Goal: Task Accomplishment & Management: Manage account settings

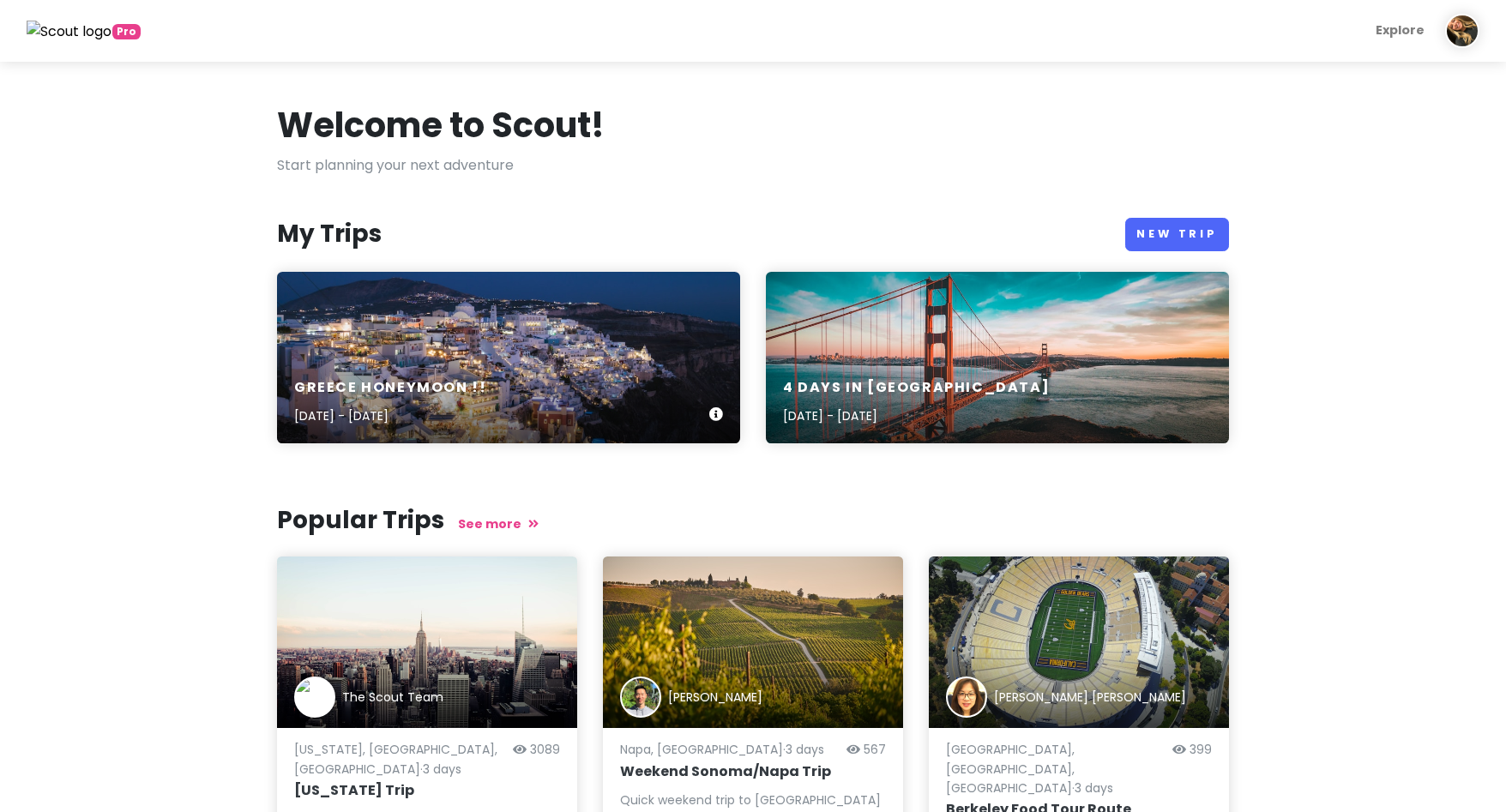
click at [604, 346] on div "greece honeymoon !! [DATE] - [DATE]" at bounding box center [508, 357] width 463 height 171
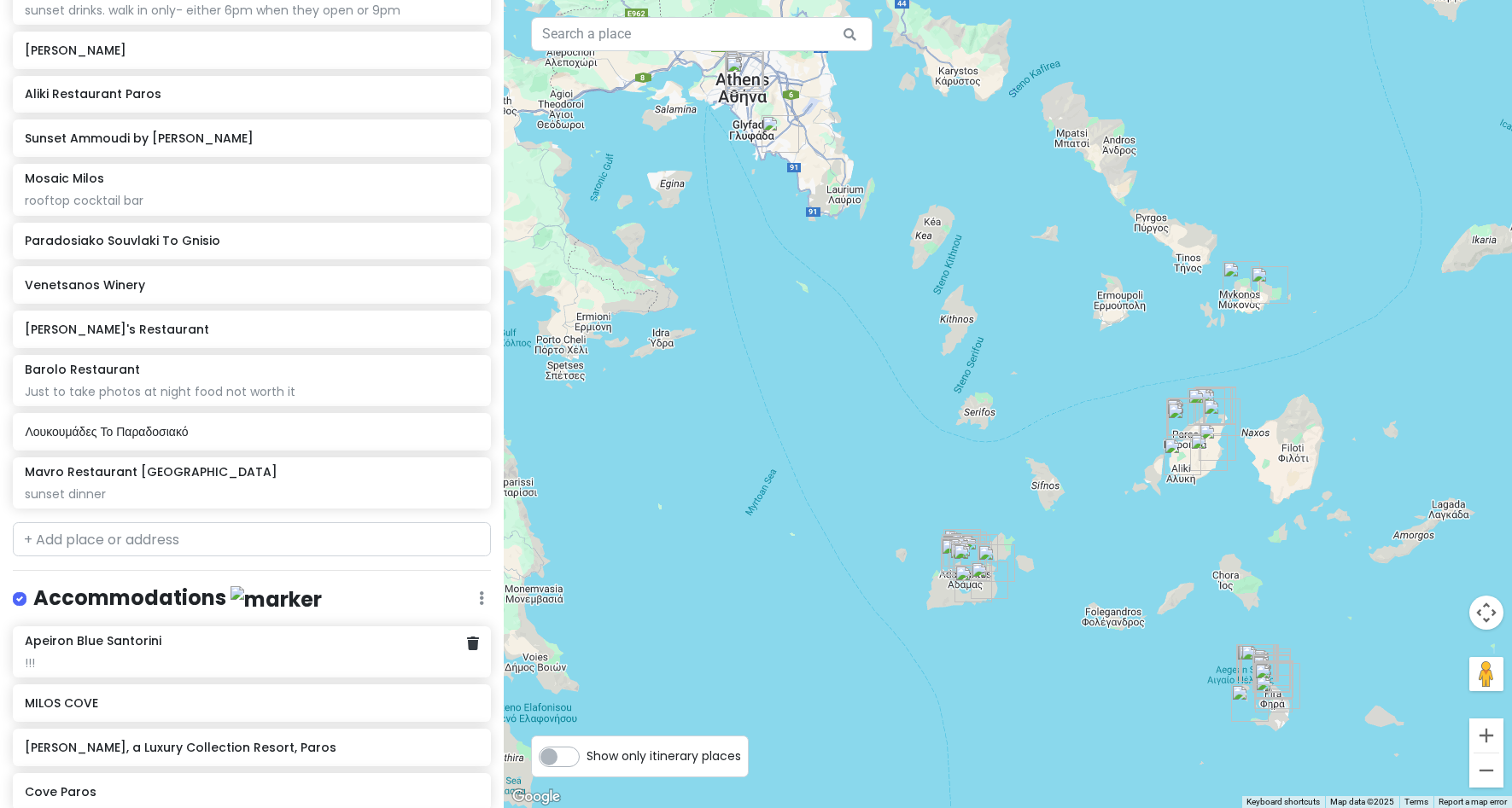
scroll to position [1878, 0]
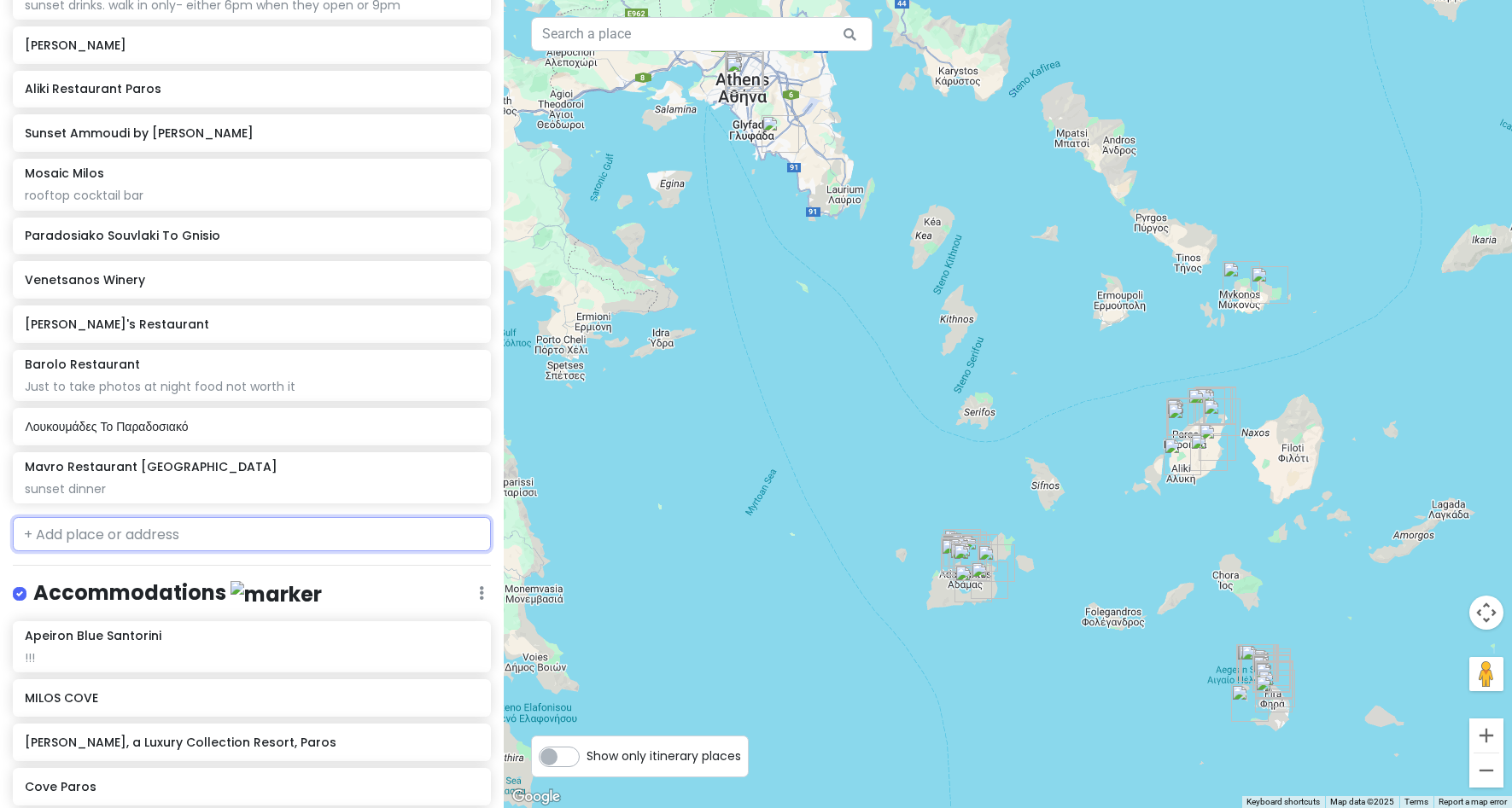
click at [308, 539] on input "text" at bounding box center [252, 533] width 478 height 34
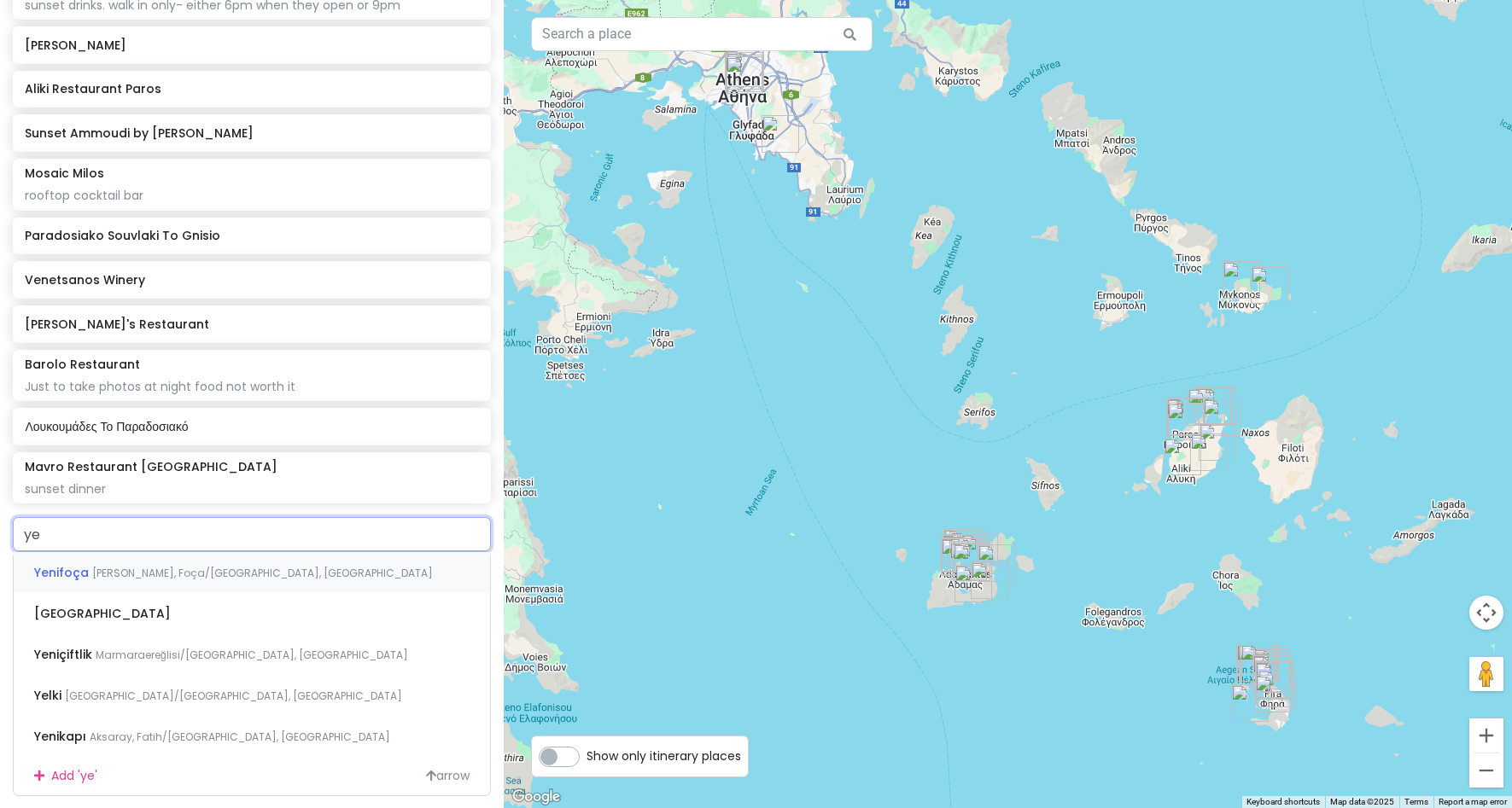
type input "yem"
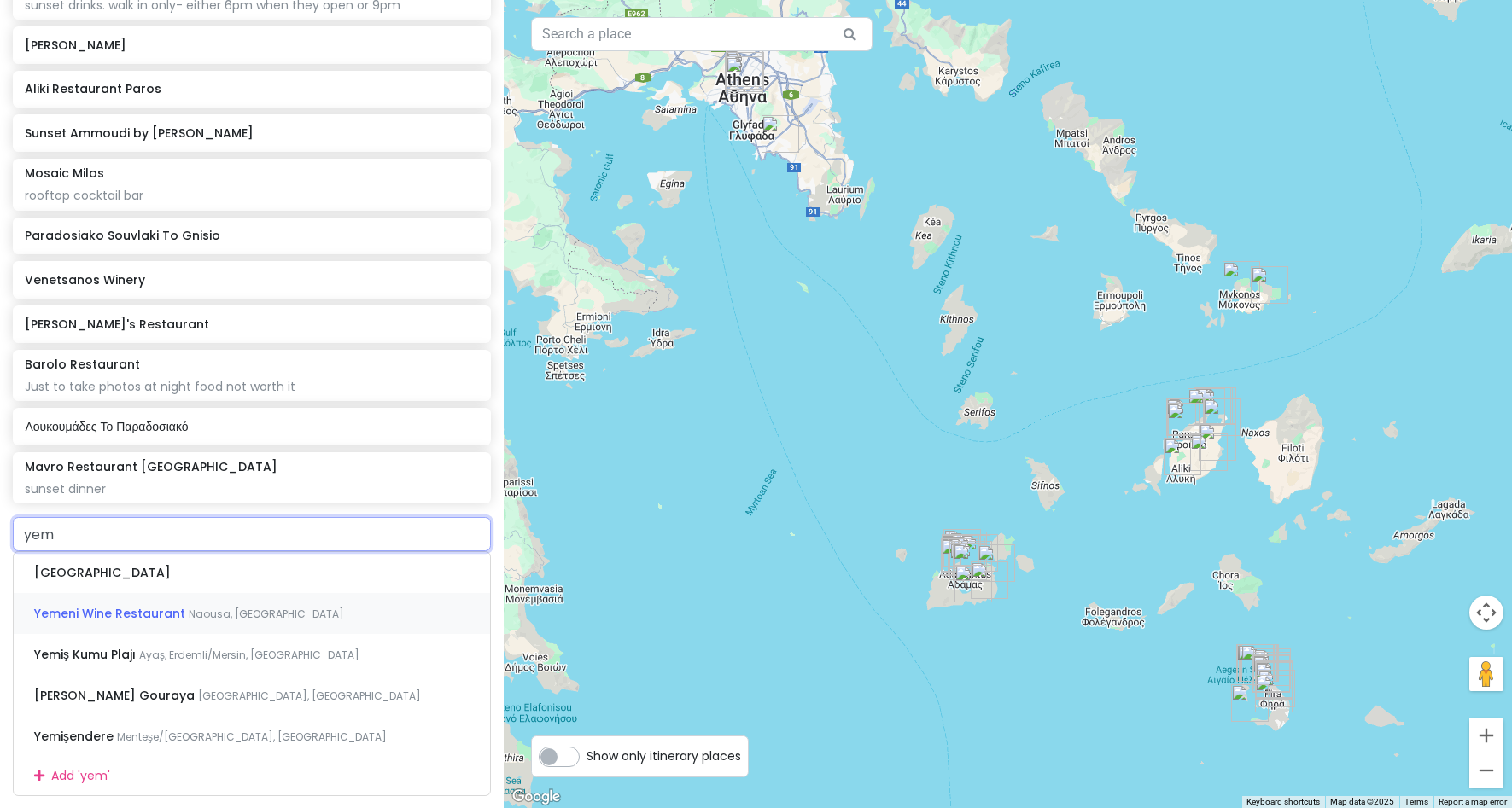
click at [294, 608] on div "Yemeni Wine Restaurant [GEOGRAPHIC_DATA], [GEOGRAPHIC_DATA]" at bounding box center [252, 613] width 477 height 41
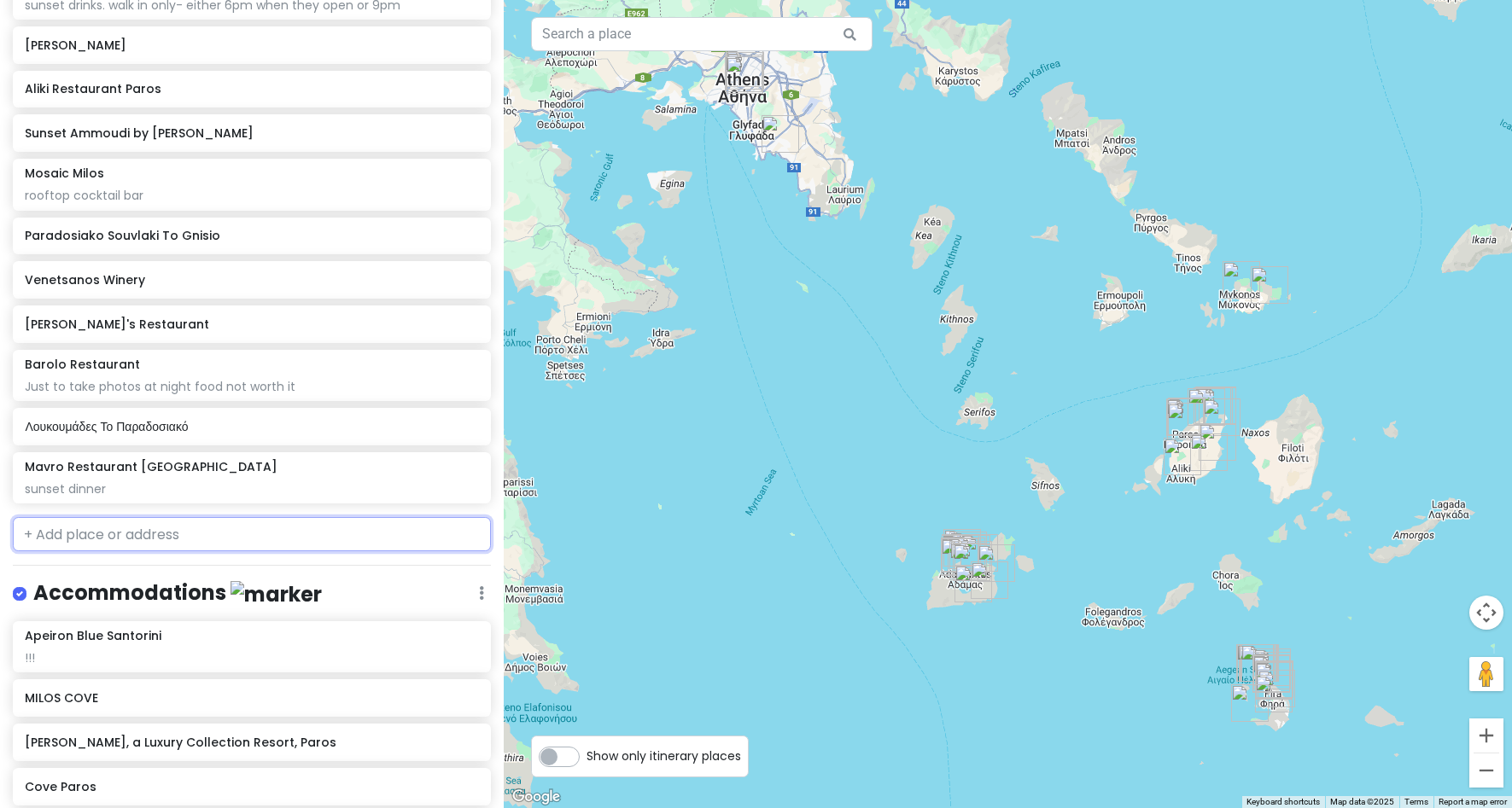
scroll to position [1922, 0]
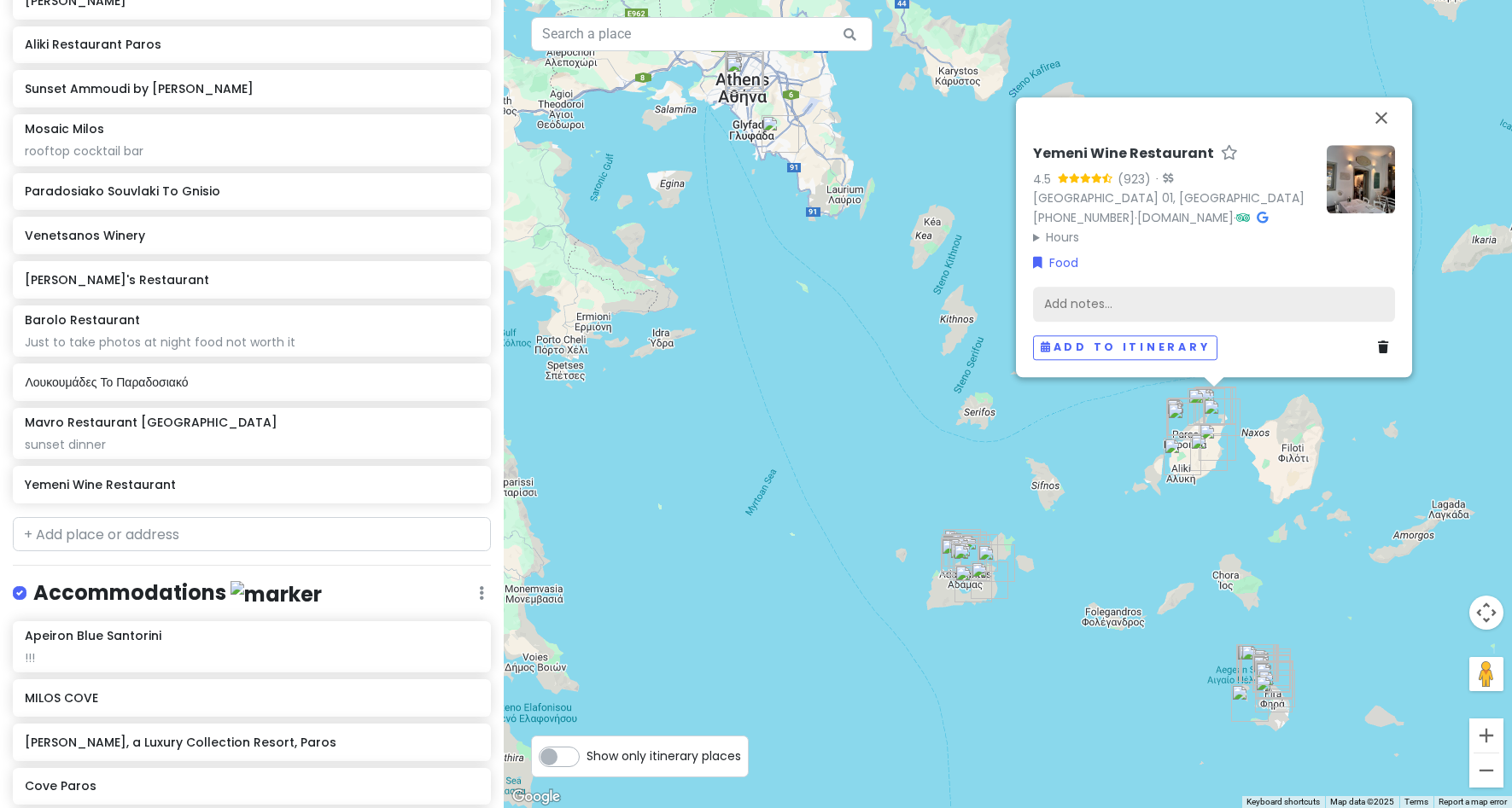
click at [1327, 309] on div "Add notes..." at bounding box center [1214, 303] width 362 height 36
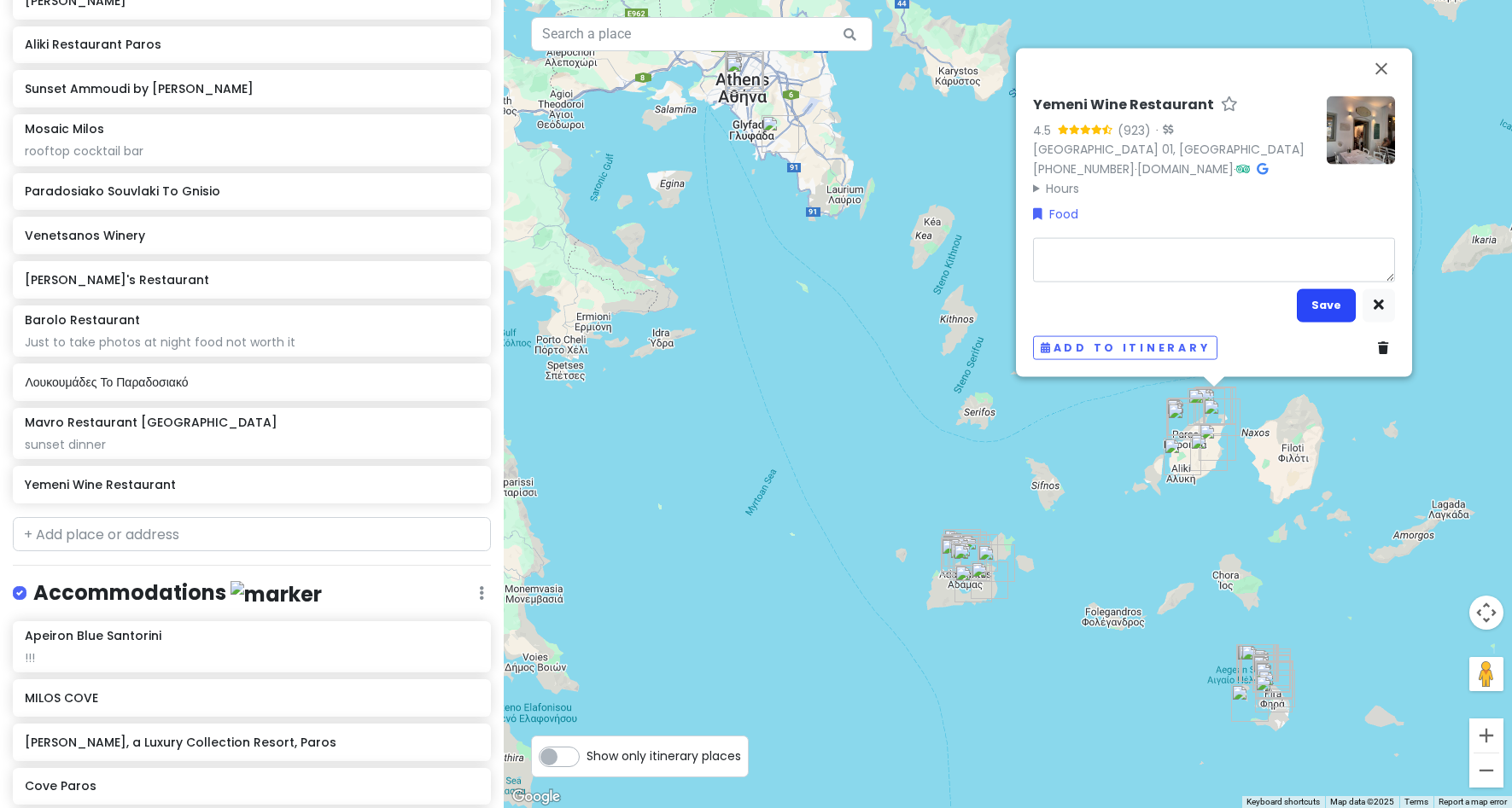
type textarea "x"
type textarea "s"
type textarea "x"
type textarea "sh"
type textarea "x"
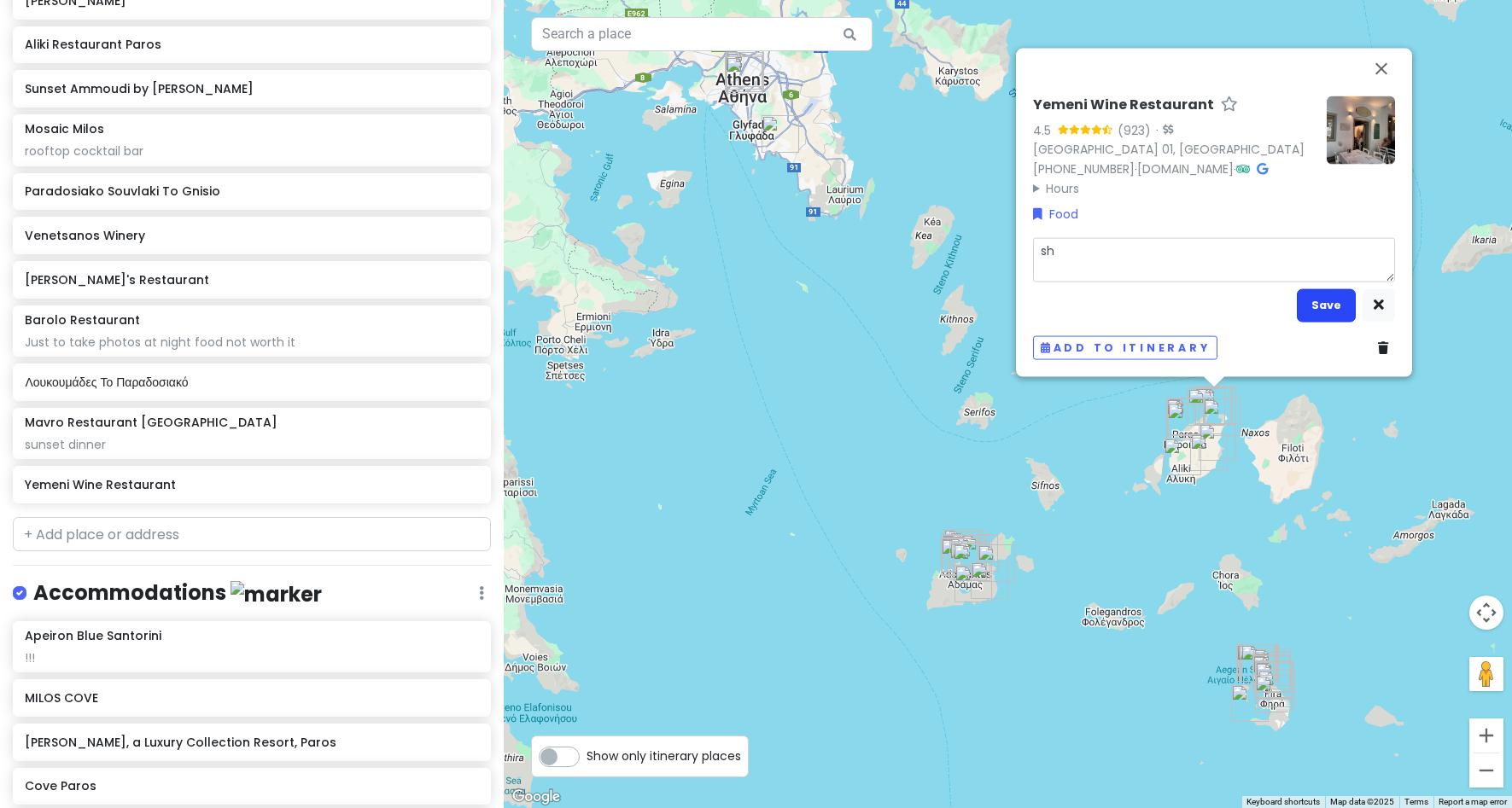
type textarea "sho"
type textarea "x"
type textarea "shor"
type textarea "x"
type textarea "short"
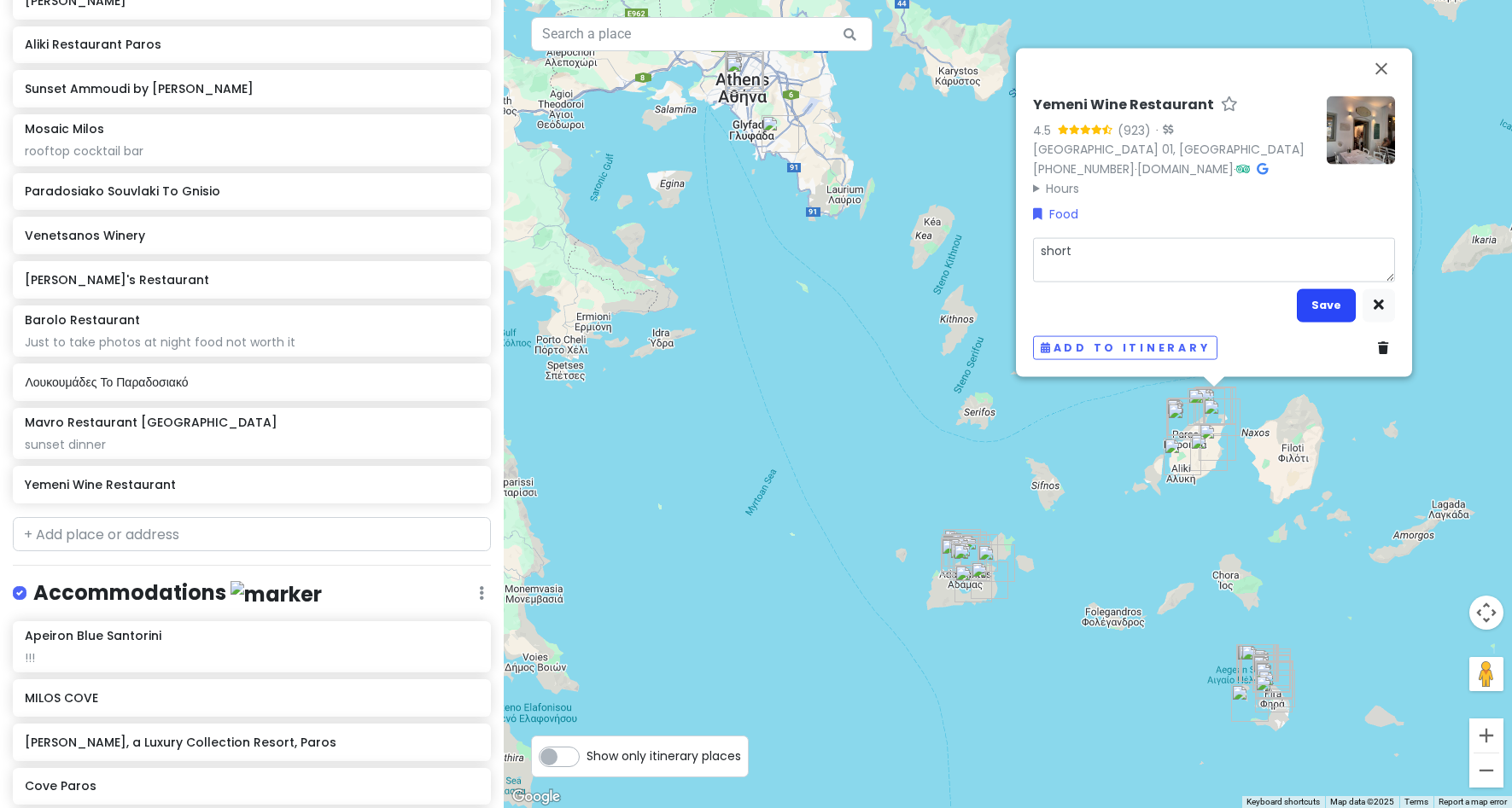
type textarea "x"
type textarea "short"
type textarea "x"
type textarea "short r"
type textarea "x"
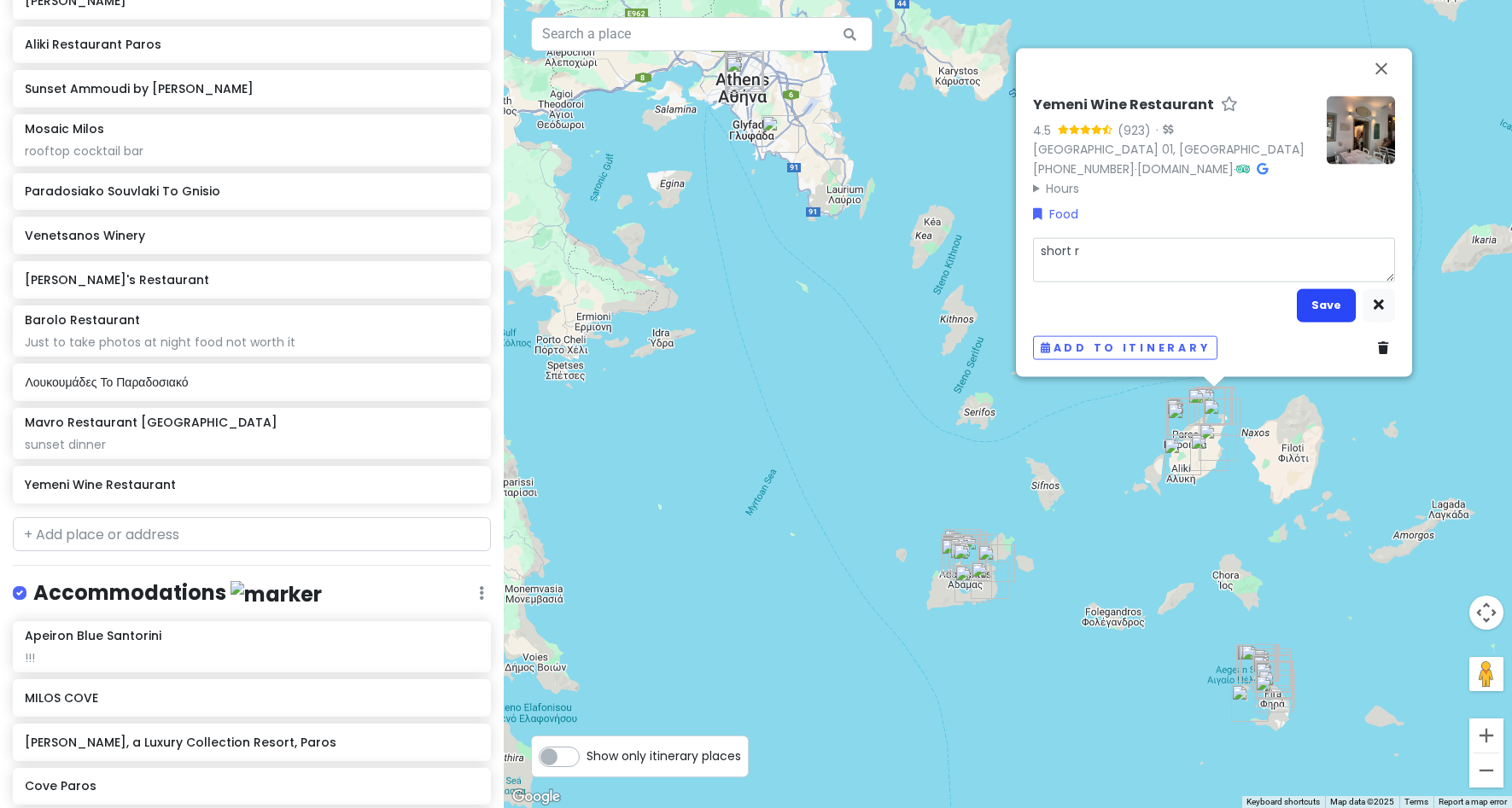
type textarea "short ri"
type textarea "x"
type textarea "short rib"
type textarea "x"
type textarea "short rib,"
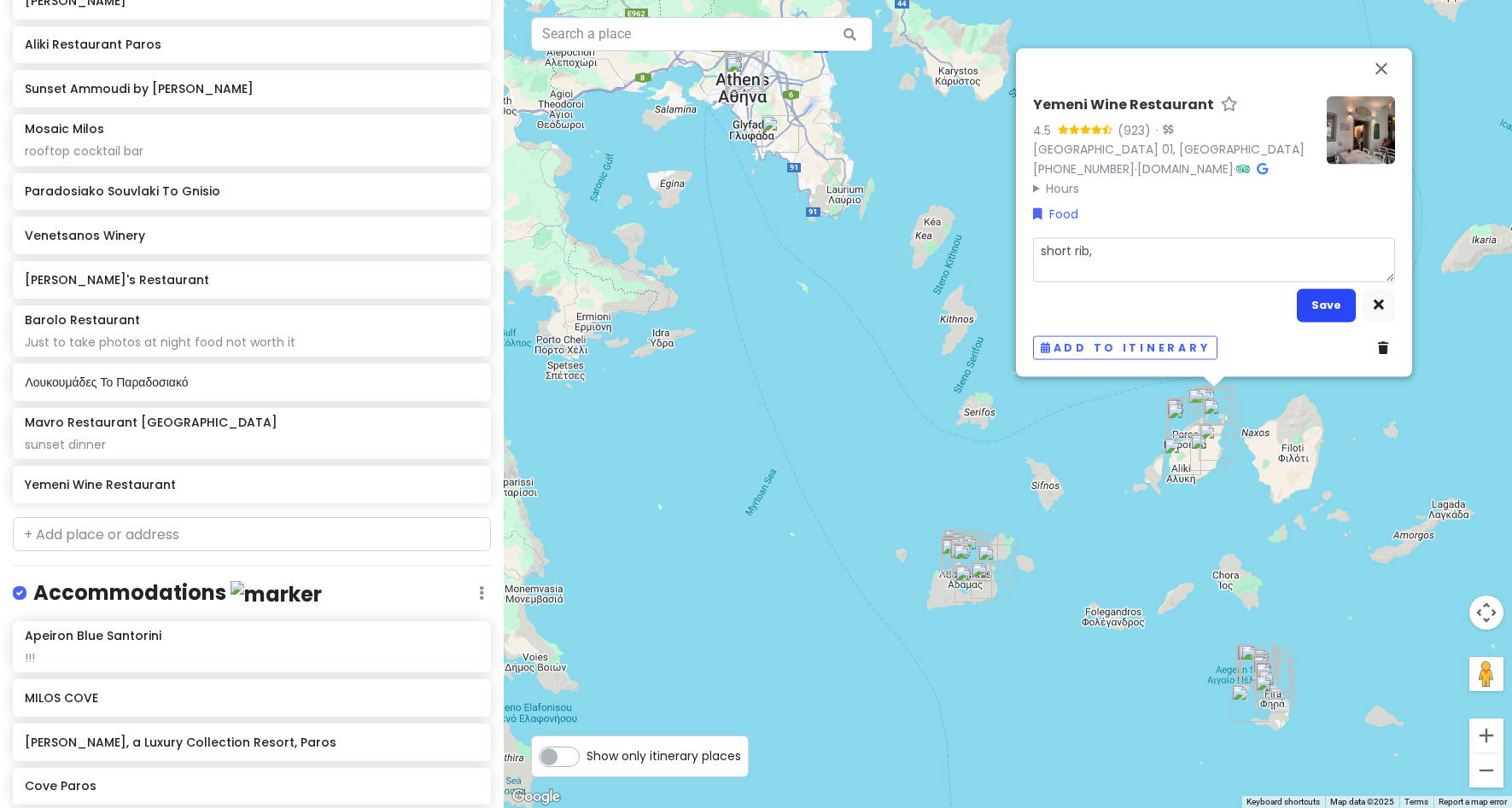
type textarea "x"
type textarea "short rib,"
type textarea "x"
type textarea "short rib, m"
type textarea "x"
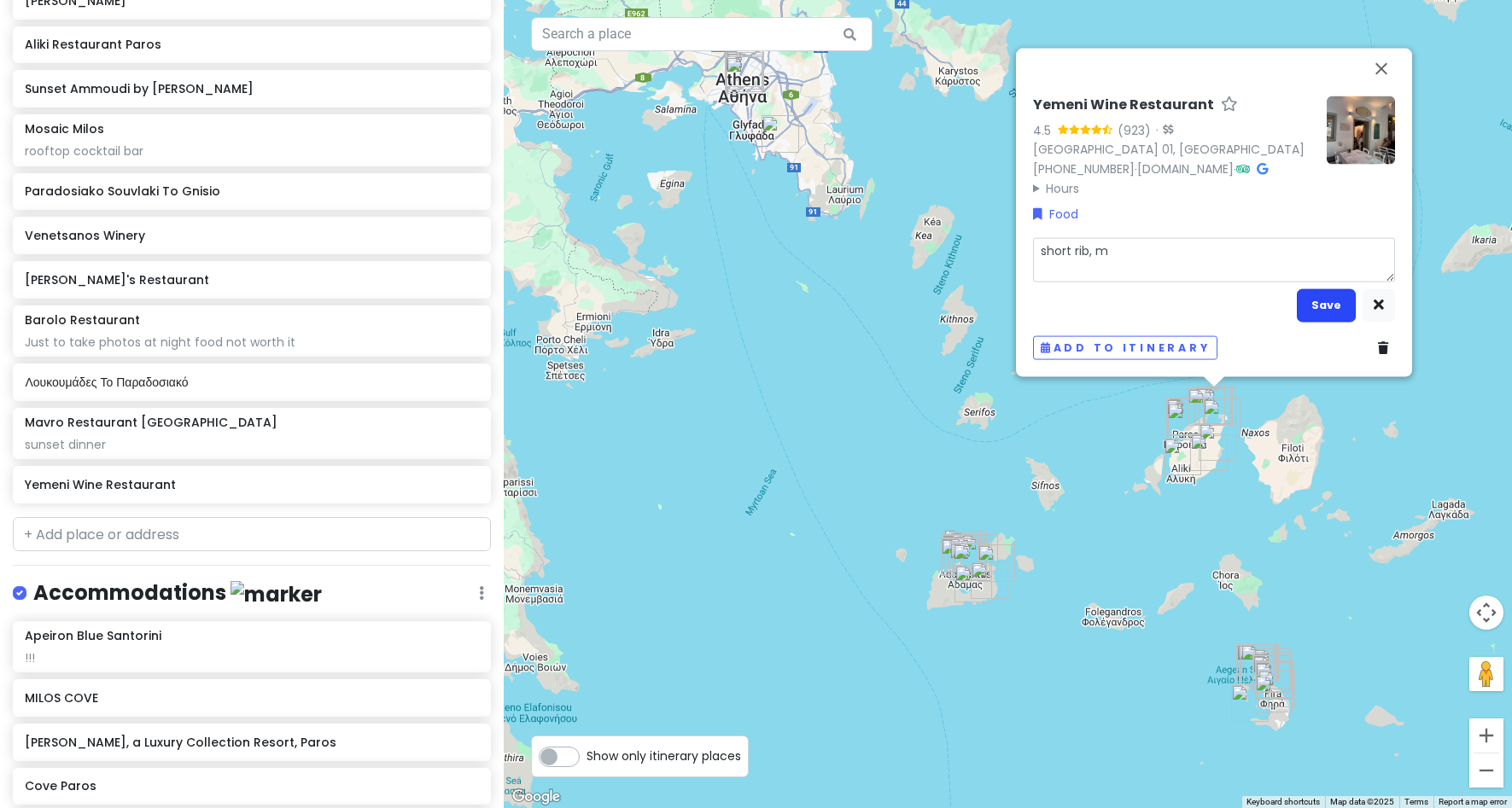
type textarea "short rib, [GEOGRAPHIC_DATA]"
type textarea "x"
type textarea "short rib, mak"
type textarea "x"
type textarea "short rib, make"
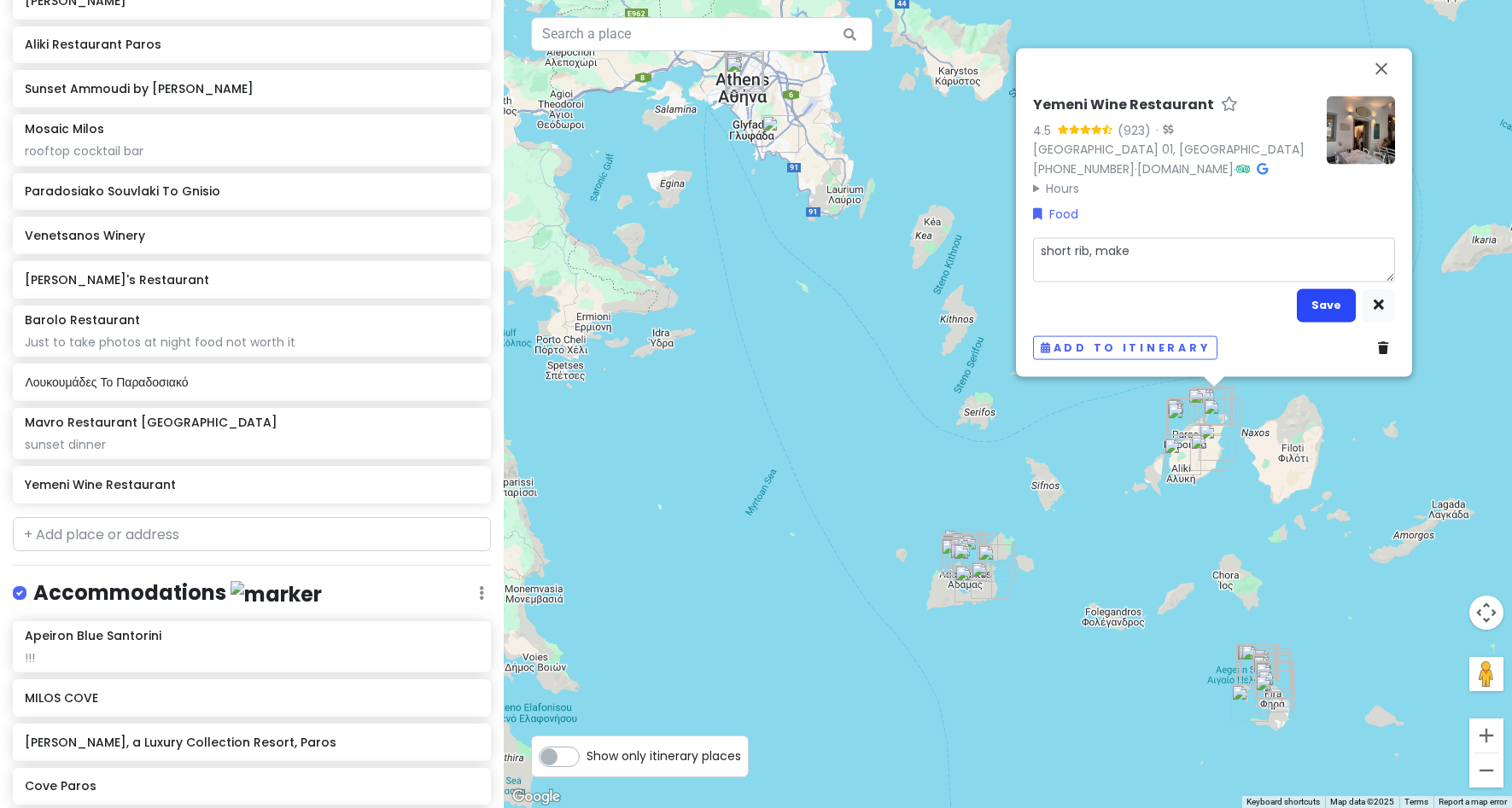
type textarea "x"
type textarea "short rib, make"
type textarea "x"
type textarea "short rib, make s"
type textarea "x"
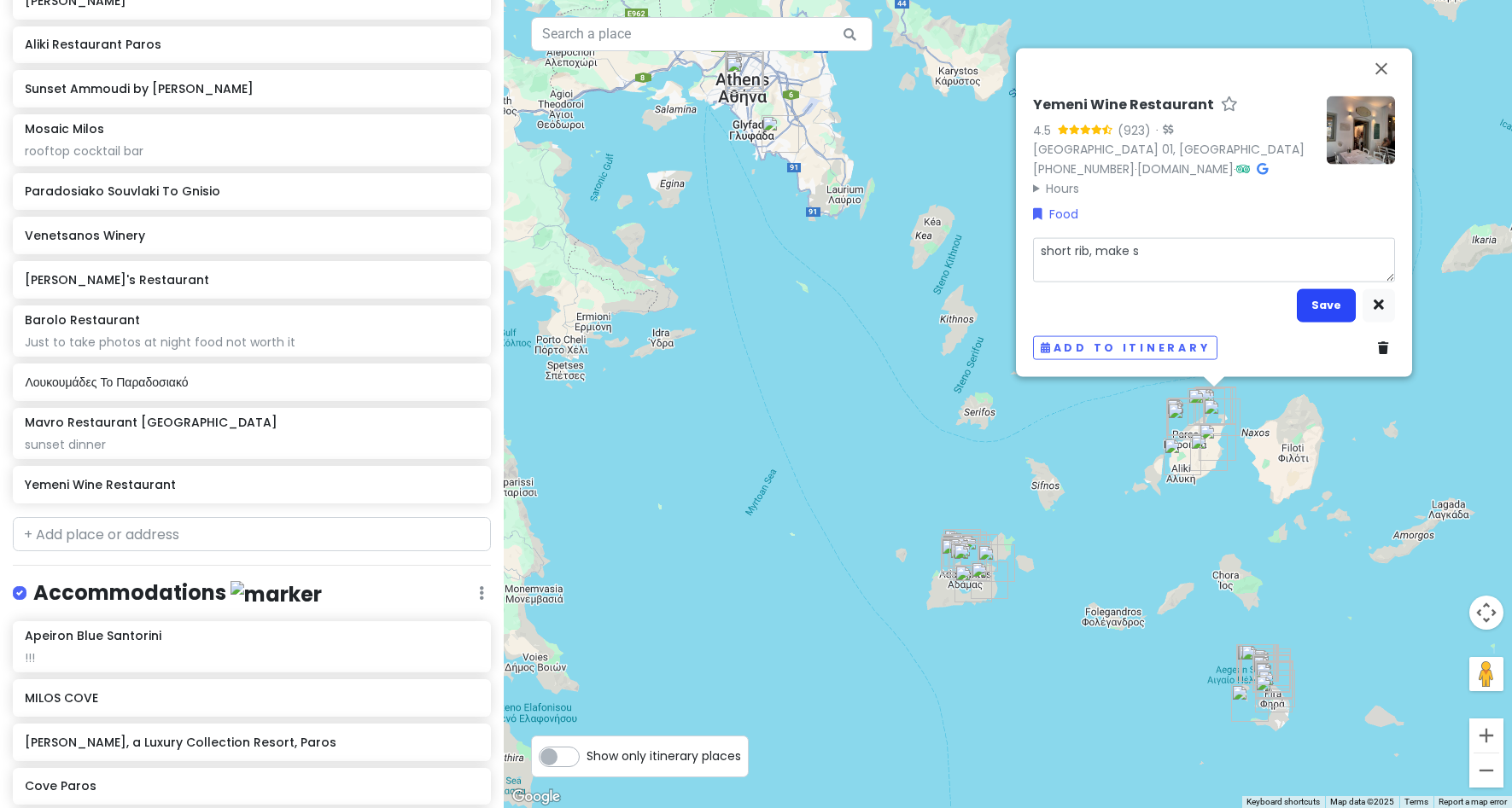
type textarea "short rib, make"
type textarea "x"
type textarea "short rib, make r"
type textarea "x"
type textarea "short rib, make re"
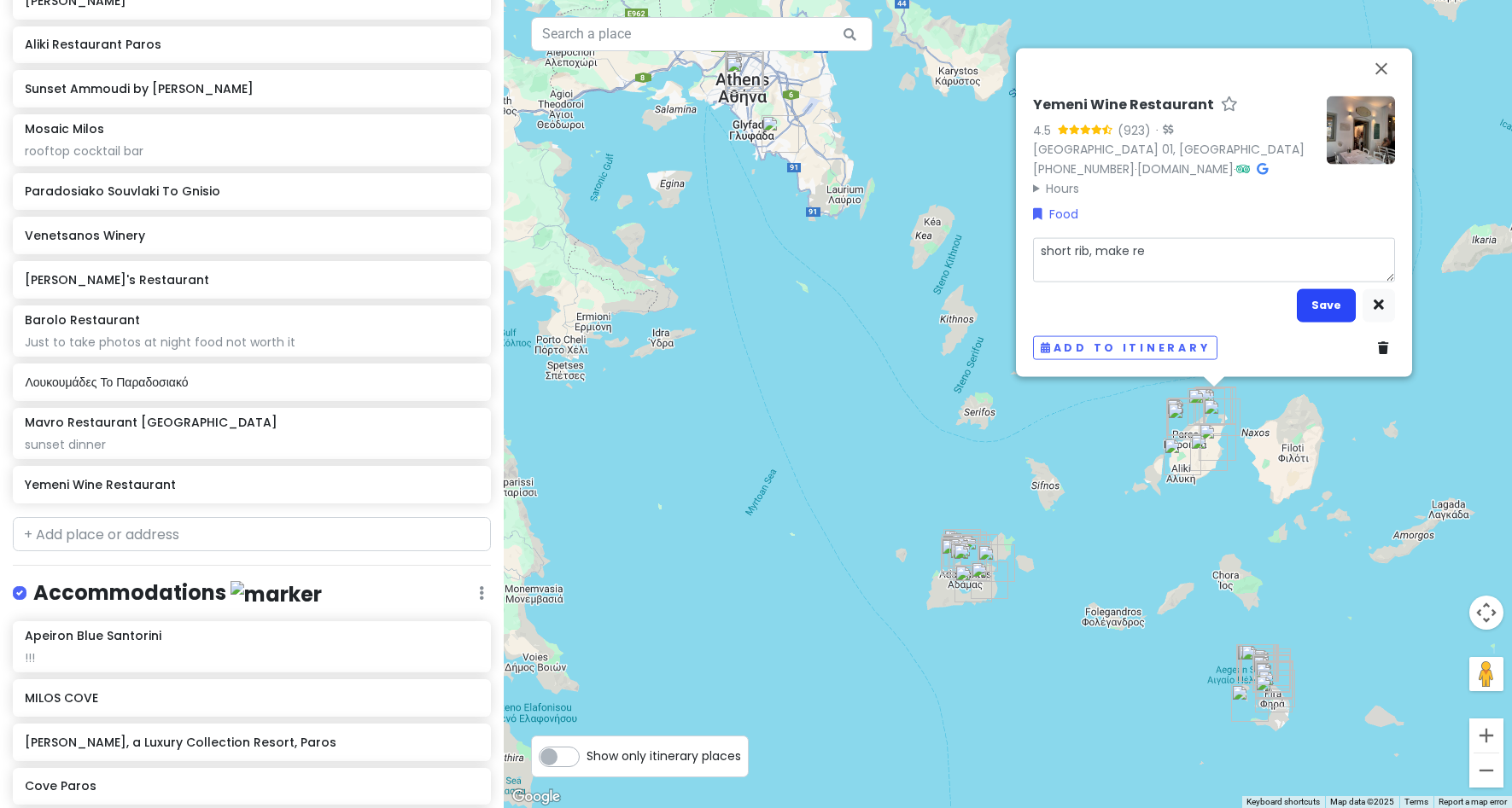
type textarea "x"
type textarea "short rib, make res"
type textarea "x"
type textarea "short rib, make rese"
type textarea "x"
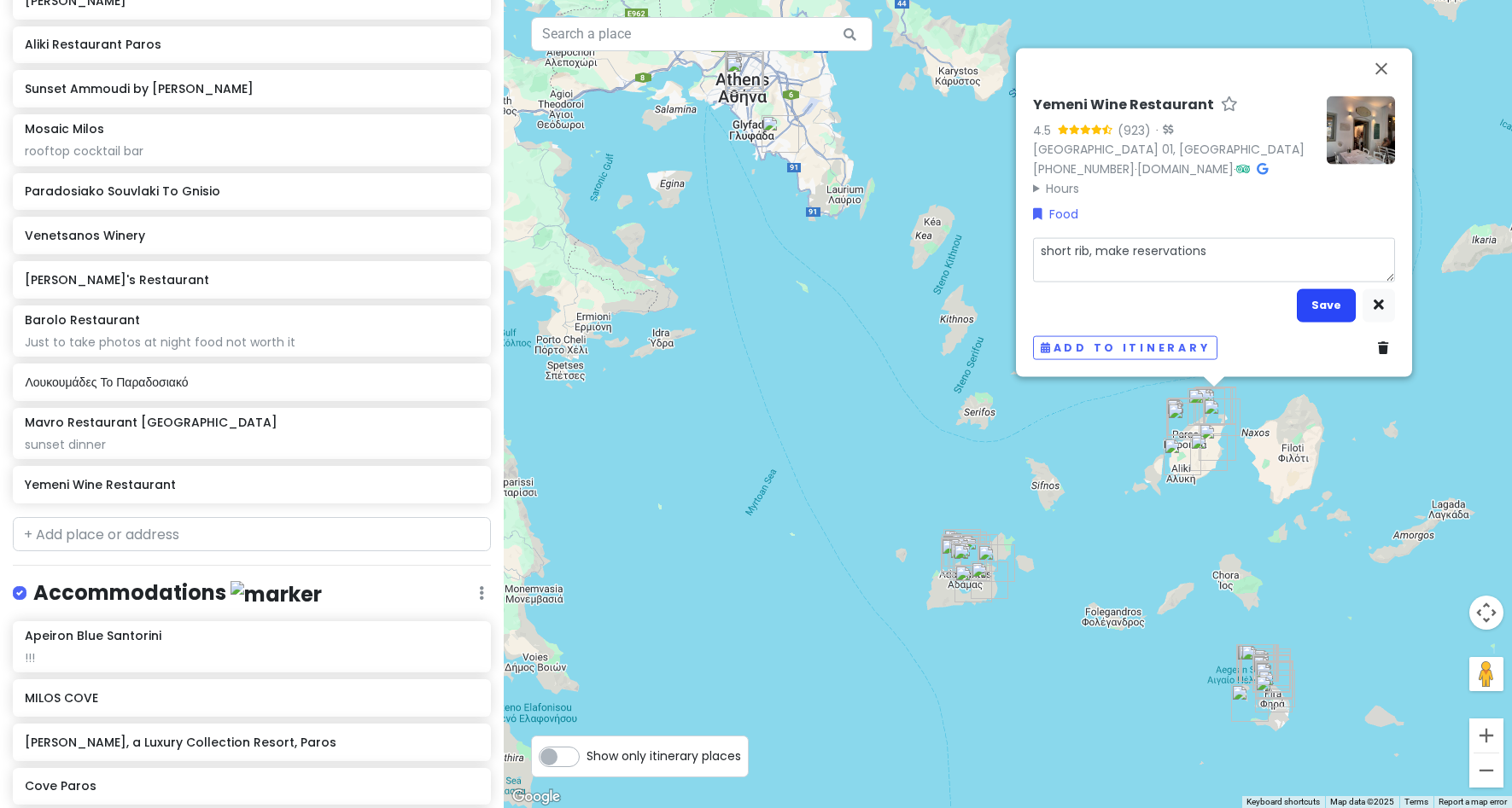
type textarea "short rib, make reservations"
click at [1327, 302] on button "Save" at bounding box center [1327, 305] width 59 height 33
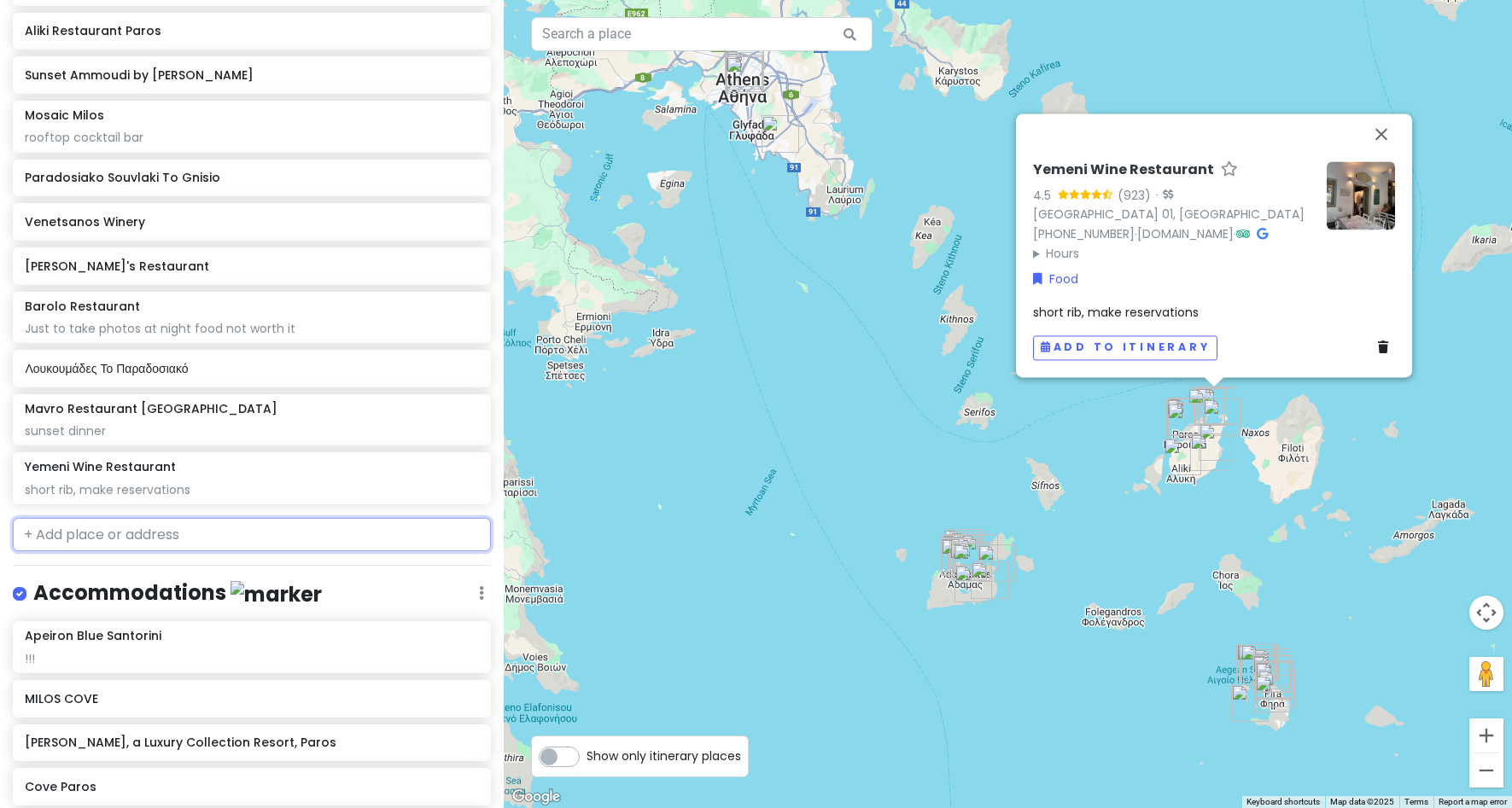
click at [263, 535] on input "text" at bounding box center [252, 534] width 478 height 34
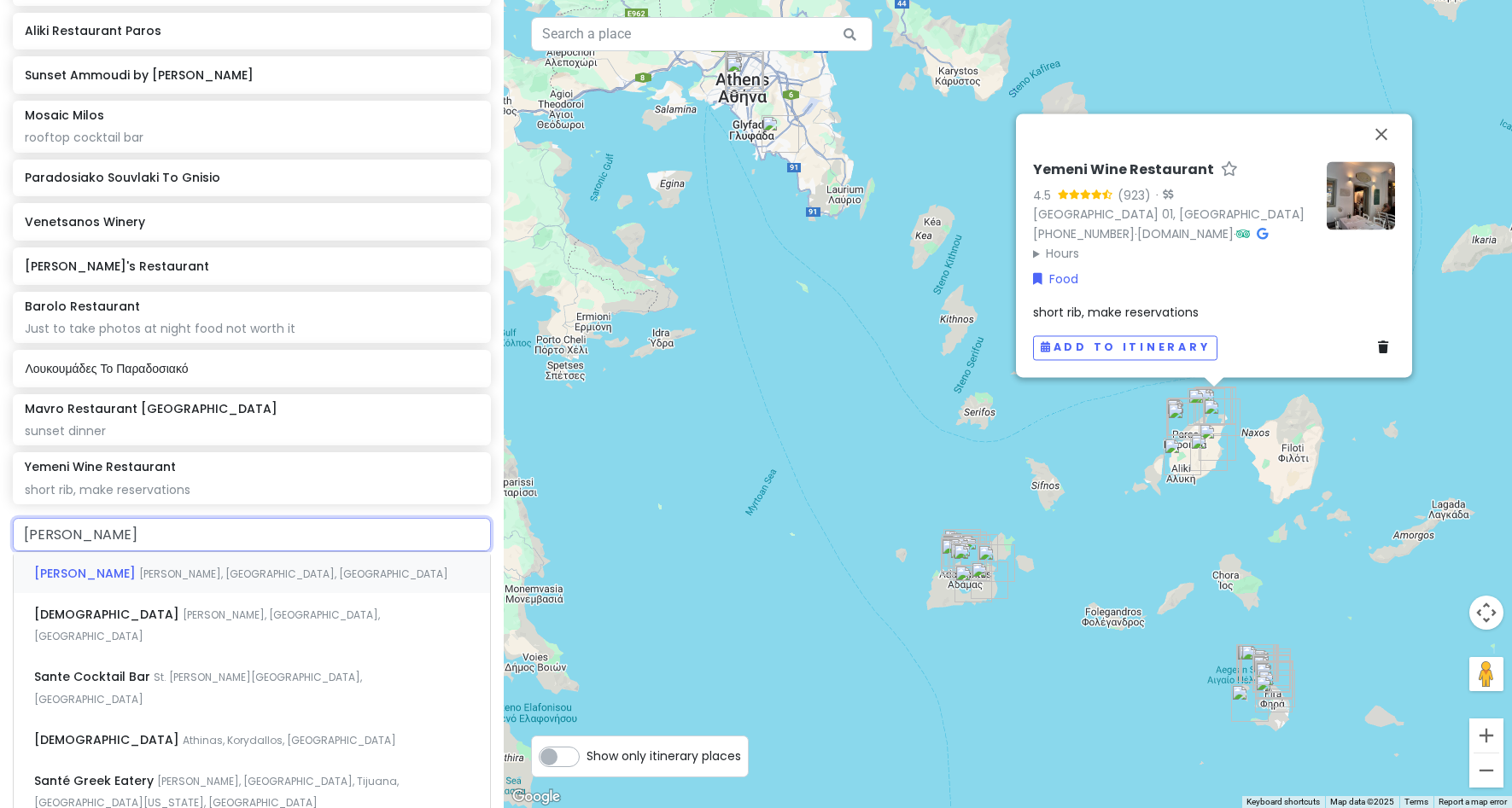
type input "[DEMOGRAPHIC_DATA] greece"
click at [242, 608] on div "Sante [PERSON_NAME], [GEOGRAPHIC_DATA], [GEOGRAPHIC_DATA]" at bounding box center [252, 624] width 477 height 63
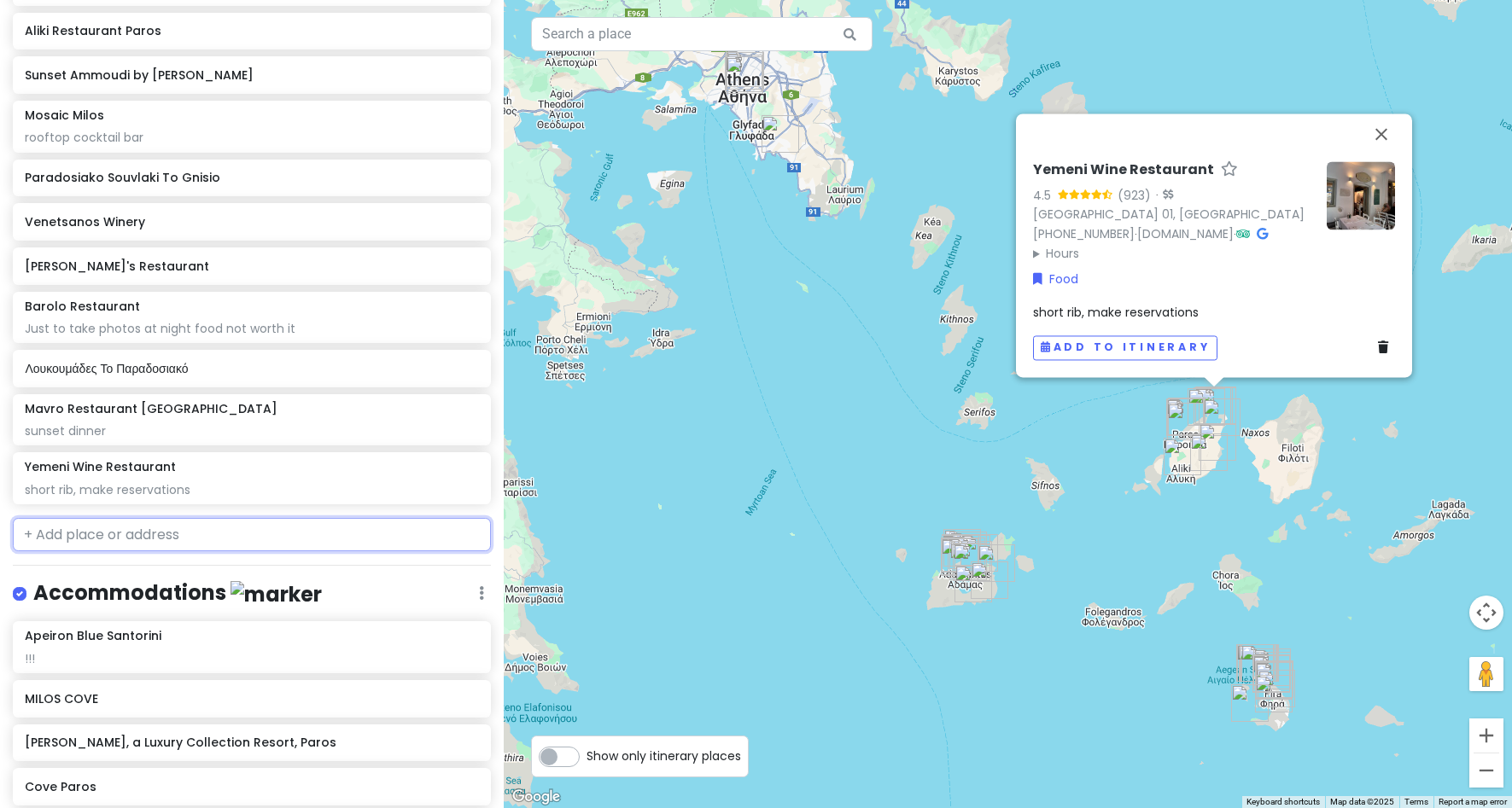
scroll to position [1980, 0]
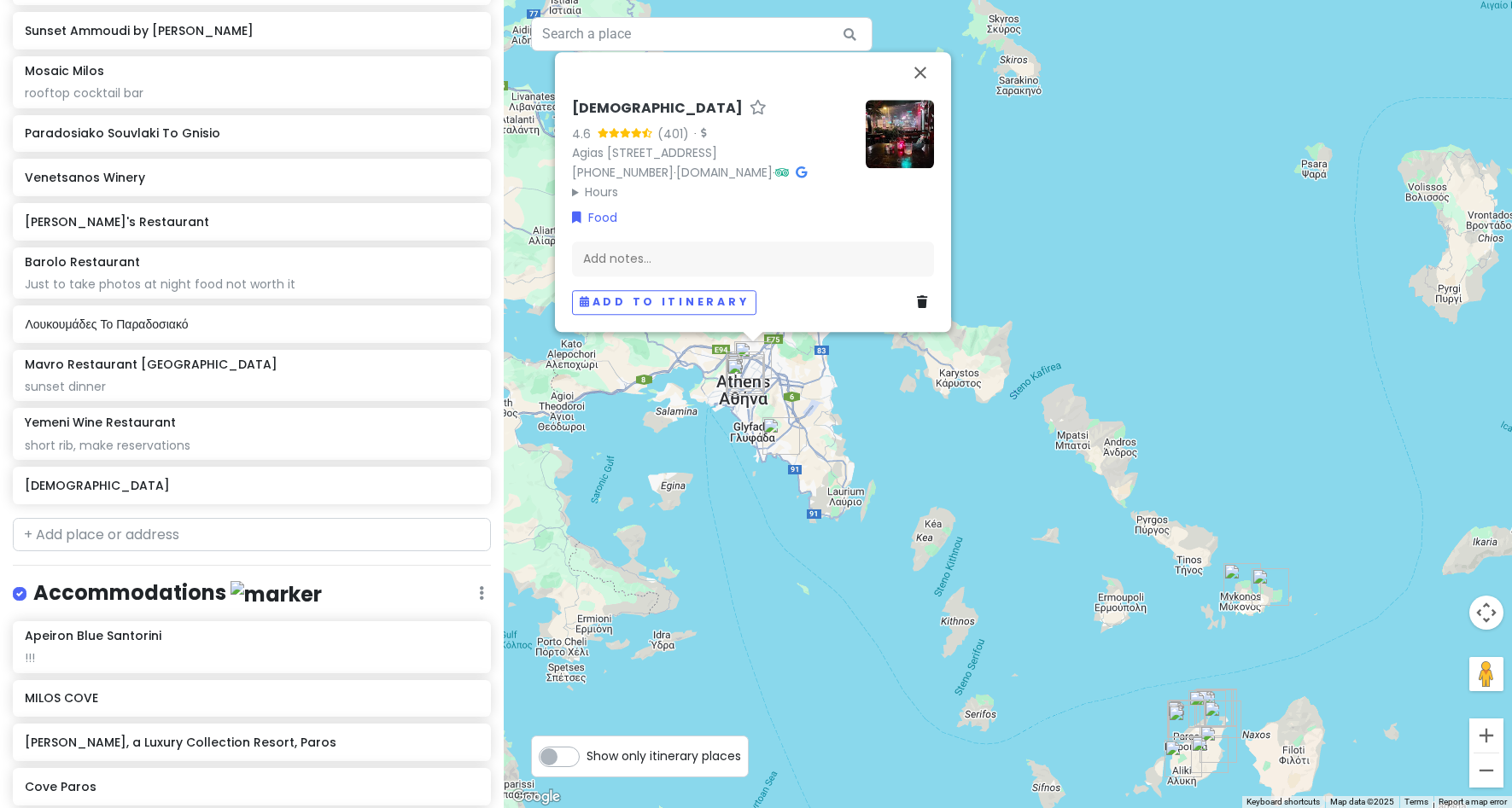
click at [918, 305] on icon at bounding box center [922, 302] width 10 height 12
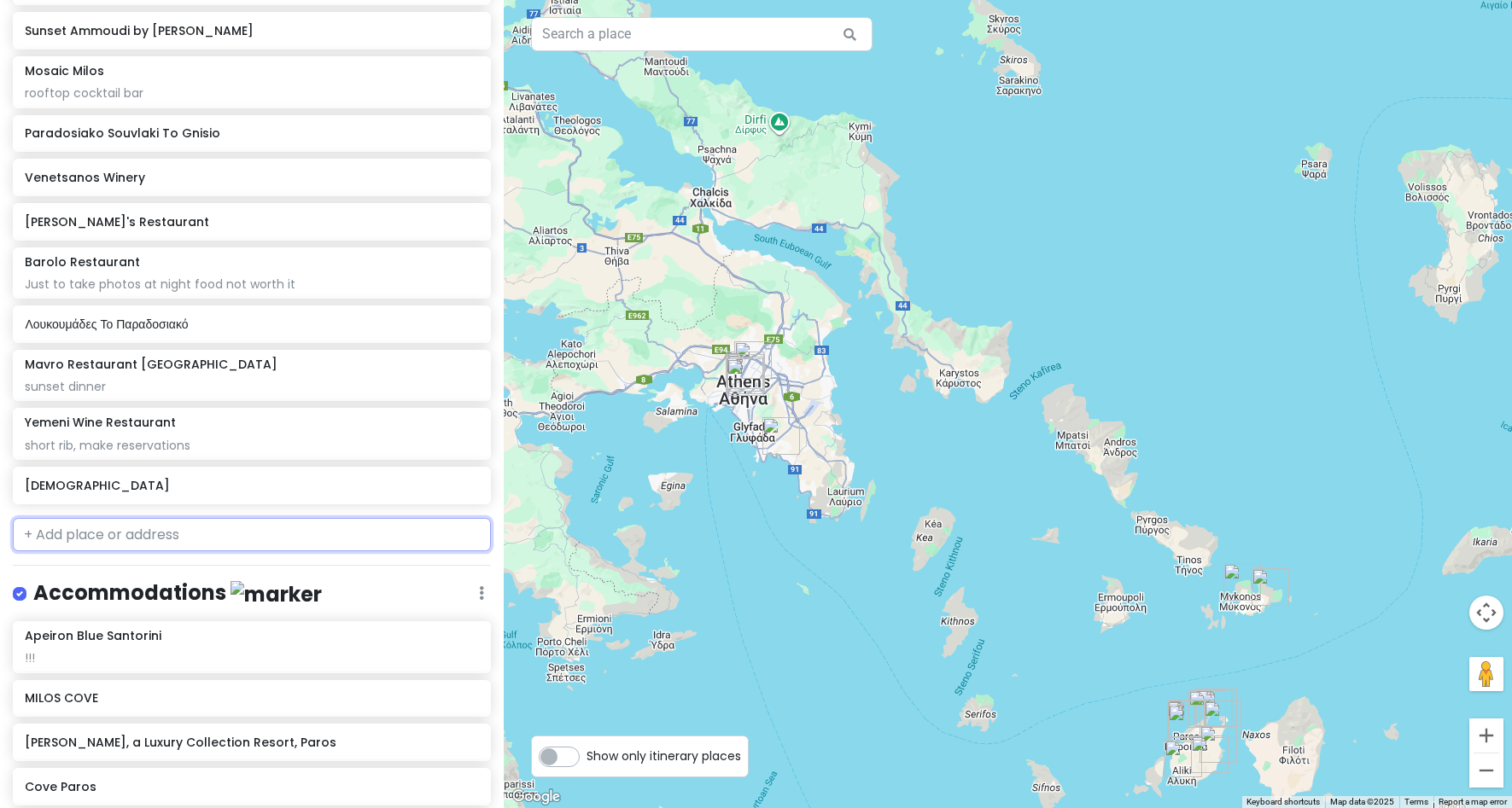
scroll to position [1936, 0]
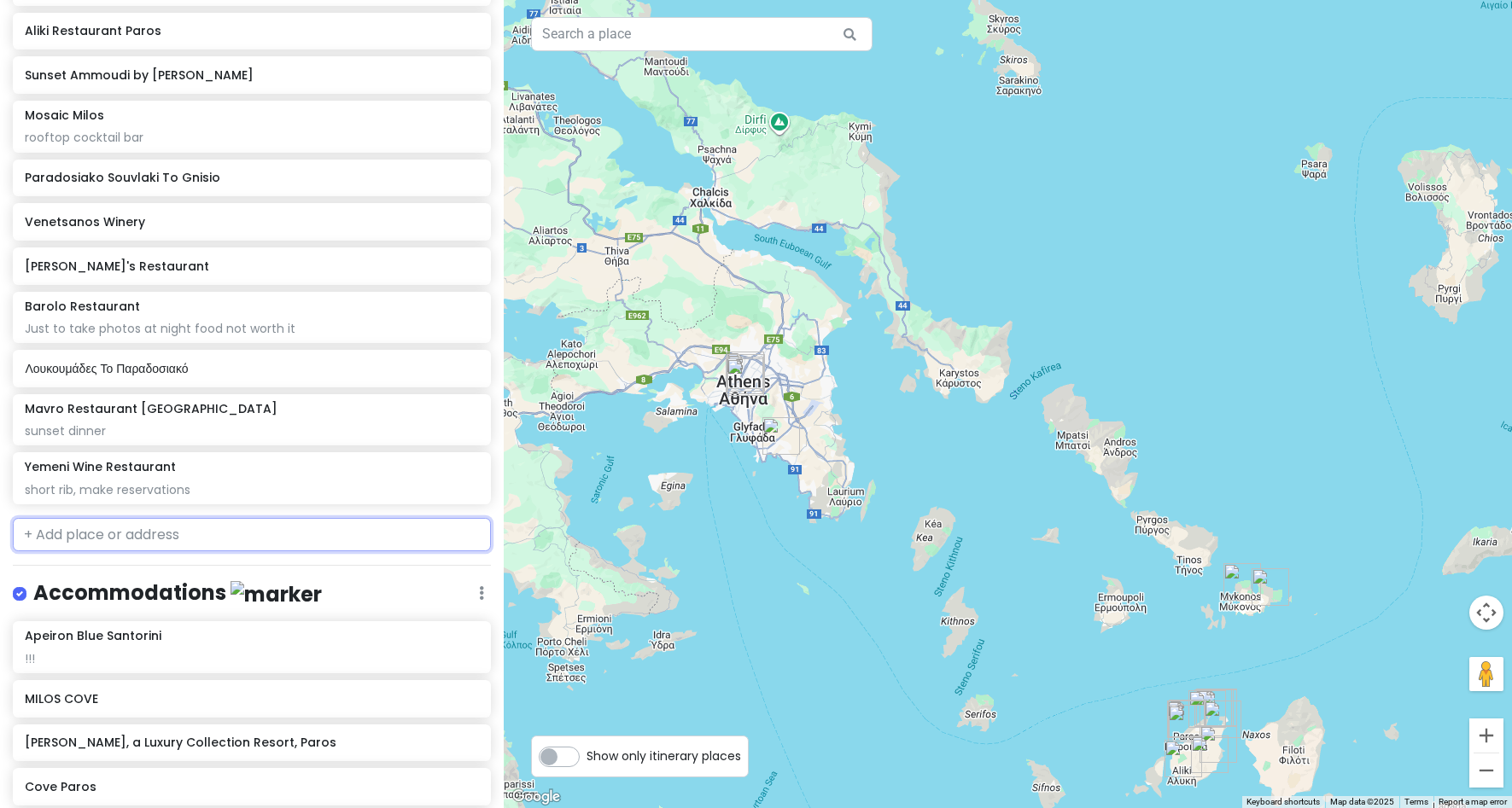
click at [337, 530] on input "text" at bounding box center [252, 534] width 478 height 34
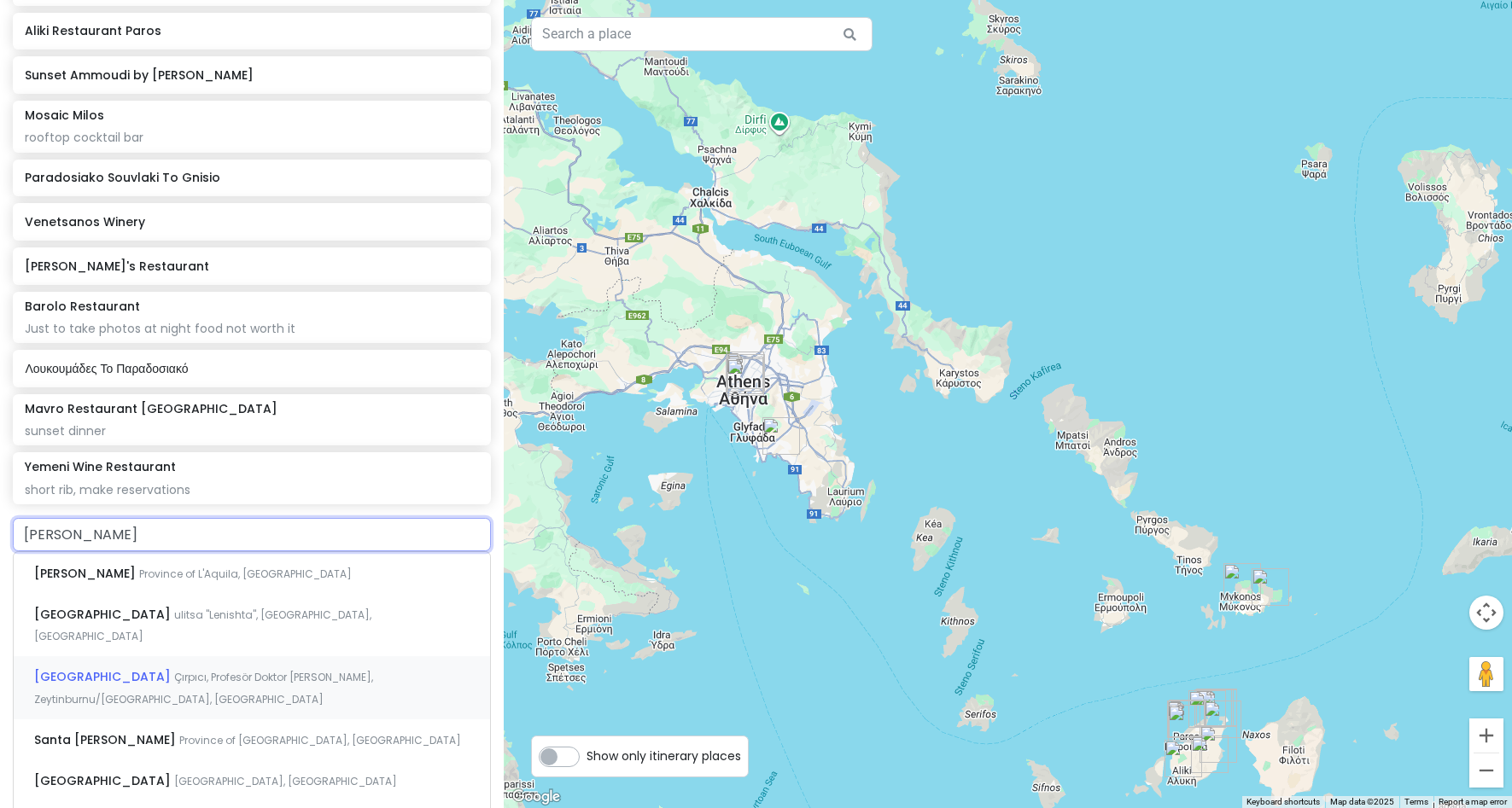
type input "[PERSON_NAME]"
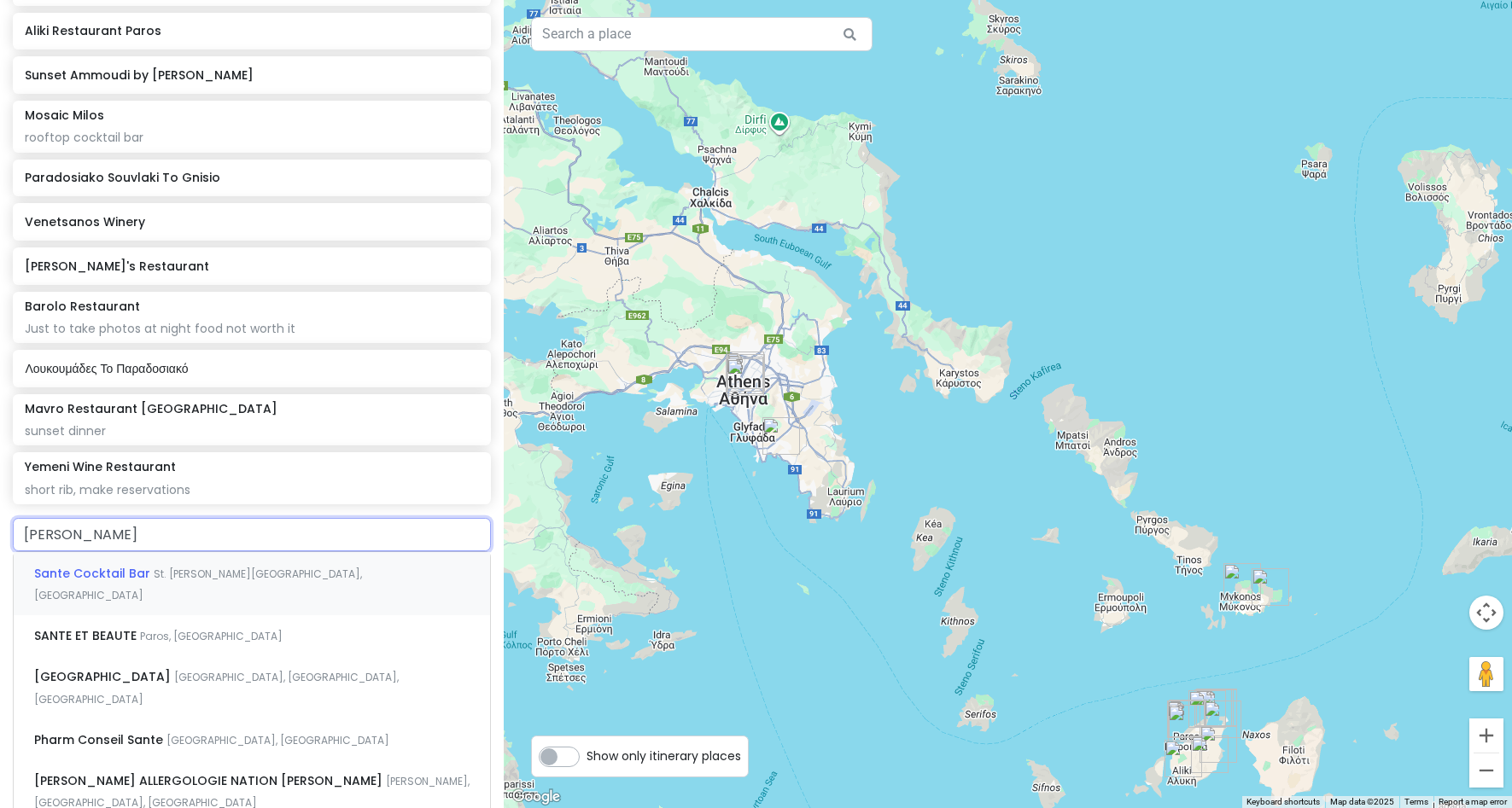
click at [147, 570] on span "St. [PERSON_NAME][GEOGRAPHIC_DATA], [GEOGRAPHIC_DATA]" at bounding box center [198, 585] width 328 height 36
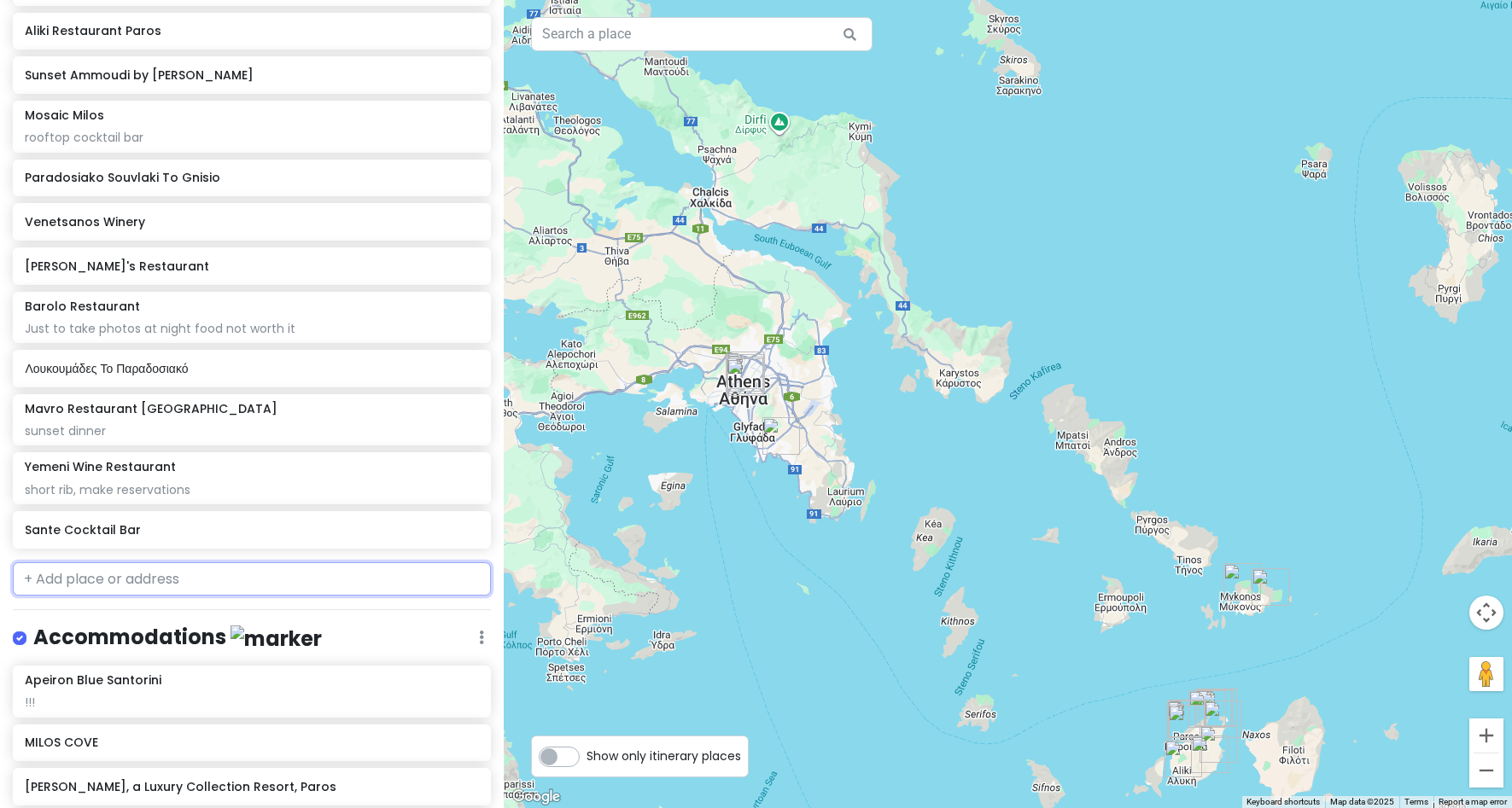
scroll to position [1980, 0]
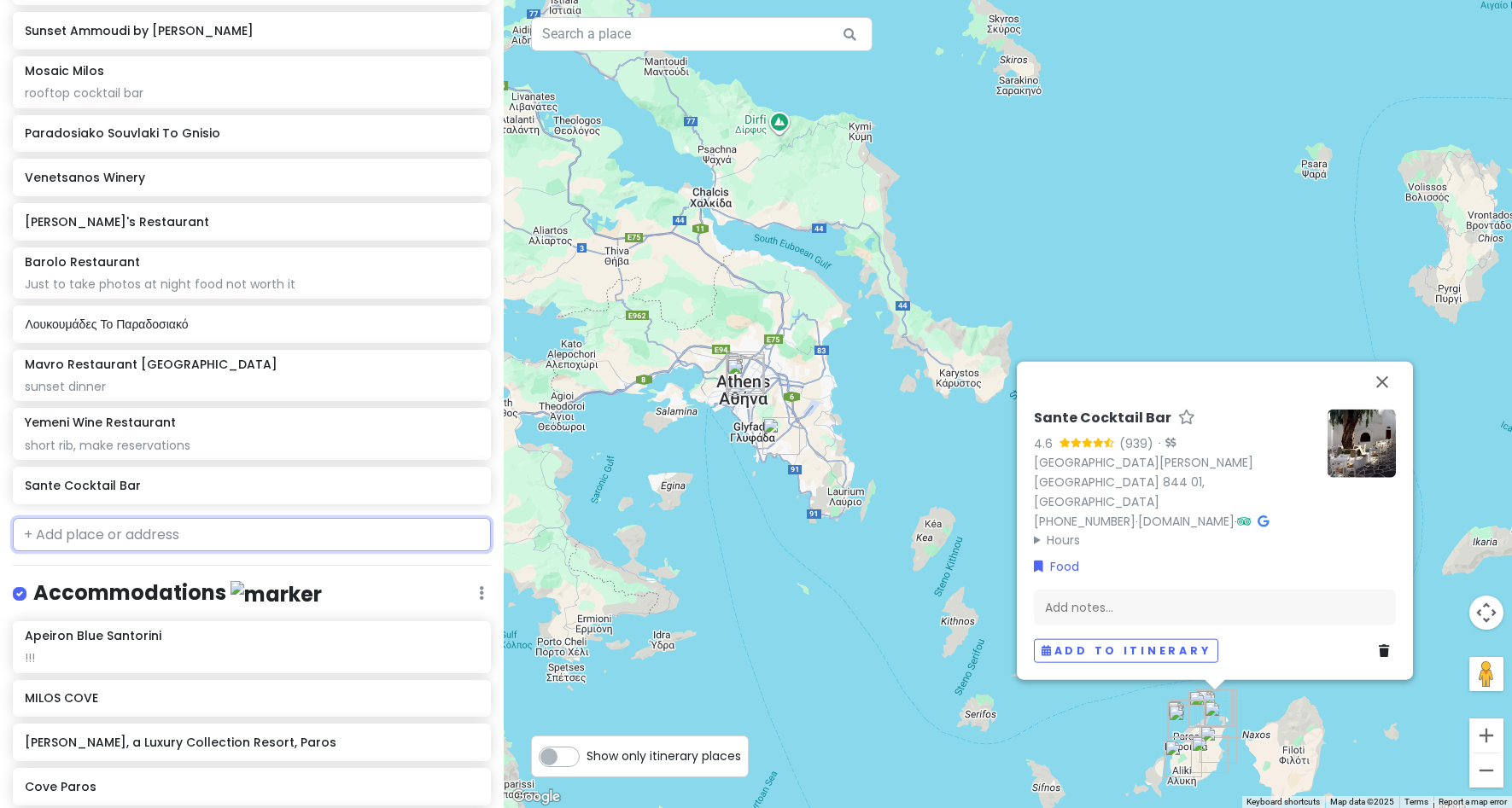
click at [412, 522] on input "text" at bounding box center [252, 534] width 478 height 34
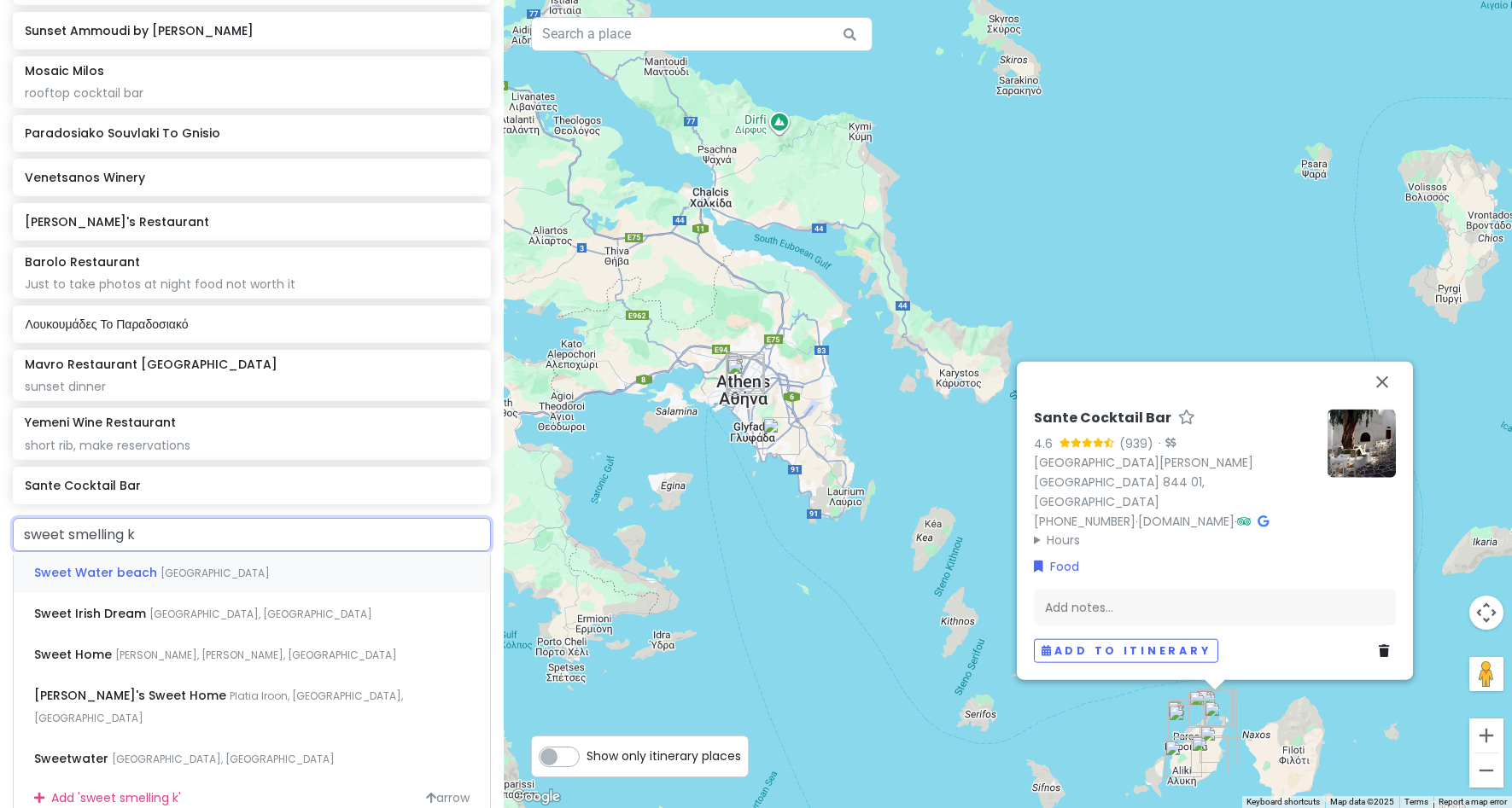
type input "sweet smelling ki"
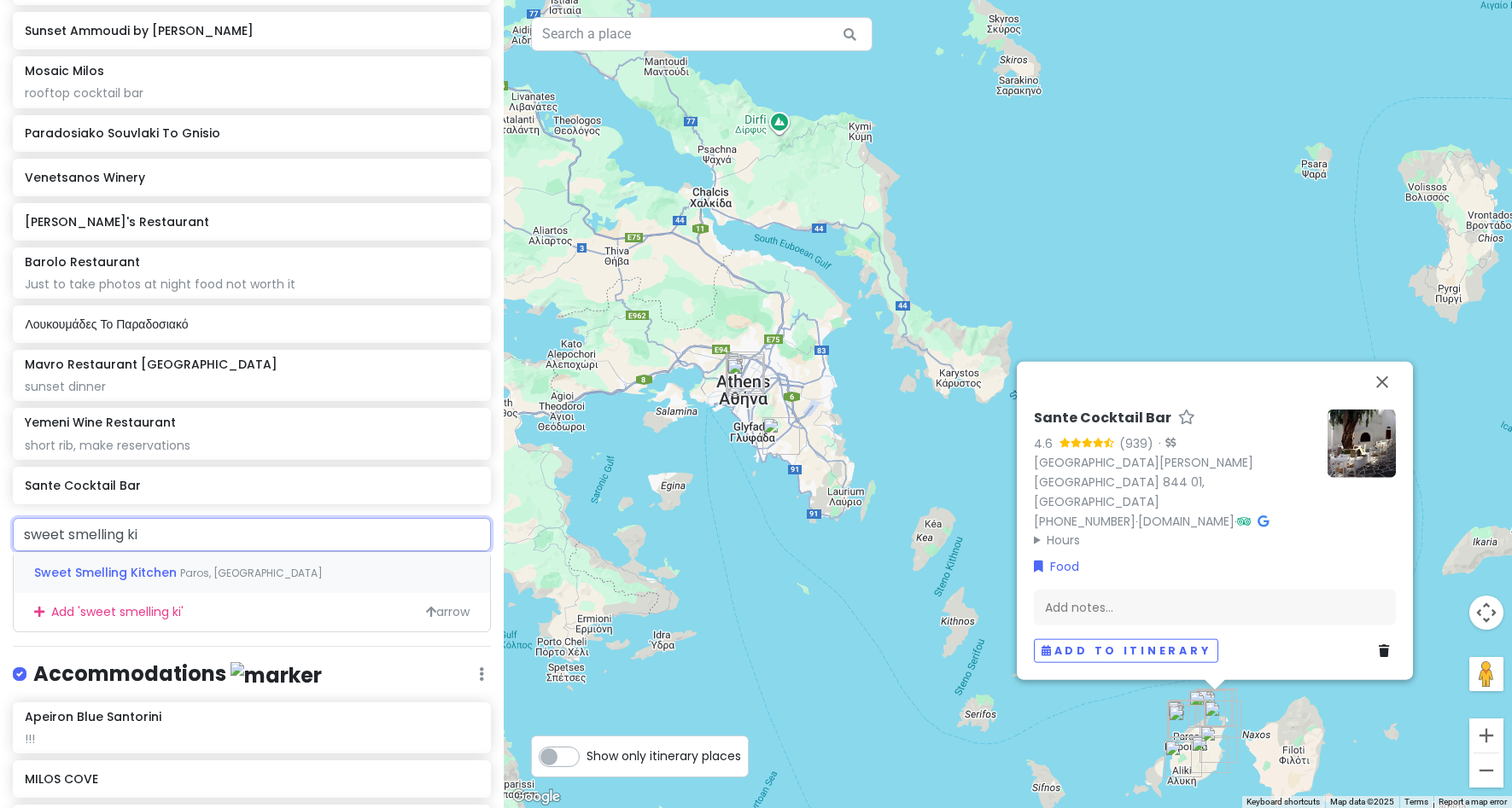
click at [412, 560] on div "Sweet Smelling Kitchen Paros, [GEOGRAPHIC_DATA]" at bounding box center [252, 572] width 477 height 41
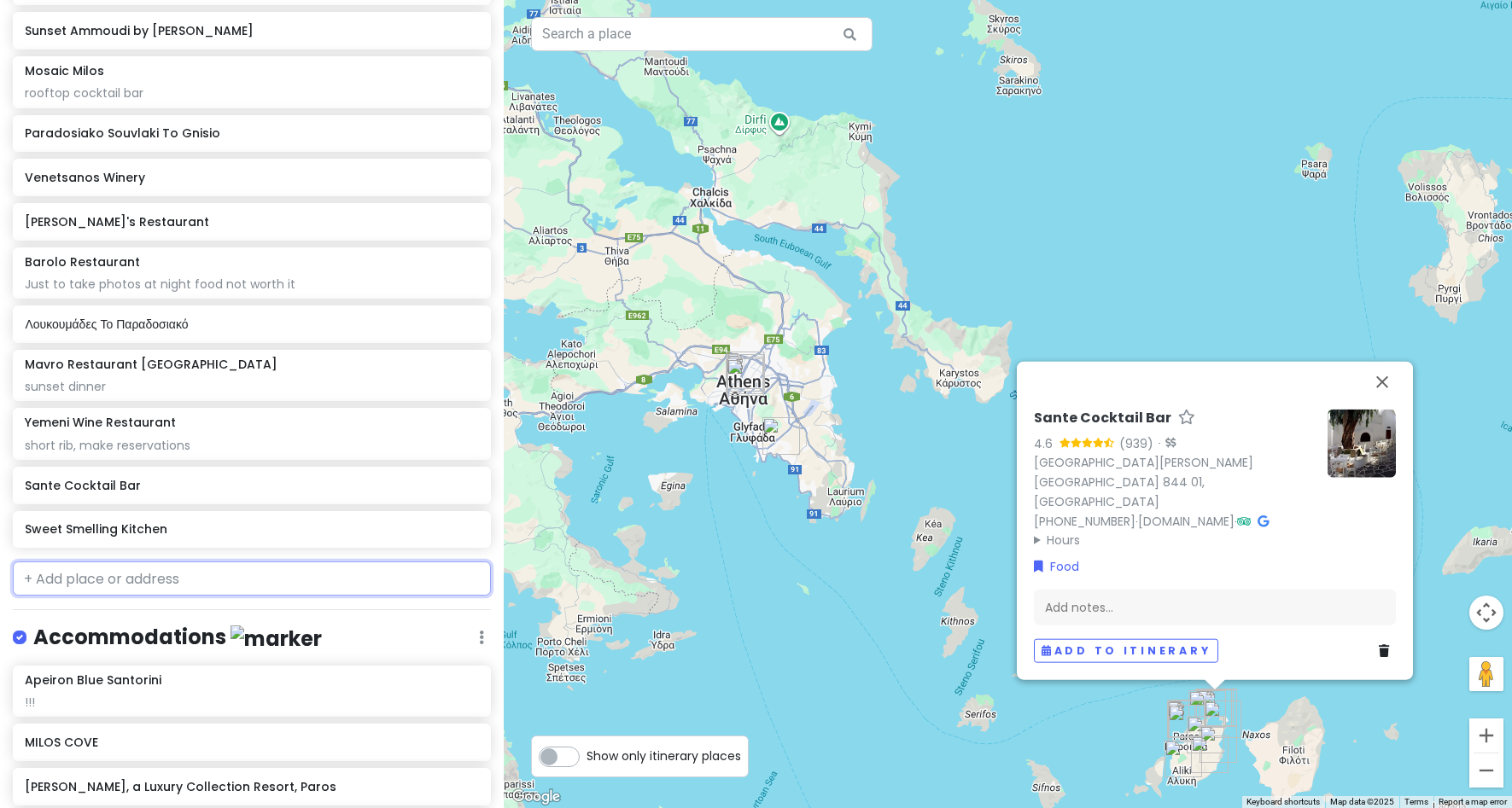
scroll to position [2024, 0]
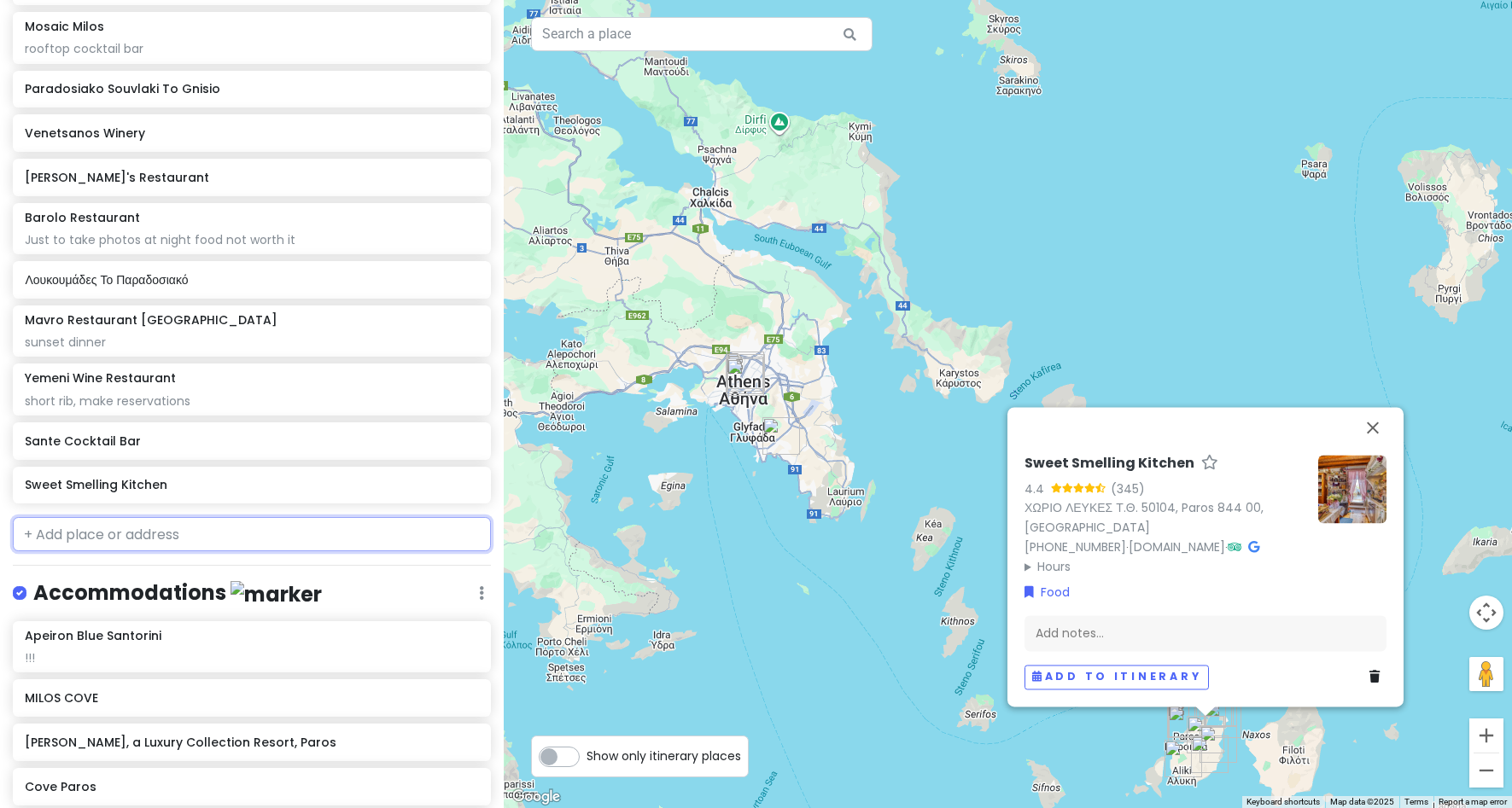
click at [276, 539] on input "text" at bounding box center [252, 533] width 478 height 34
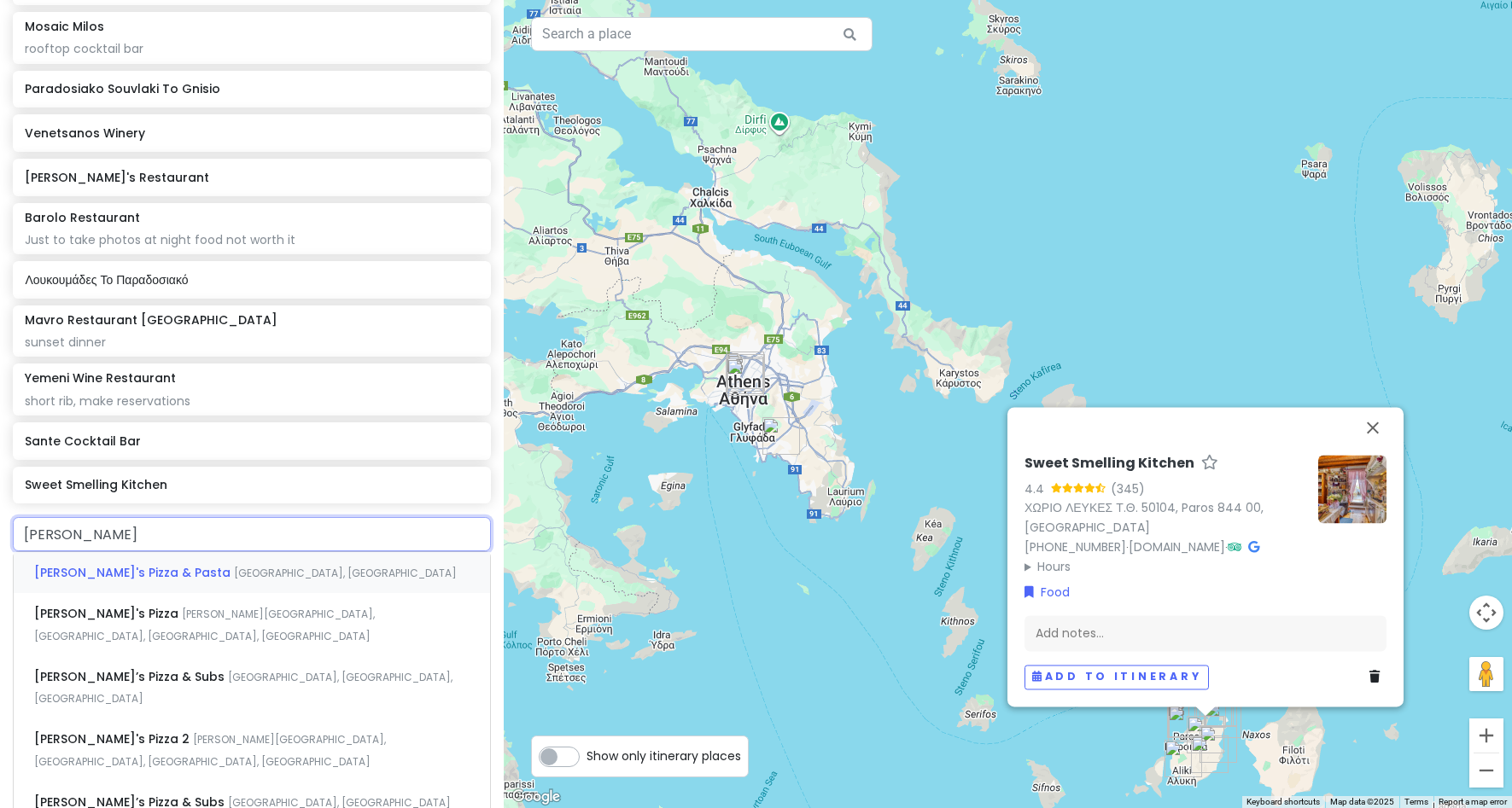
click at [174, 538] on input "[PERSON_NAME]" at bounding box center [252, 533] width 478 height 34
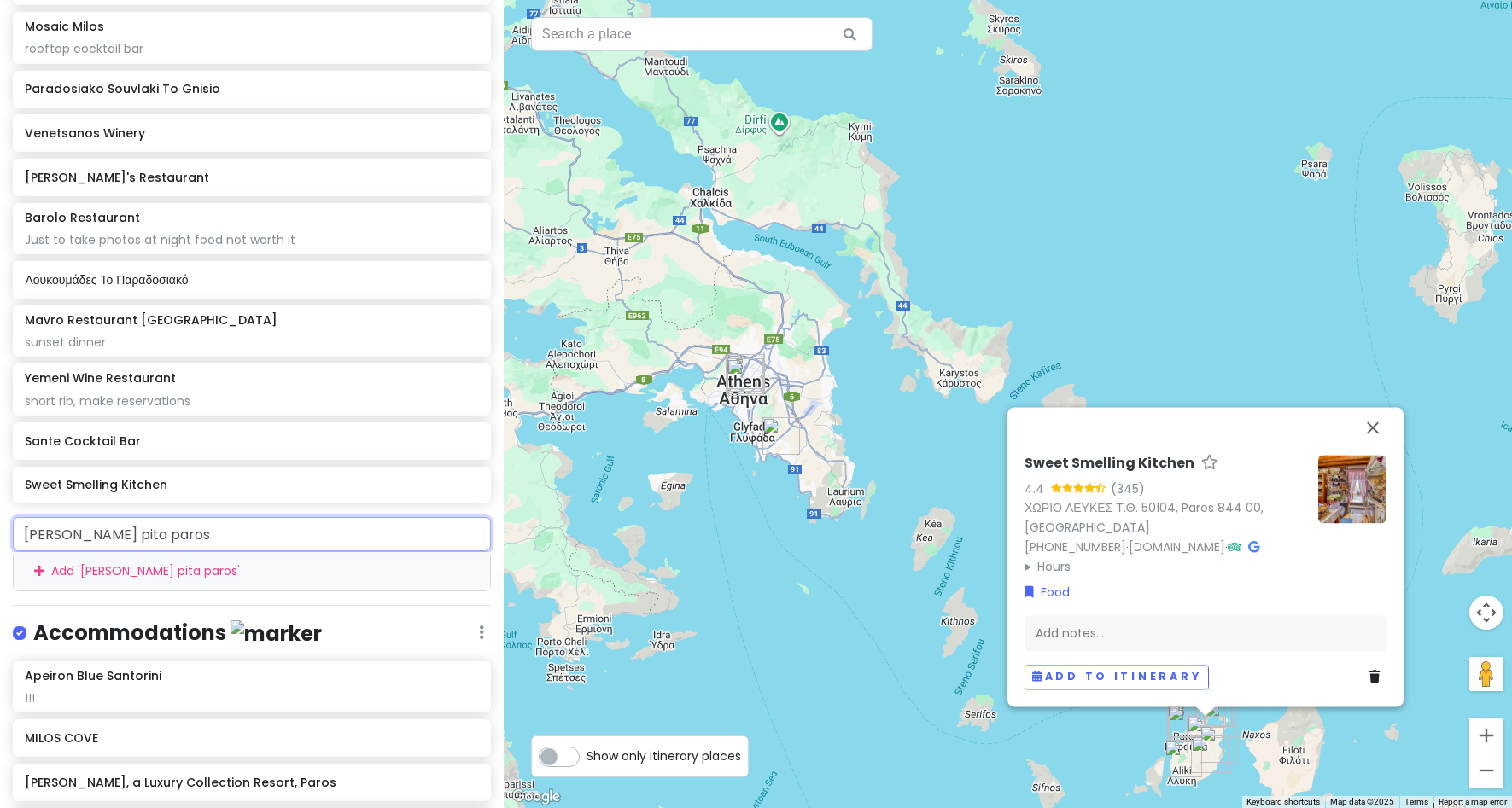
drag, startPoint x: 163, startPoint y: 535, endPoint x: -17, endPoint y: 514, distance: 181.2
click at [0, 514] on html "greece honeymoon !! Private Change Dates Make a Copy Delete Trip Give Feedback …" at bounding box center [756, 404] width 1512 height 808
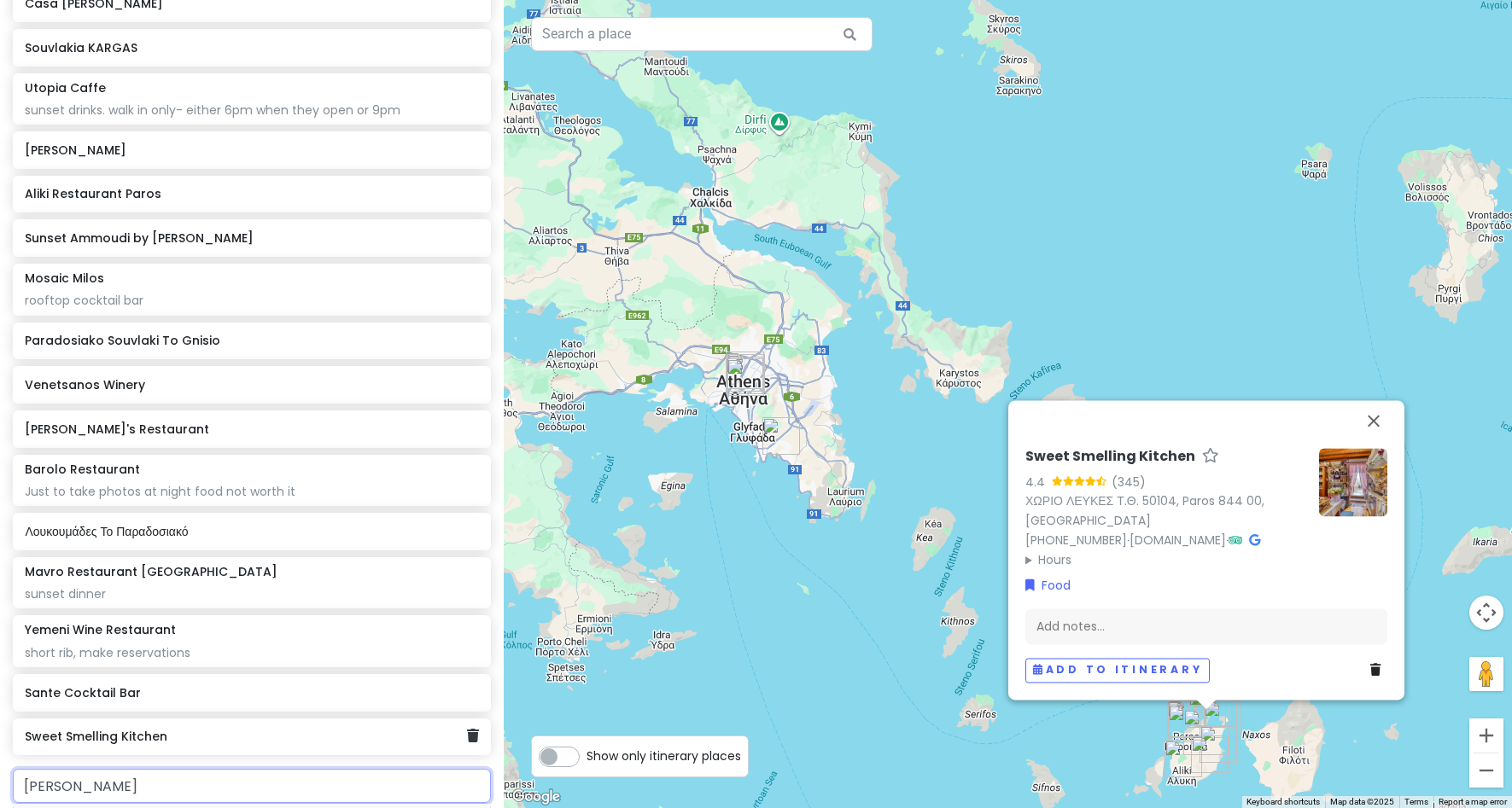
scroll to position [1768, 0]
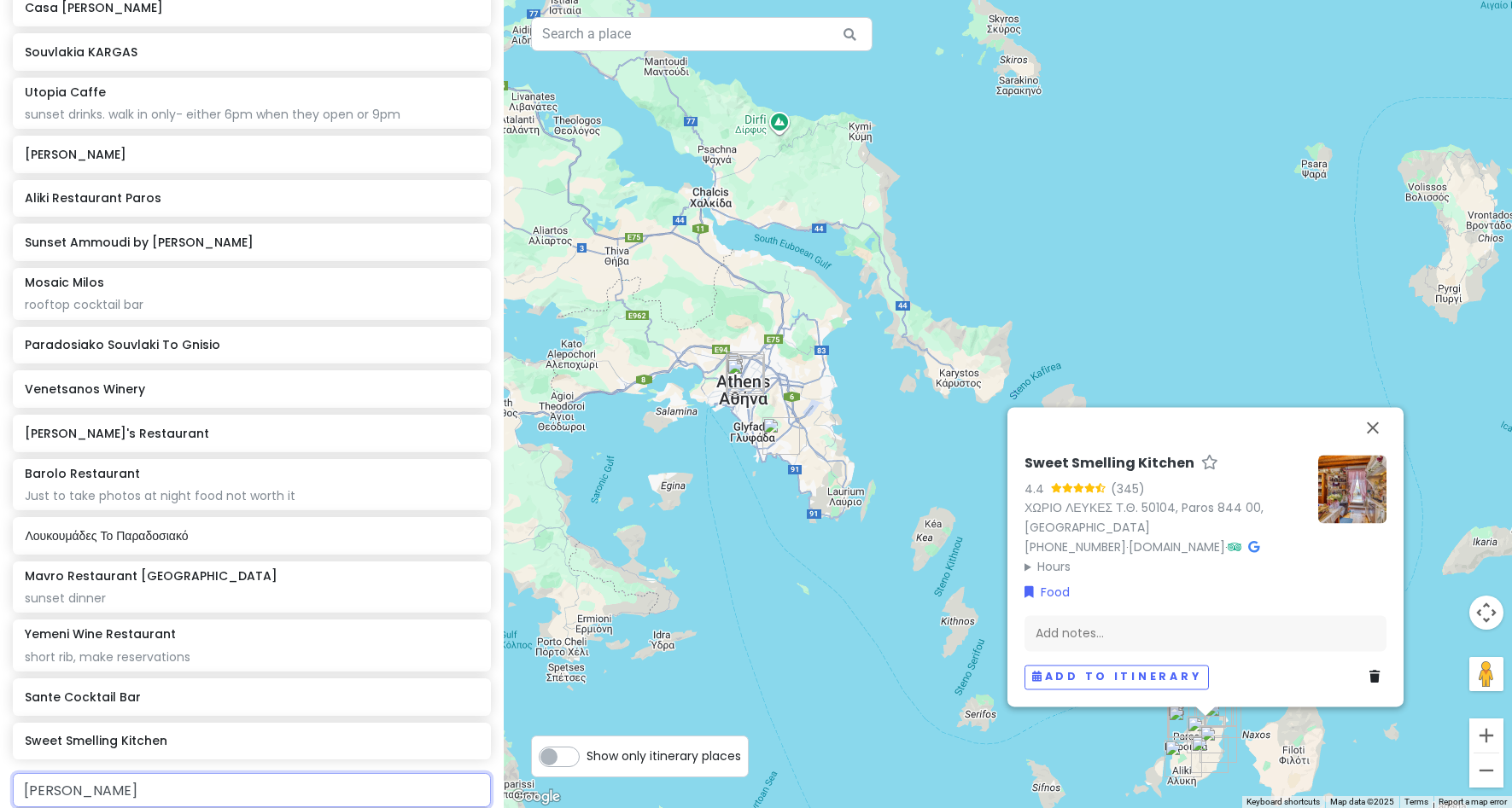
type input "[PERSON_NAME]"
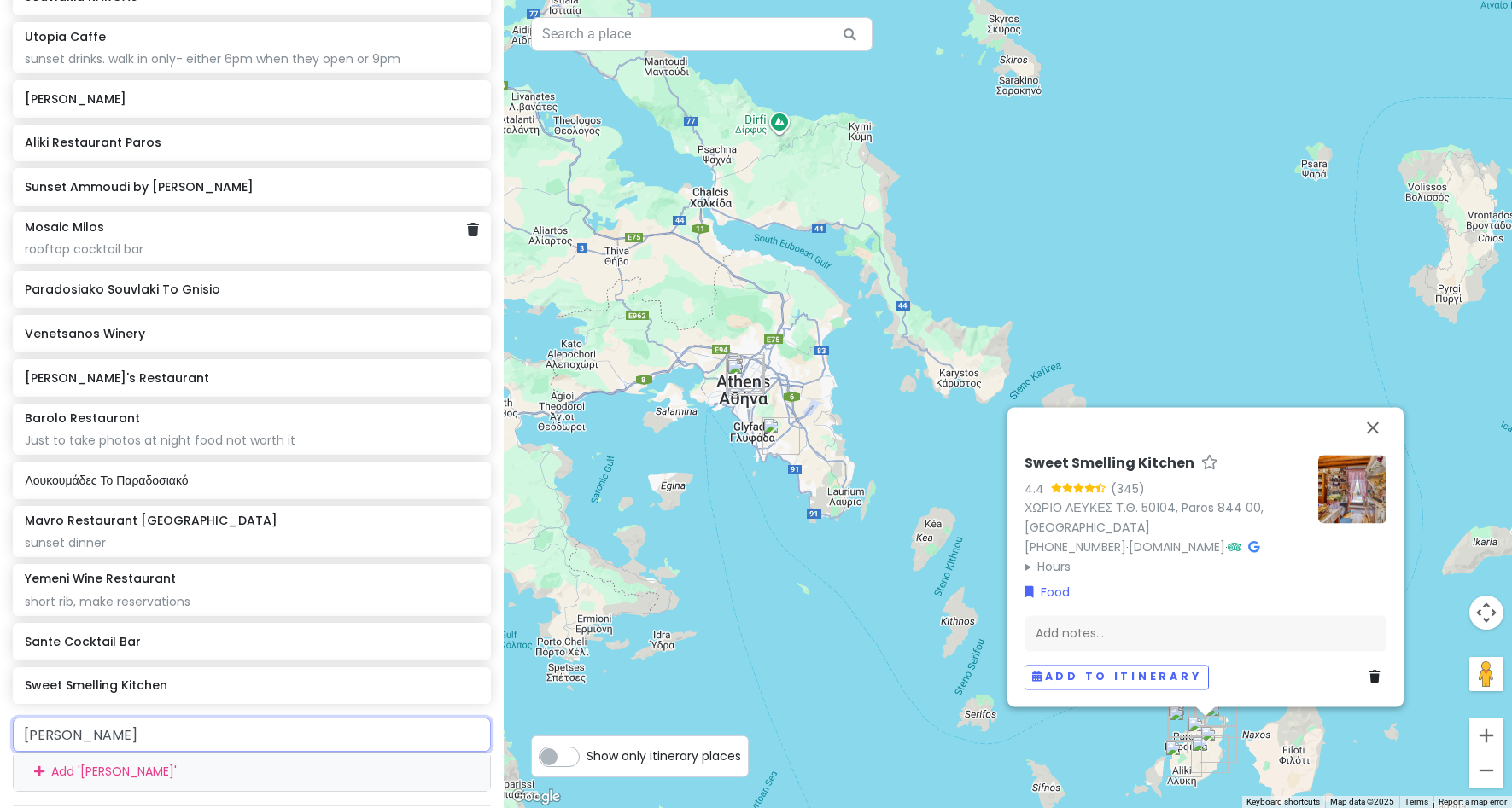
scroll to position [1853, 0]
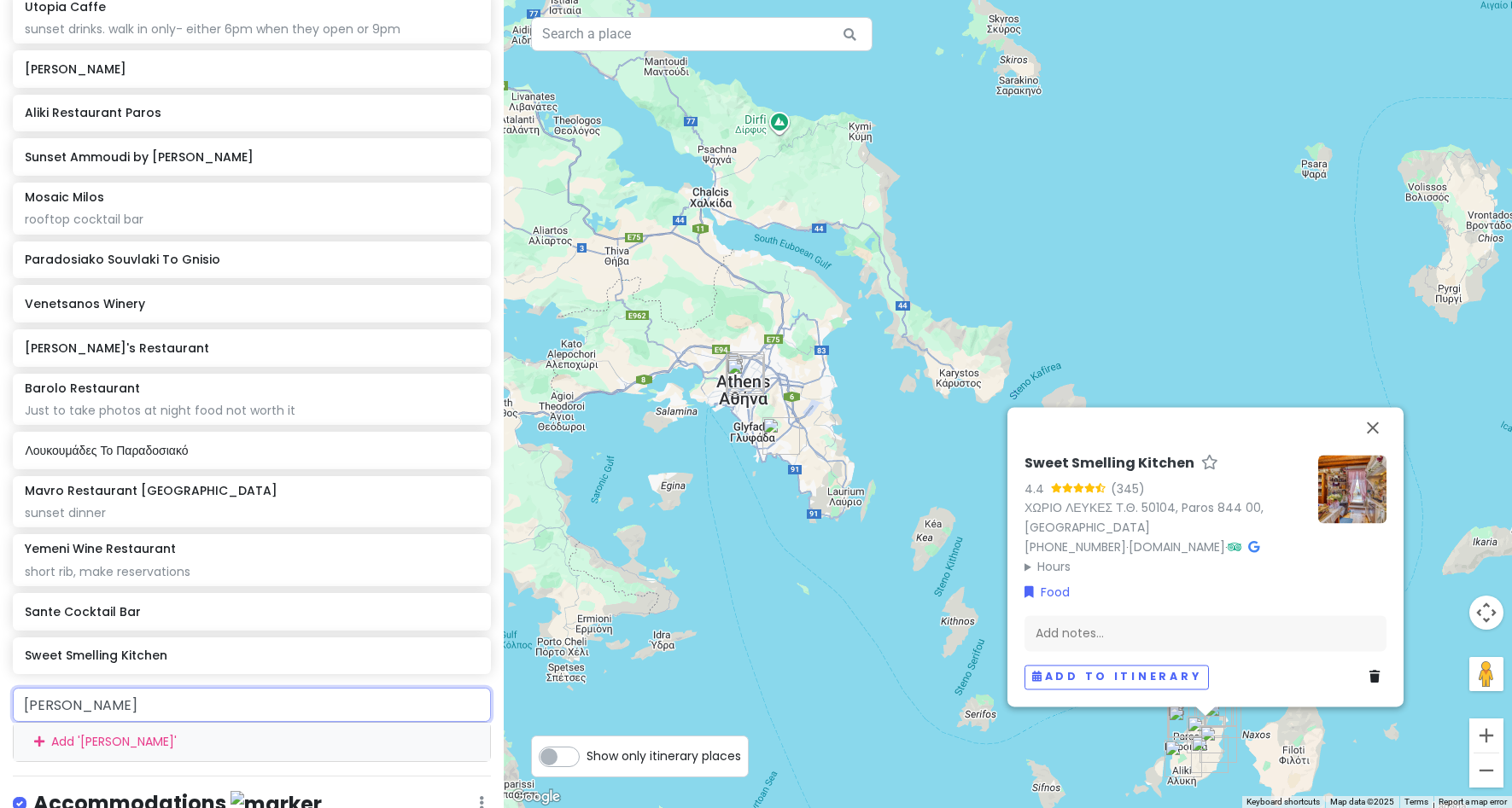
drag, startPoint x: 123, startPoint y: 698, endPoint x: -81, endPoint y: 679, distance: 204.9
click at [0, 679] on html "greece honeymoon !! Private Change Dates Make a Copy Delete Trip Give Feedback …" at bounding box center [756, 404] width 1512 height 808
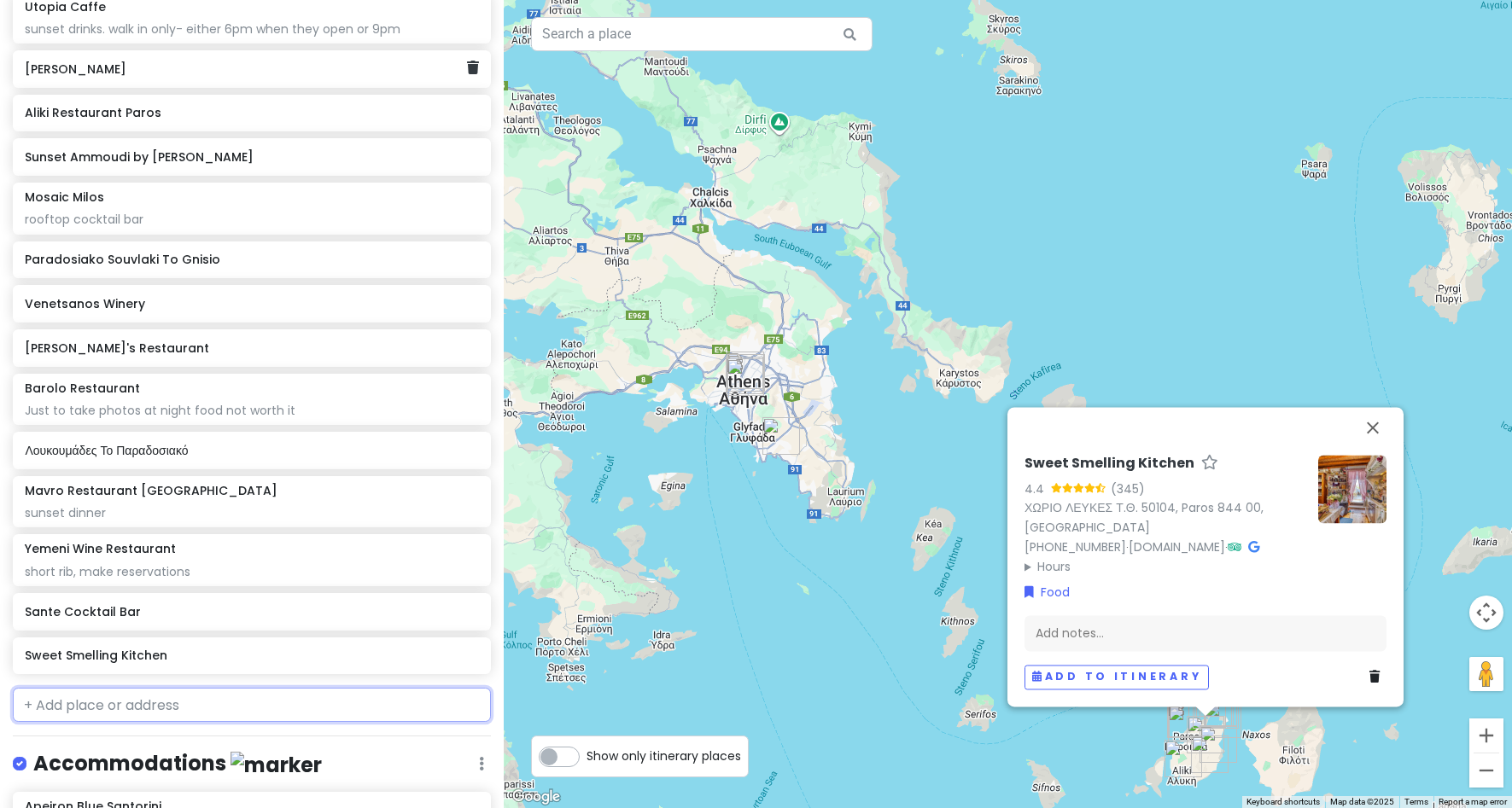
click at [165, 63] on h6 "[PERSON_NAME]" at bounding box center [246, 69] width 442 height 16
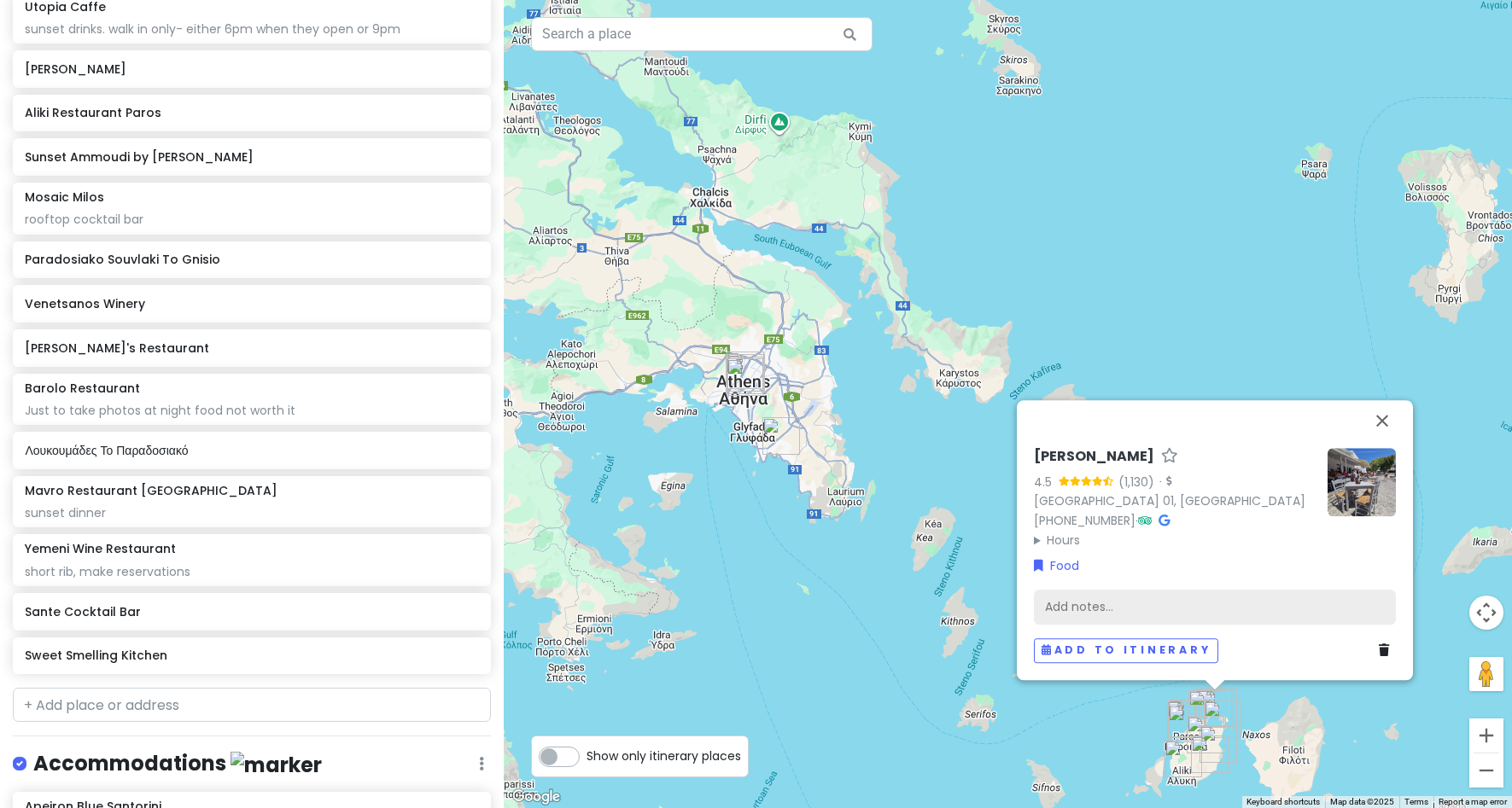
click at [1102, 610] on div "Add notes..." at bounding box center [1215, 606] width 362 height 36
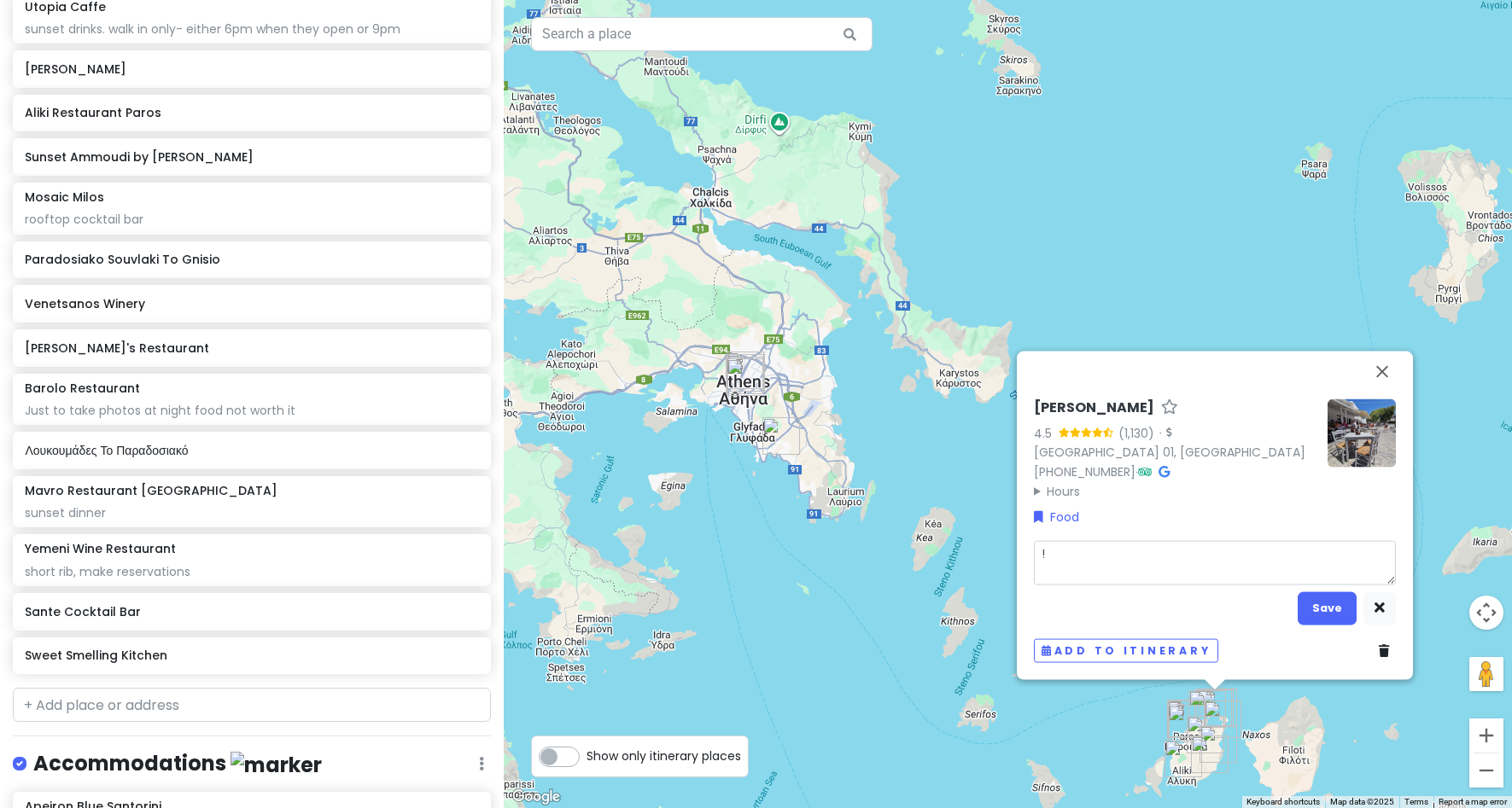
type textarea "x"
type textarea "!"
type textarea "x"
type textarea "!!"
click at [1375, 367] on div "[PERSON_NAME] 4.5 (1,130) · [GEOGRAPHIC_DATA] [PHONE_NUMBER] · Hours [DATE] 12:…" at bounding box center [1008, 404] width 1009 height 808
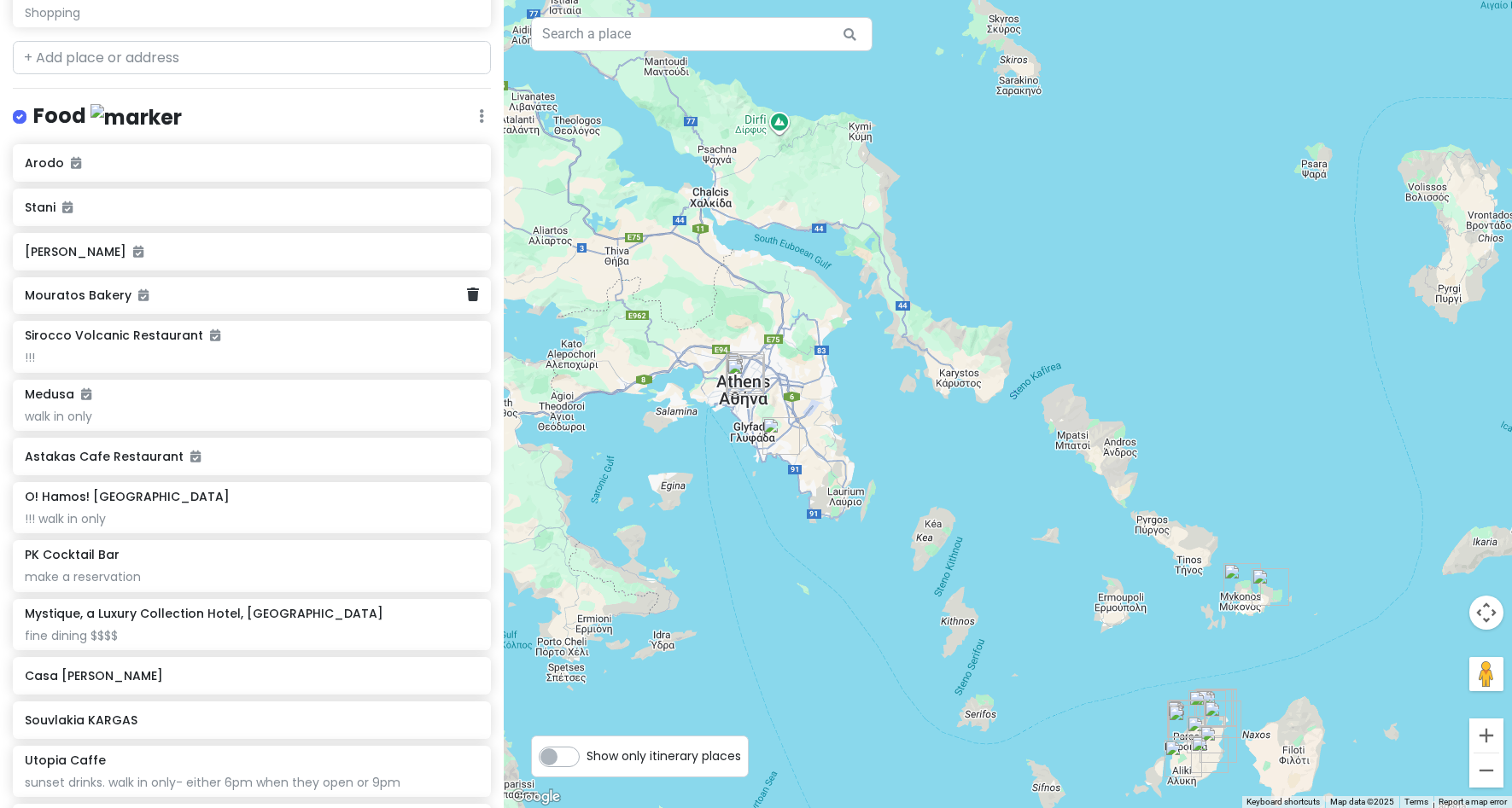
scroll to position [759, 0]
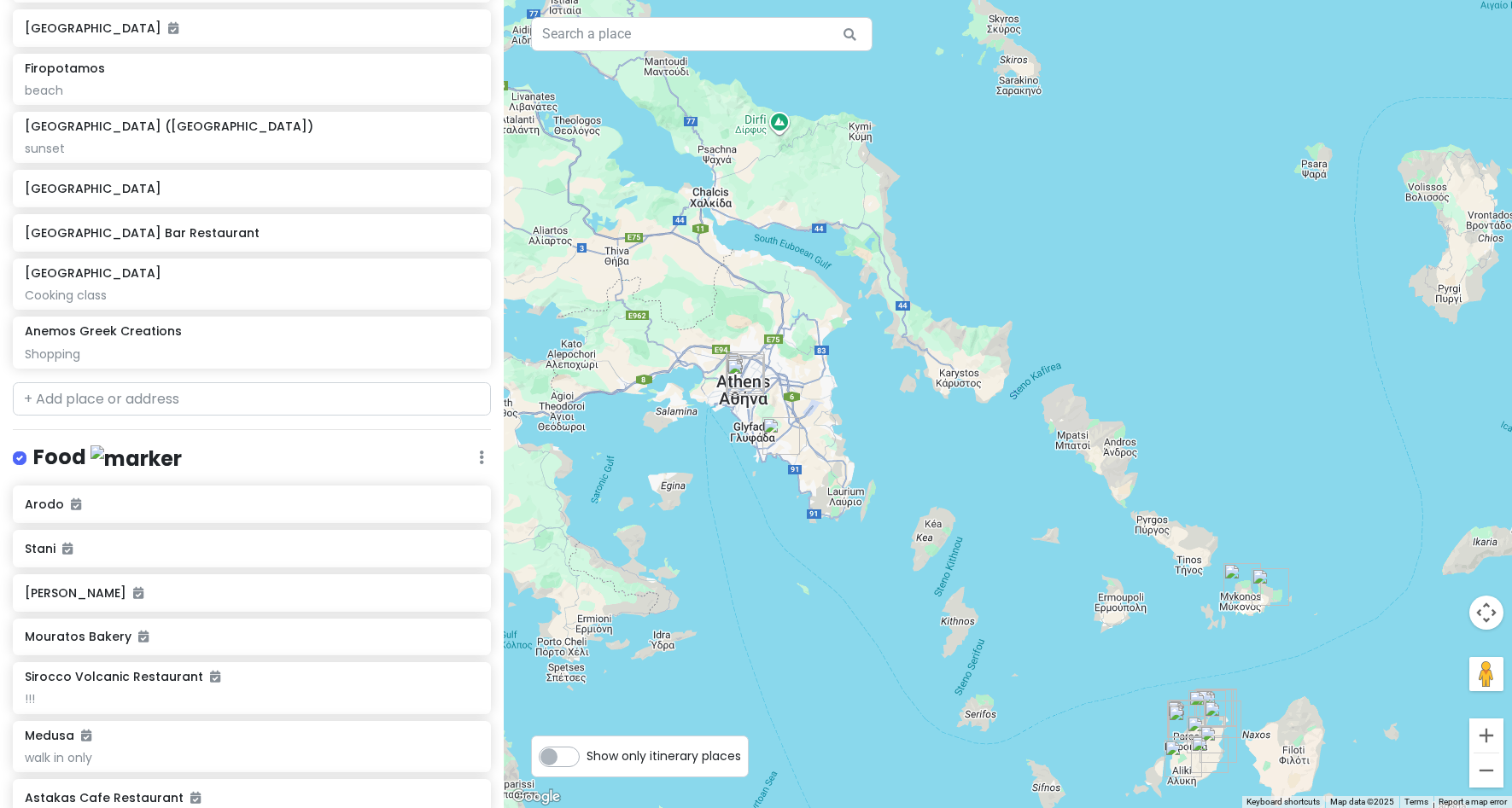
click at [218, 415] on div "greece honeymoon !! Private Change Dates Make a Copy Delete Trip Give Feedback …" at bounding box center [251, 404] width 503 height 808
click at [224, 397] on input "text" at bounding box center [252, 398] width 478 height 34
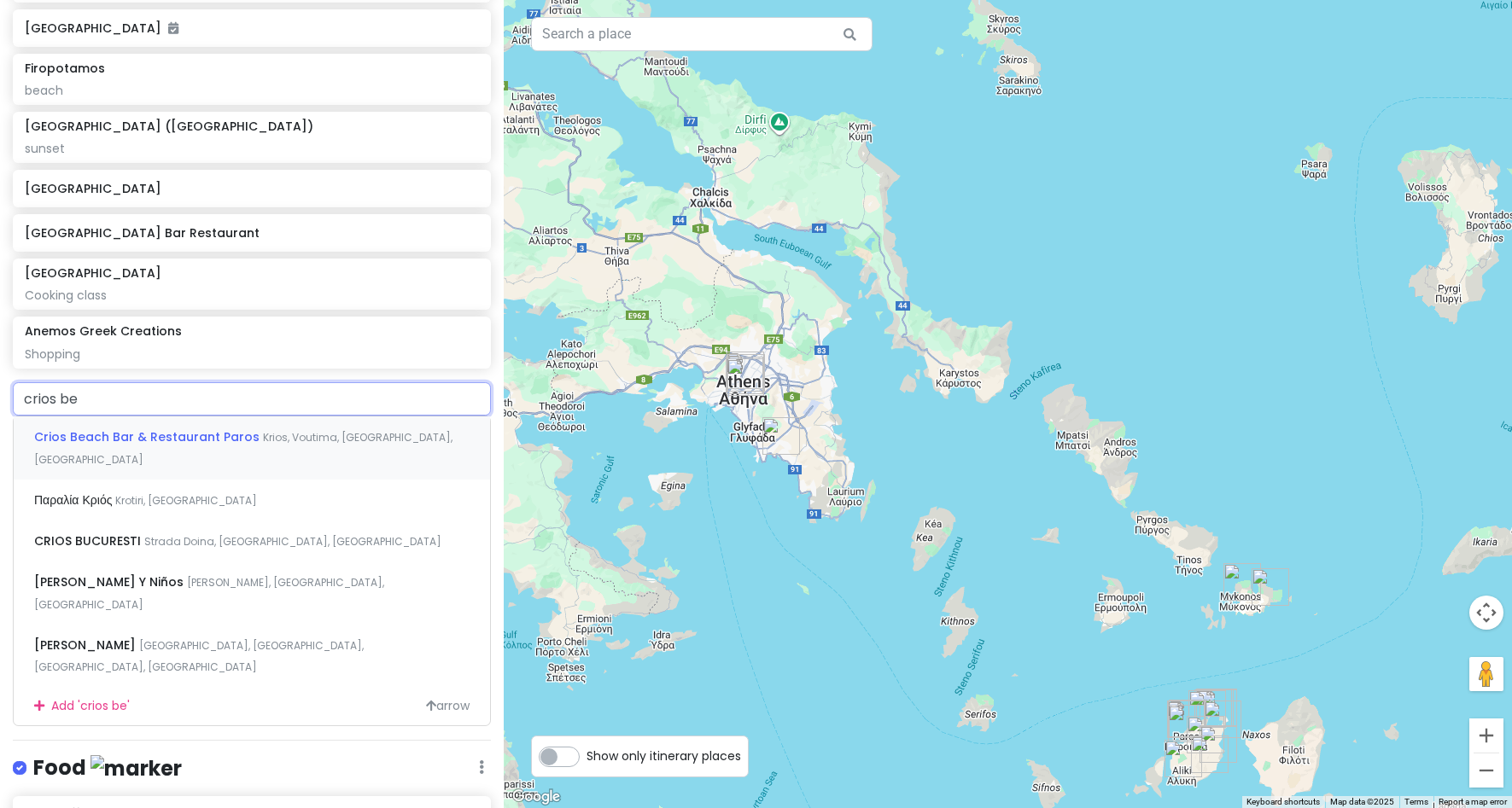
type input "crios bea"
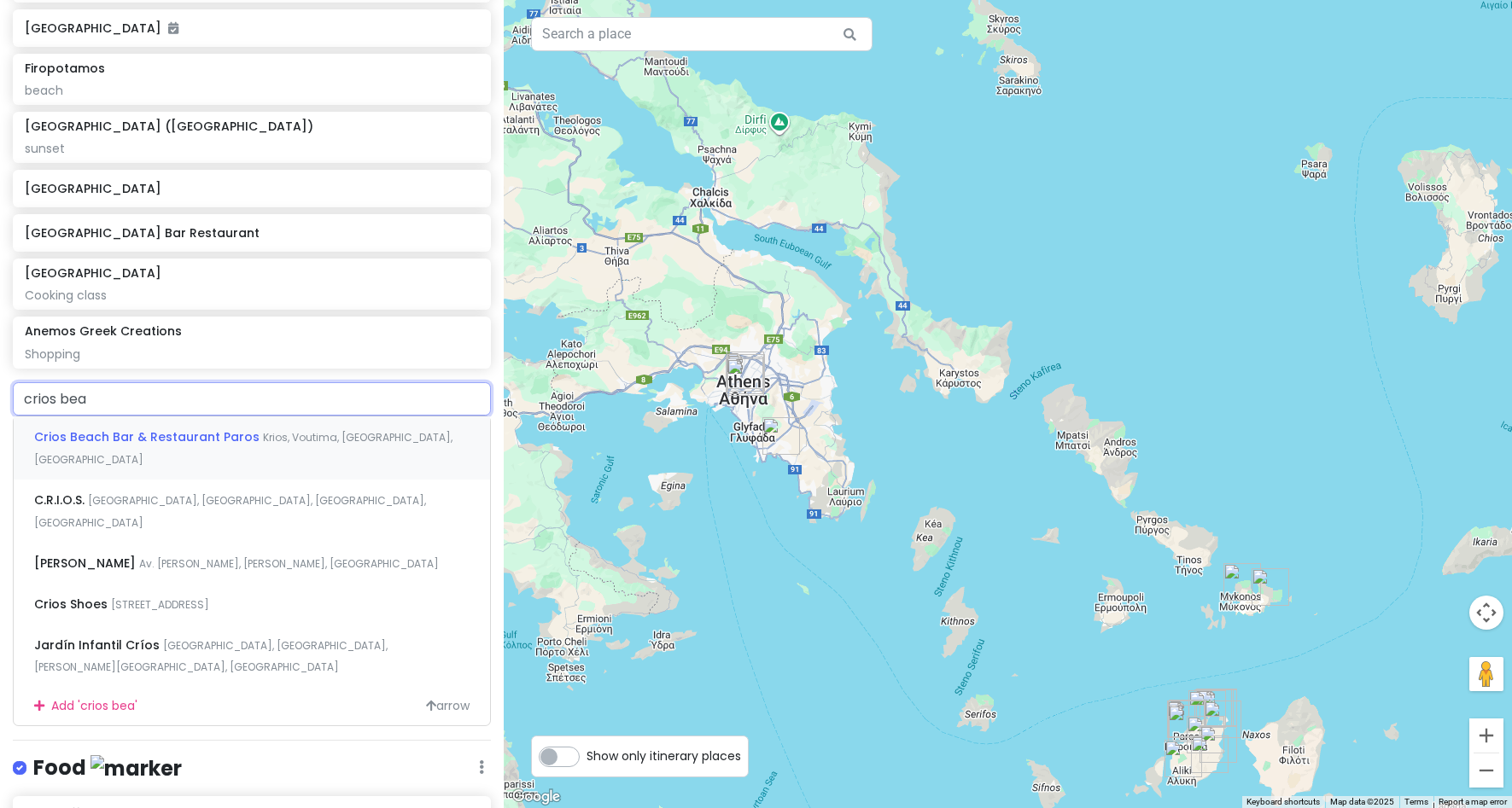
click at [265, 442] on span "Krios, Voutima, [GEOGRAPHIC_DATA], [GEOGRAPHIC_DATA]" at bounding box center [243, 449] width 419 height 36
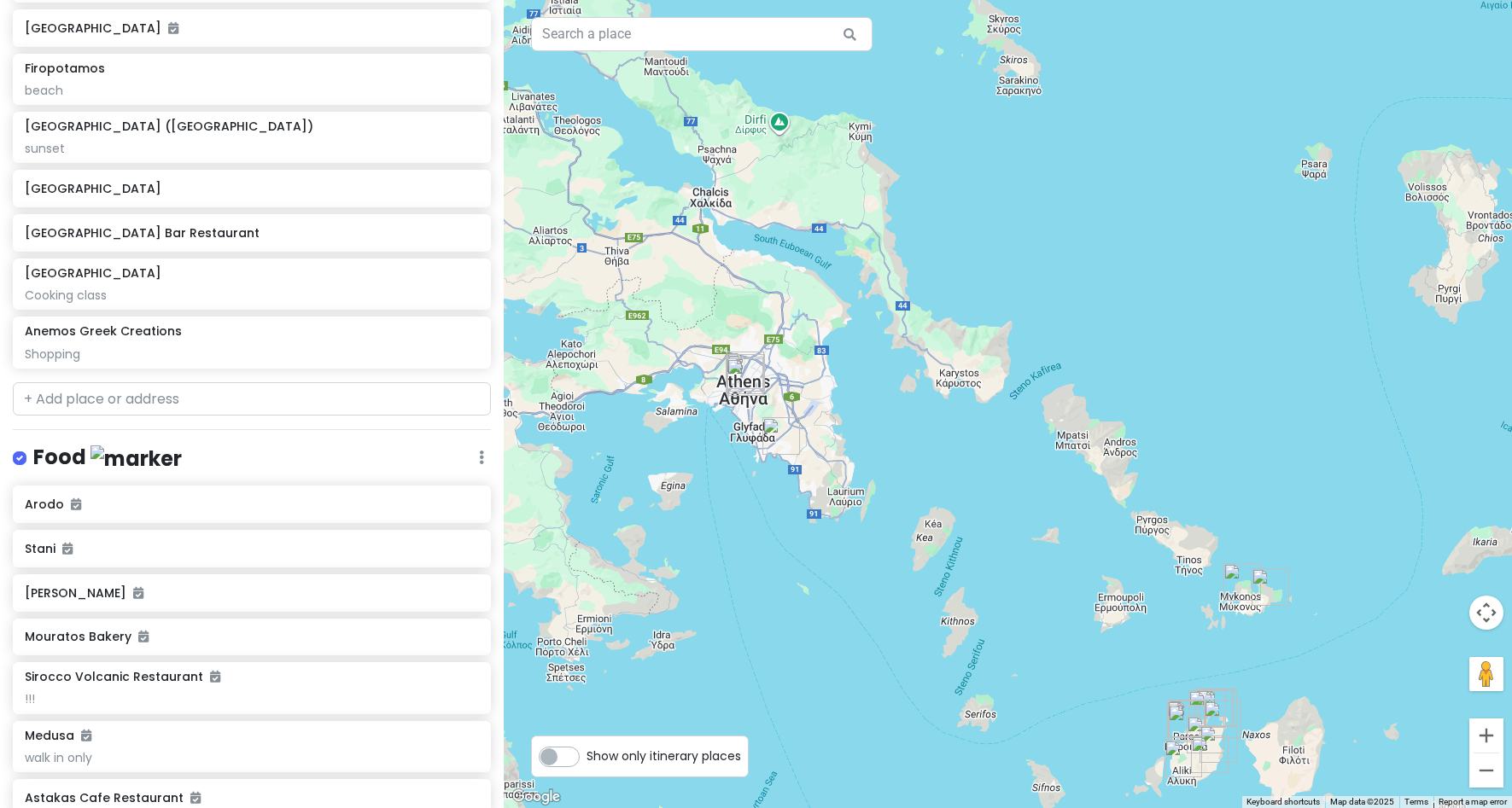
scroll to position [803, 0]
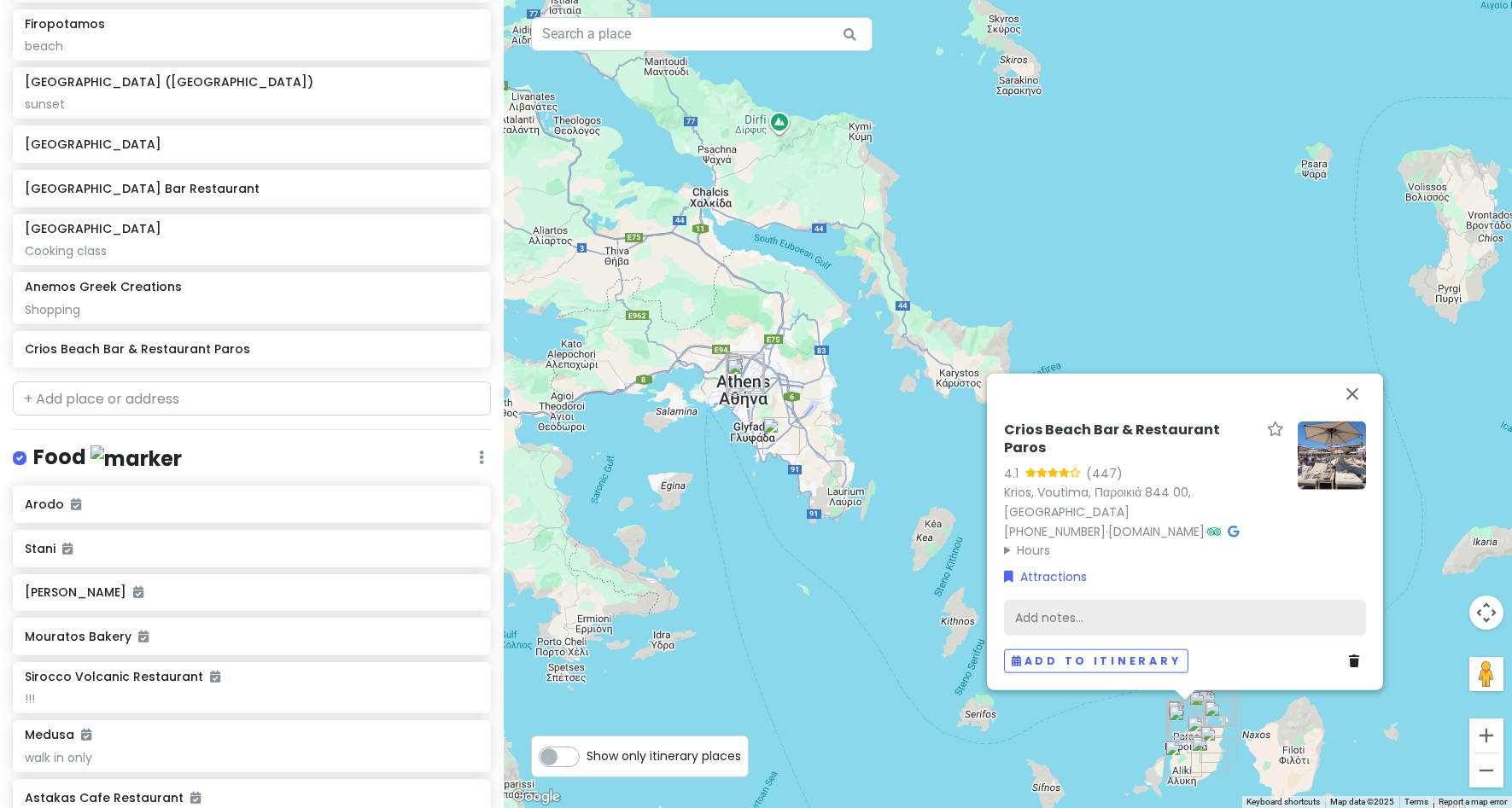
click at [1089, 612] on div "Add notes..." at bounding box center [1185, 617] width 362 height 36
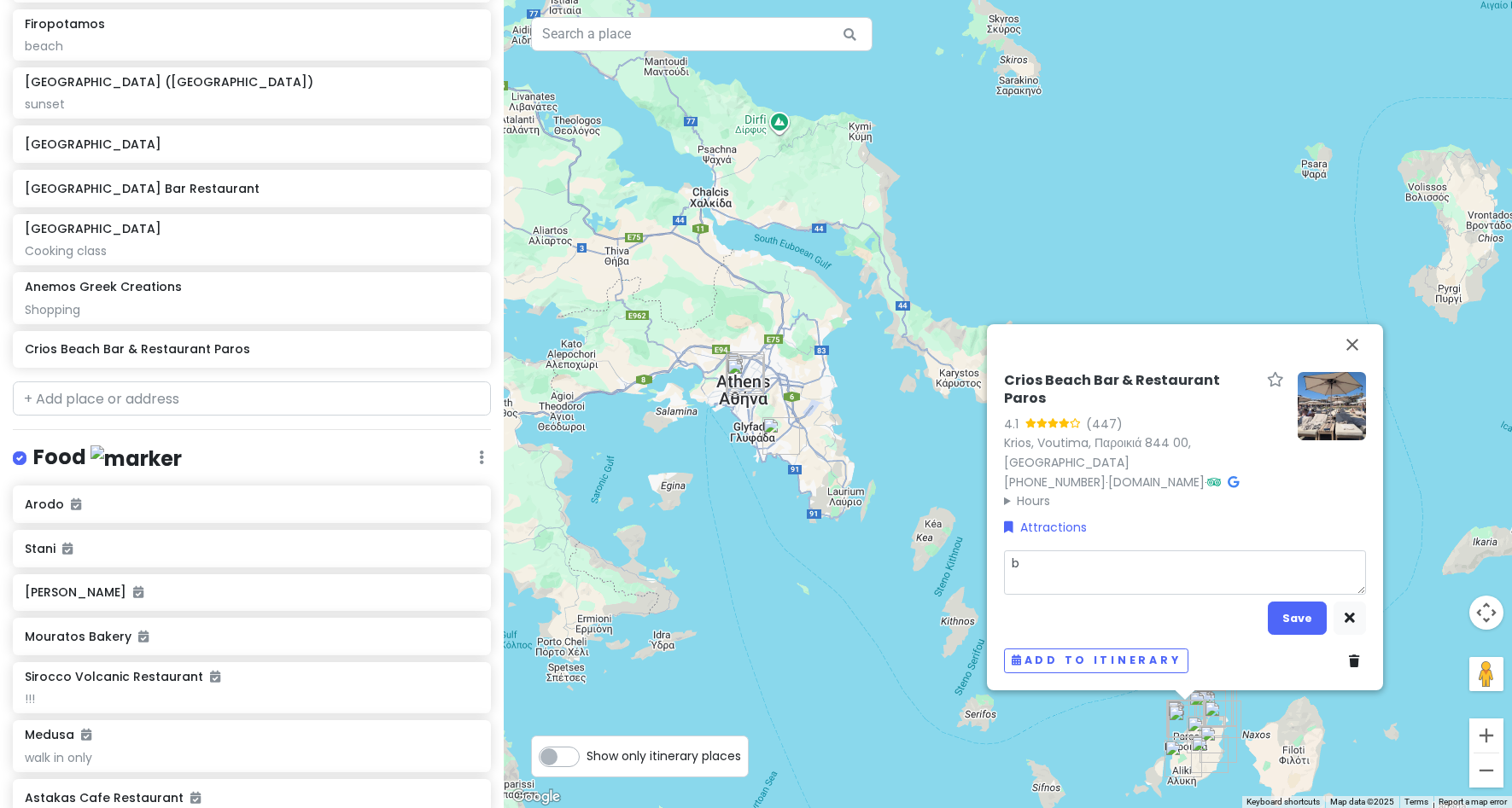
type textarea "x"
type textarea "b"
type textarea "x"
type textarea "be"
type textarea "x"
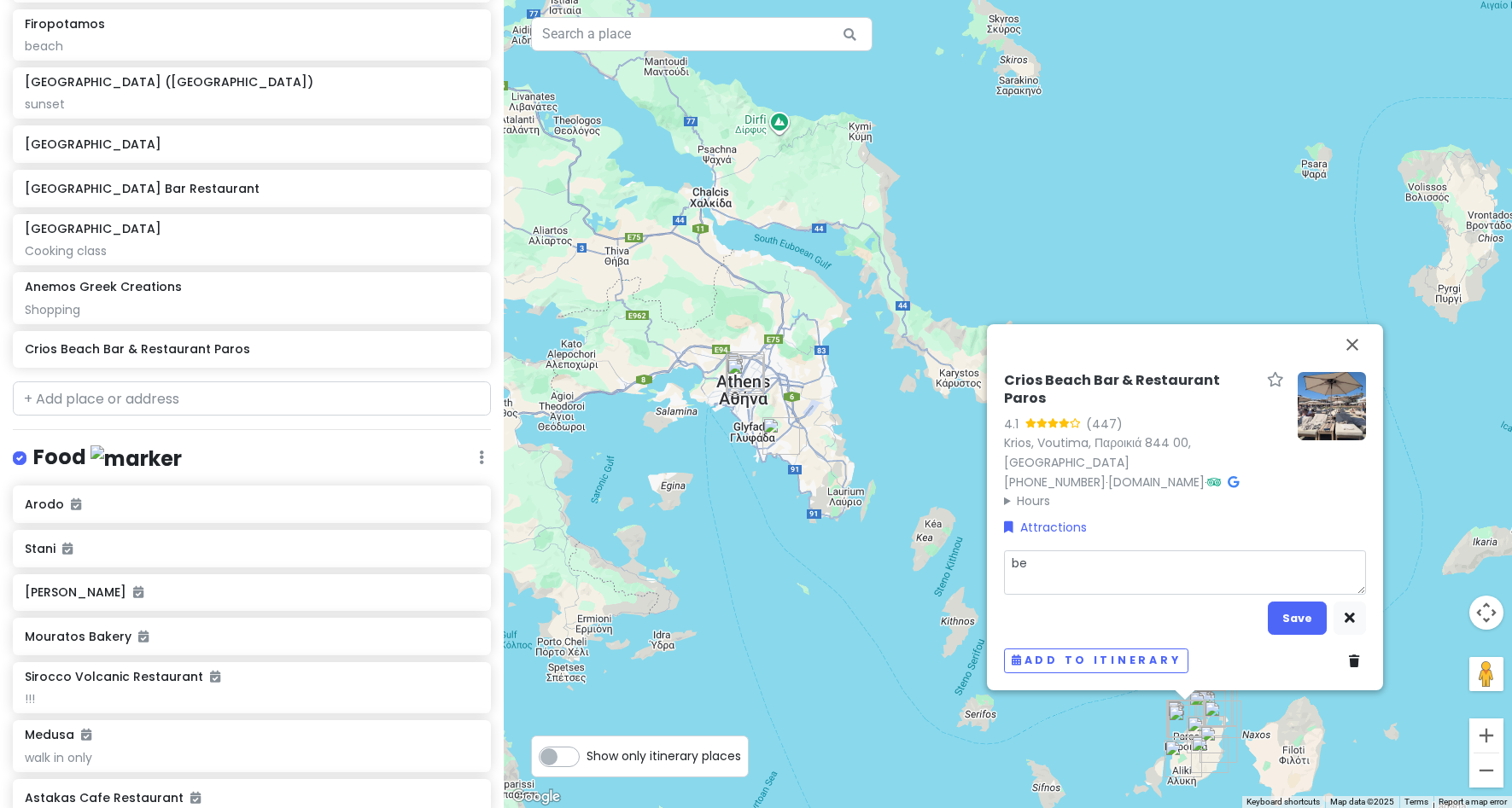
type textarea "bea"
type textarea "x"
type textarea "beac"
type textarea "x"
type textarea "beach"
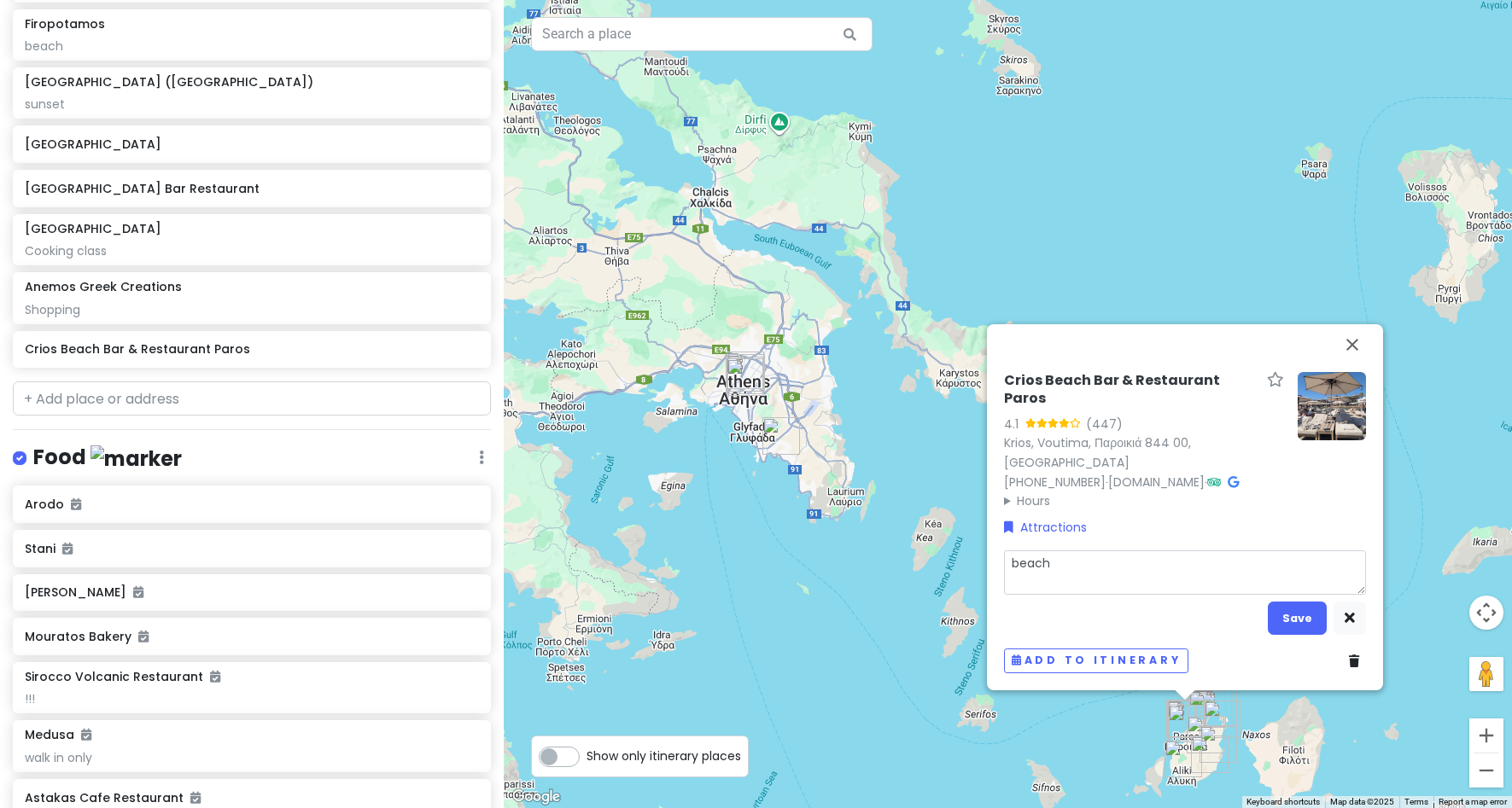
type textarea "x"
type textarea "beach"
type textarea "x"
type textarea "beach c"
type textarea "x"
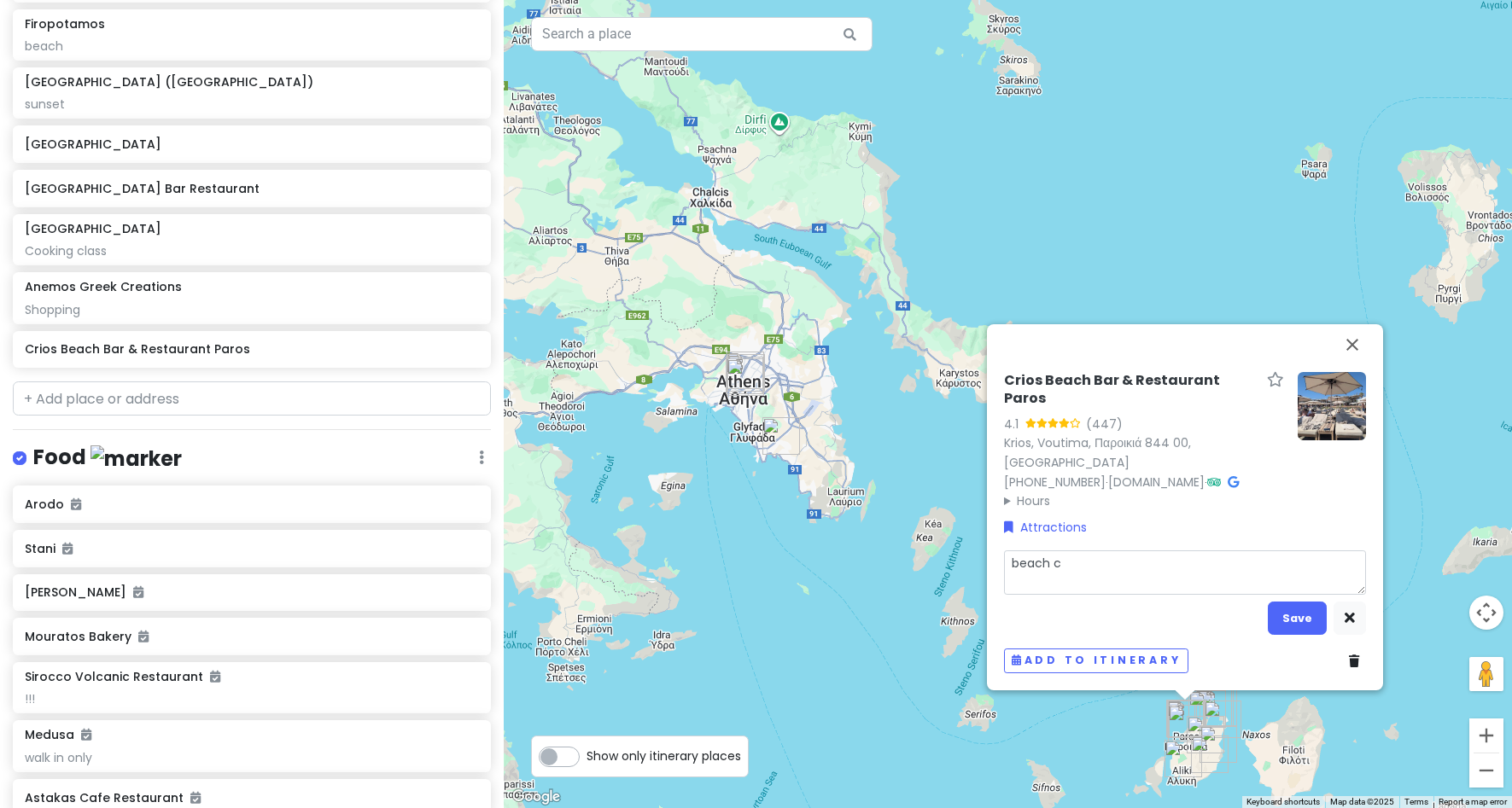
type textarea "beach cl"
type textarea "x"
type textarea "beach clu"
type textarea "x"
type textarea "beach club"
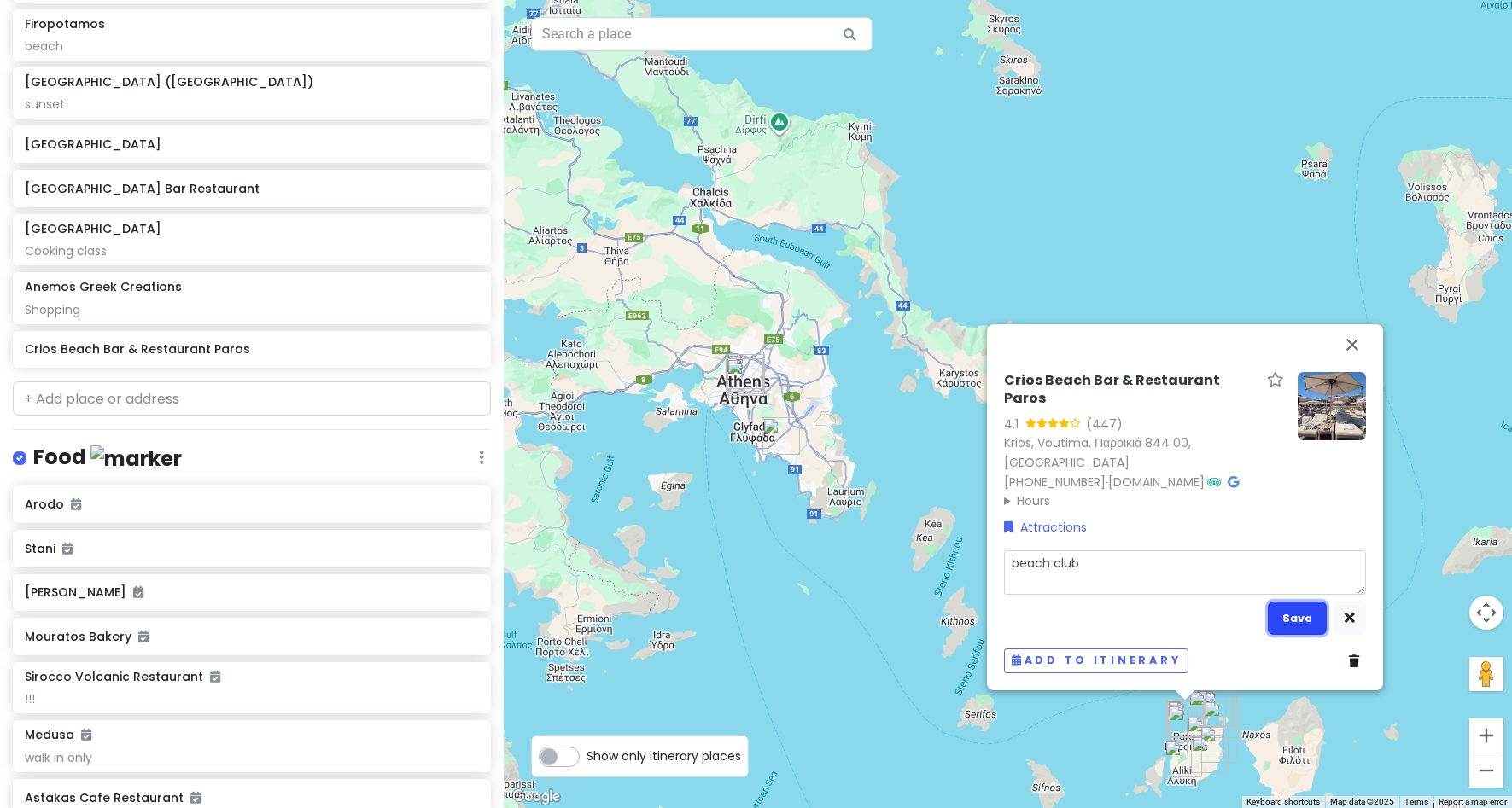
click at [1292, 613] on button "Save" at bounding box center [1297, 618] width 59 height 33
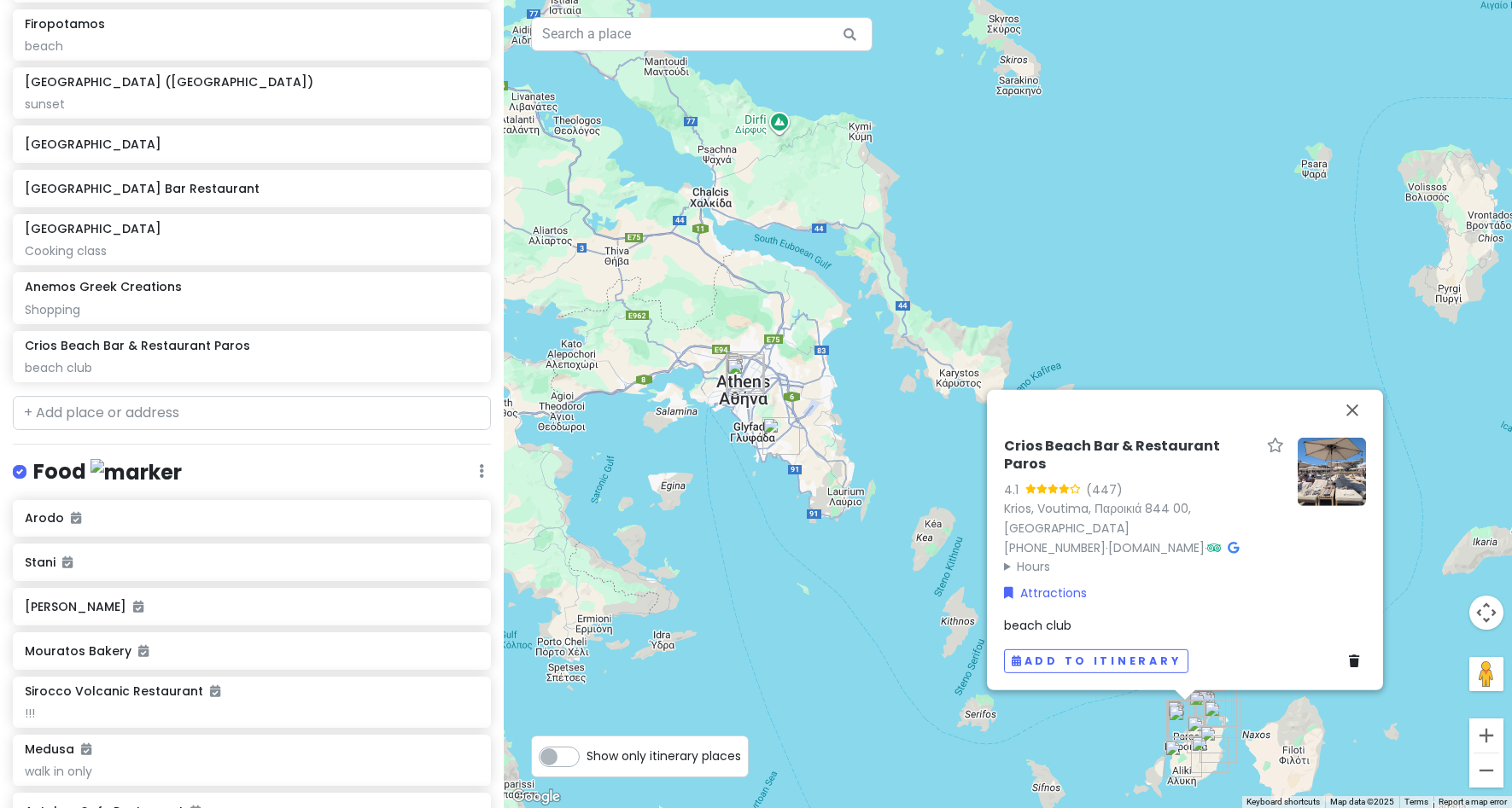
scroll to position [817, 0]
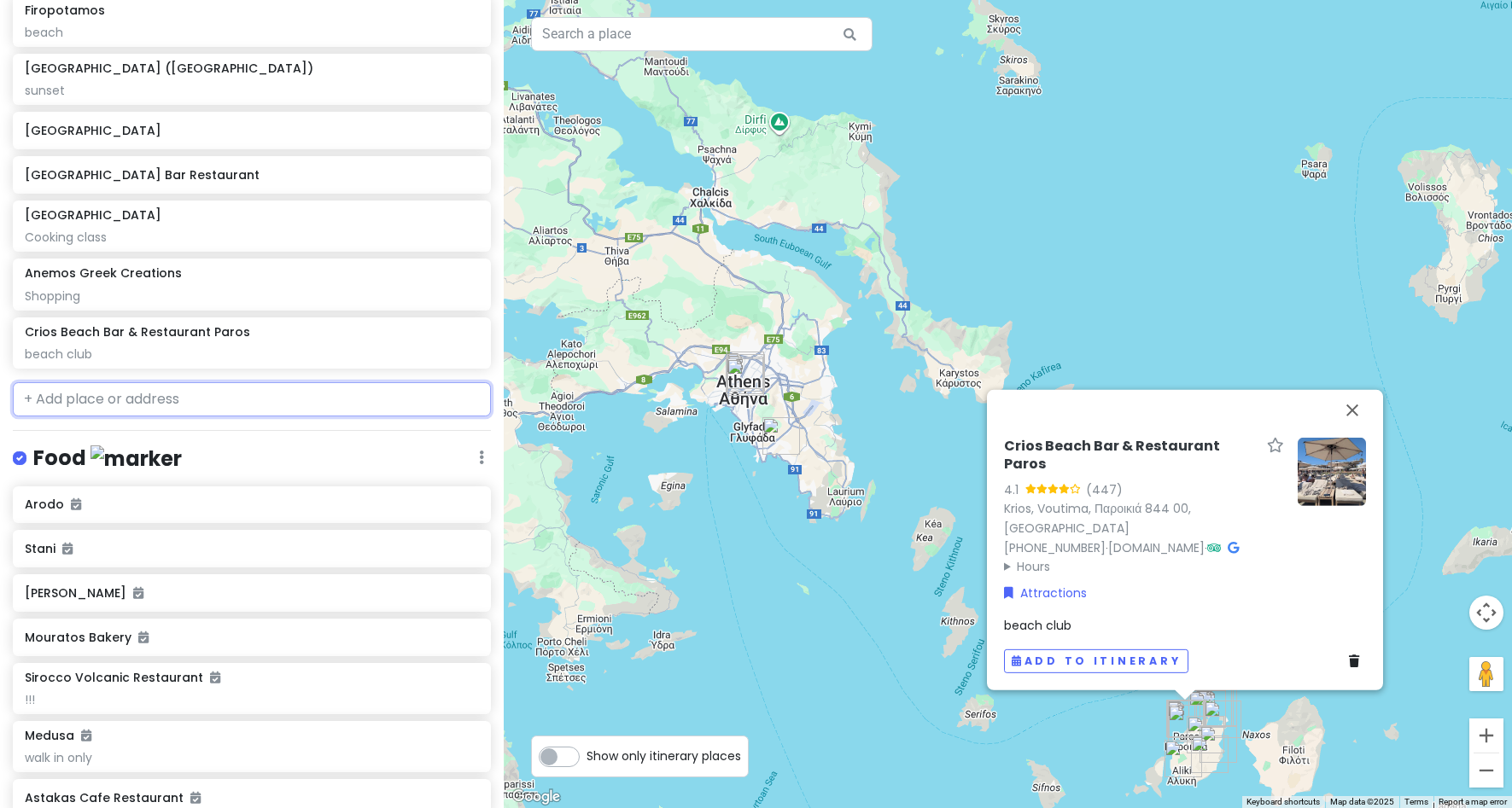
click at [227, 406] on input "text" at bounding box center [252, 398] width 478 height 34
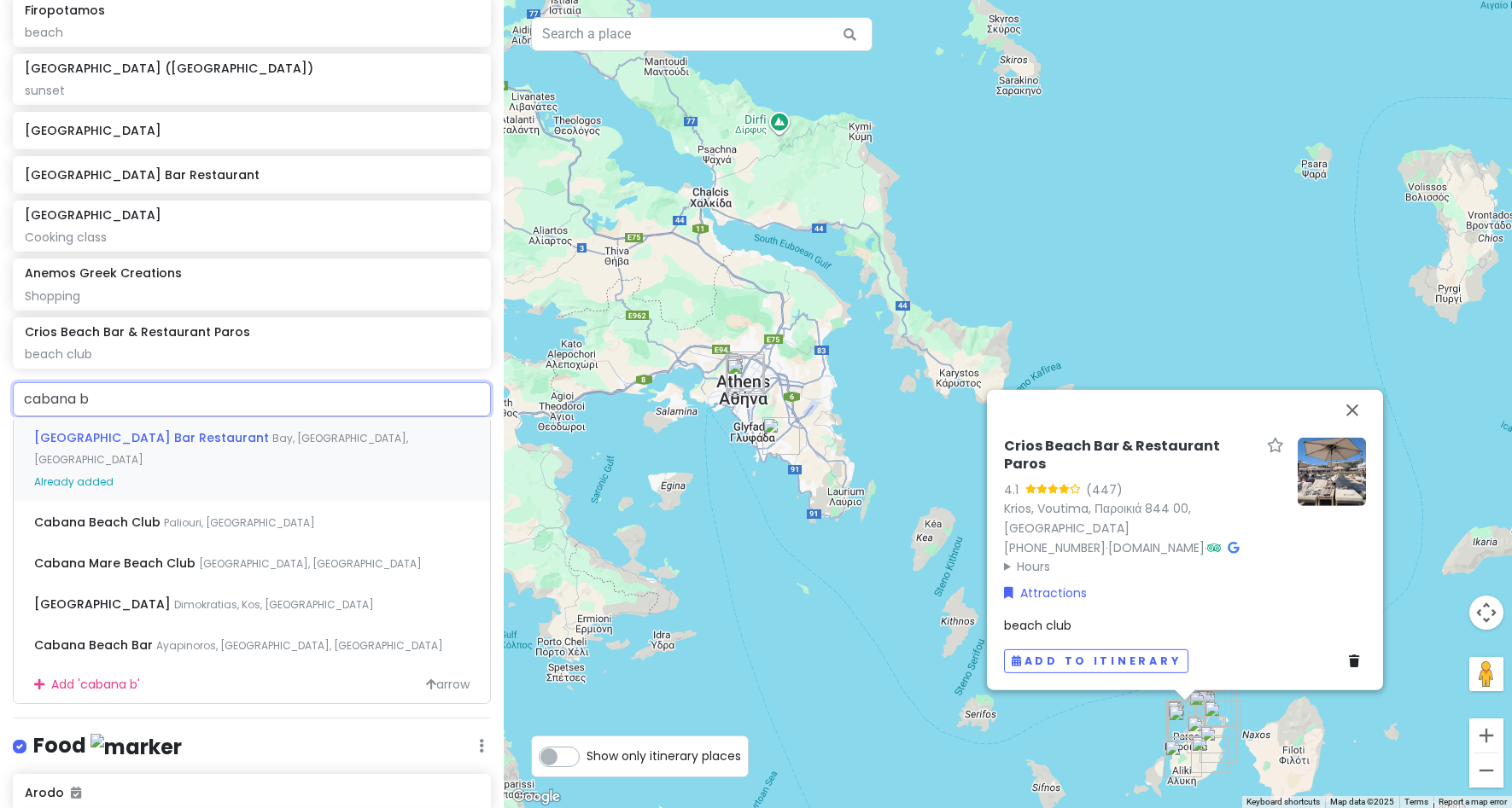
type input "cabana be"
click at [165, 457] on div "[GEOGRAPHIC_DATA], [GEOGRAPHIC_DATA], [GEOGRAPHIC_DATA] Already added" at bounding box center [252, 460] width 477 height 85
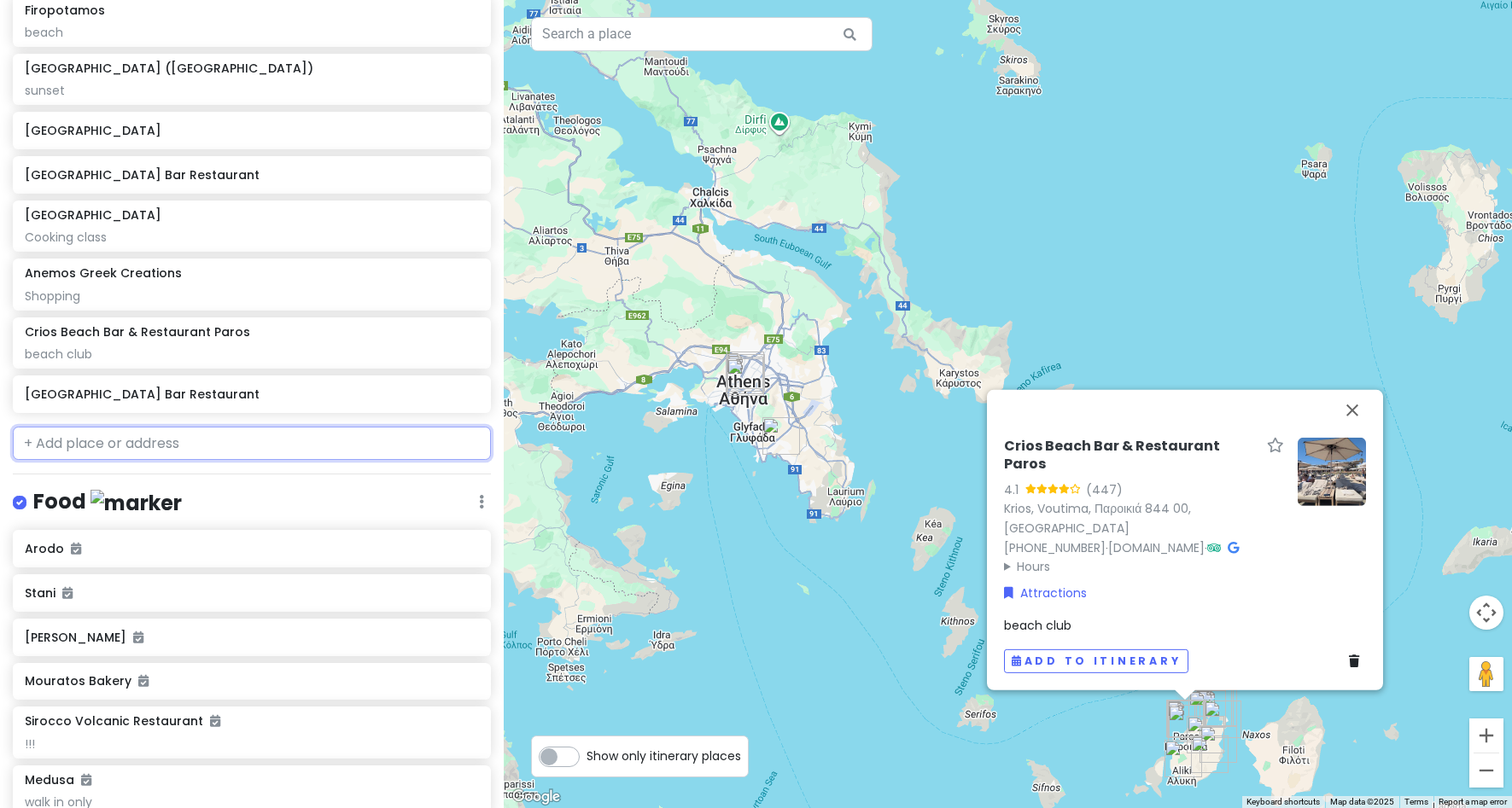
scroll to position [861, 0]
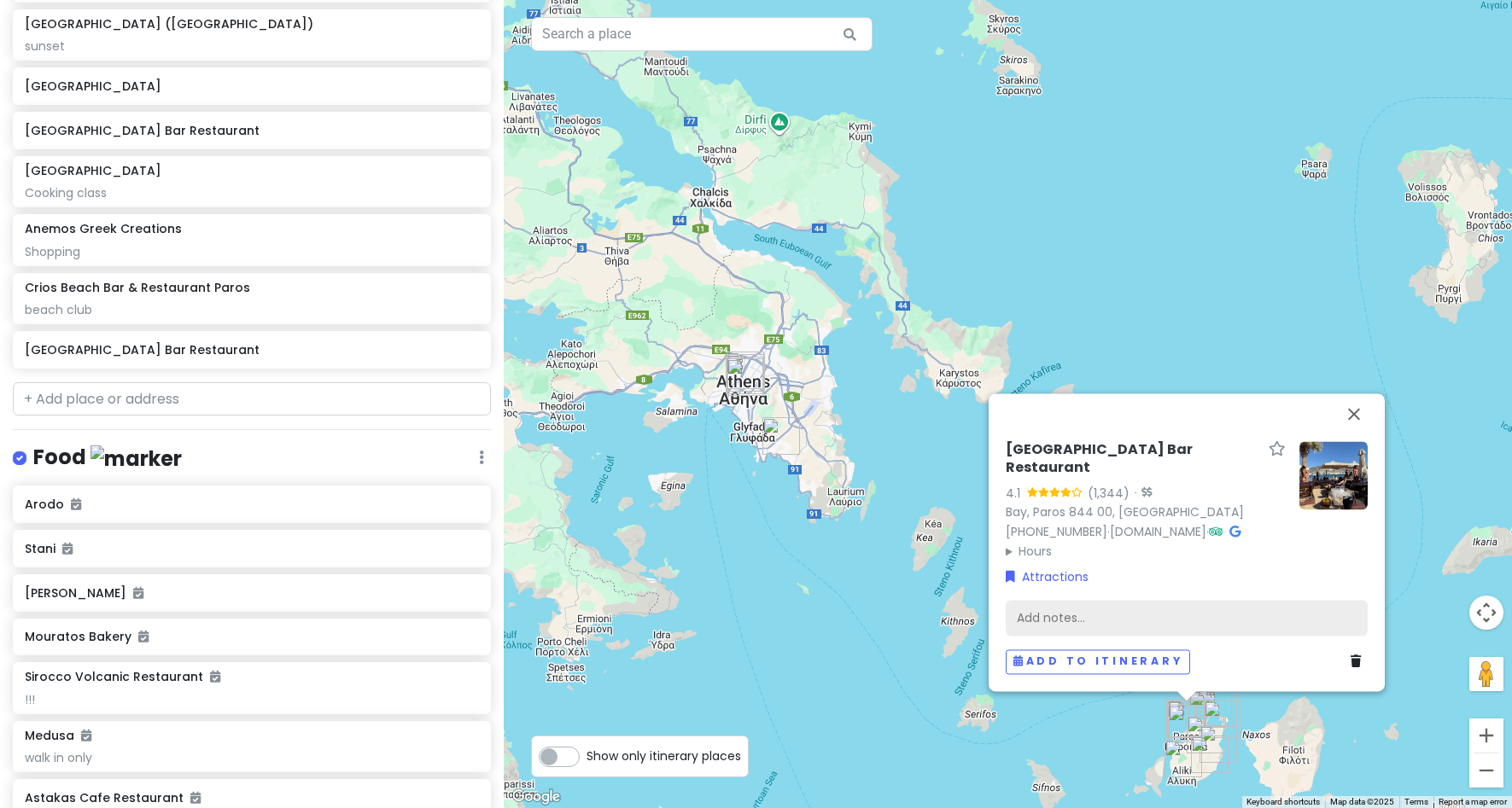
click at [1067, 633] on div "Add notes..." at bounding box center [1187, 617] width 362 height 36
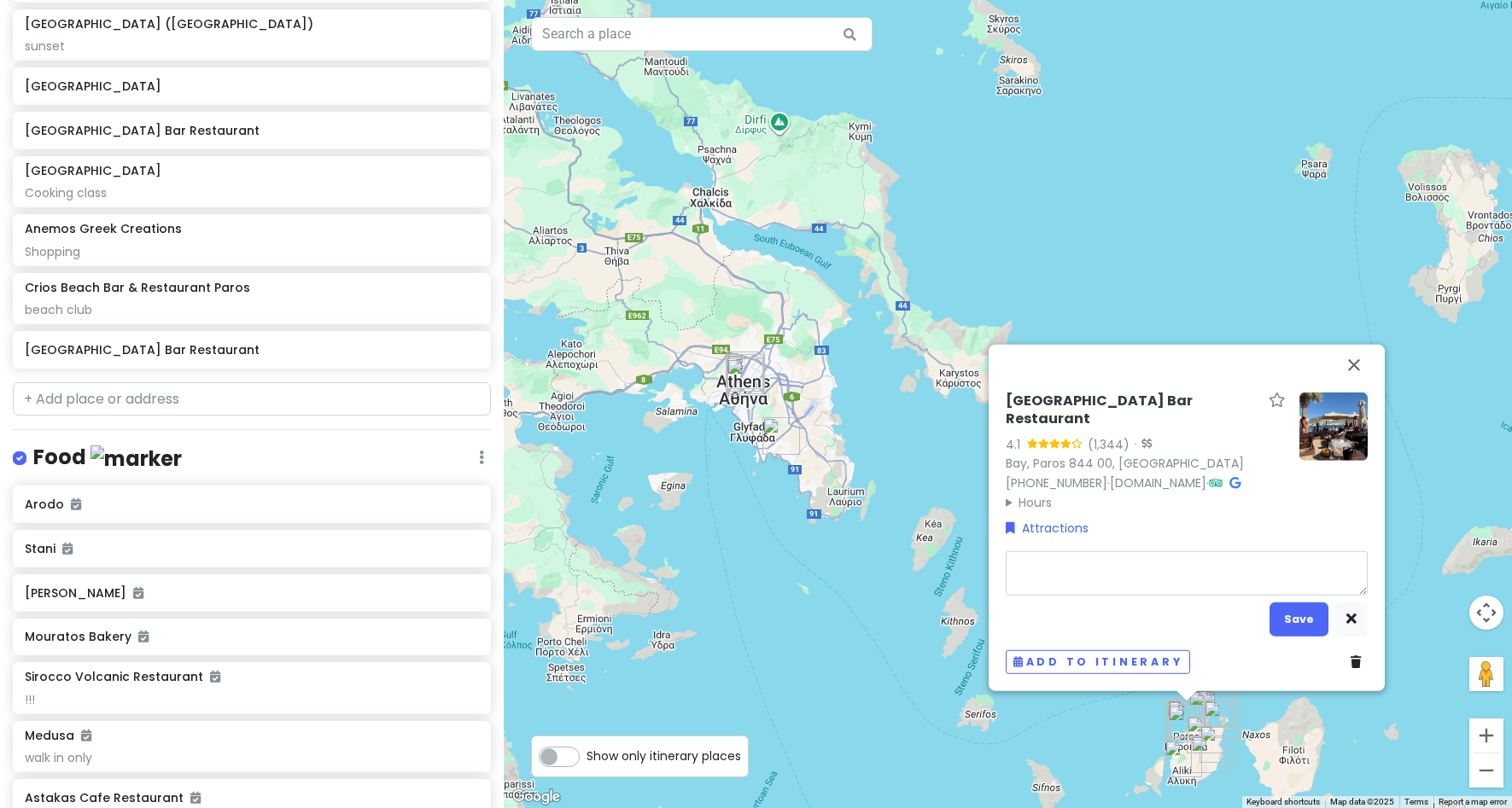
type textarea "x"
type textarea "vb"
type textarea "x"
type textarea "v"
type textarea "x"
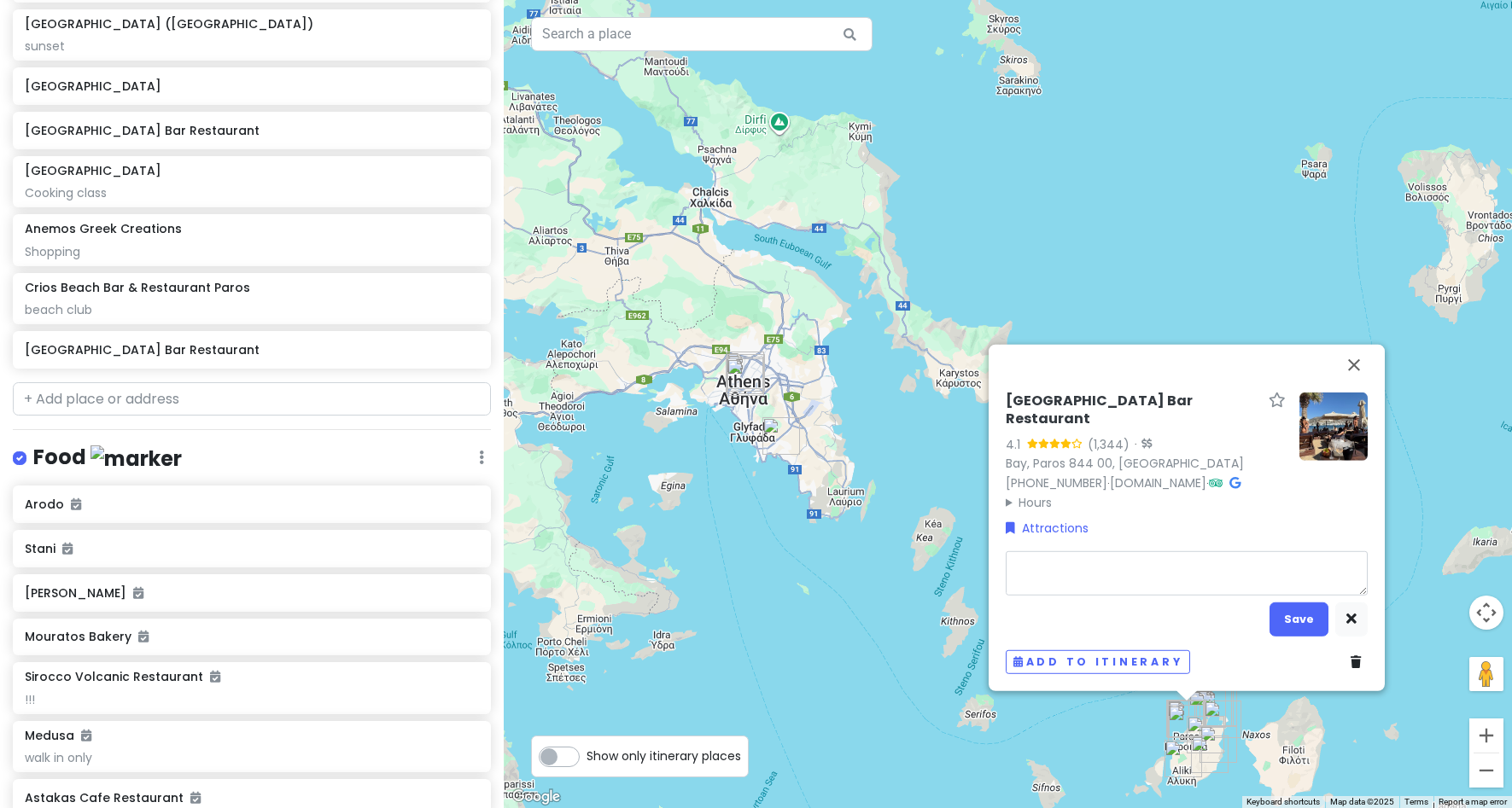
type textarea "b"
type textarea "x"
type textarea "bea"
type textarea "x"
type textarea "beac"
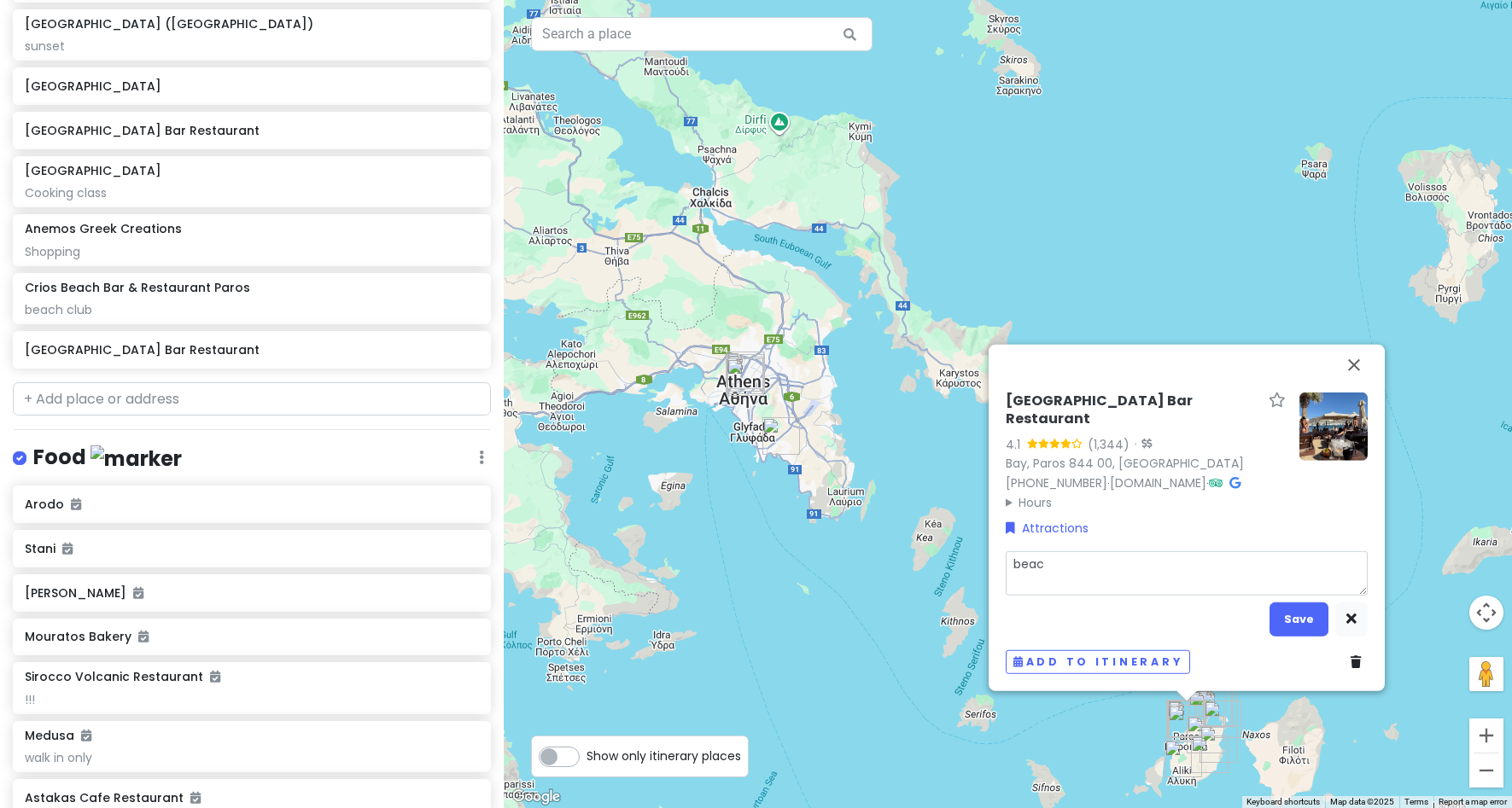
type textarea "x"
type textarea "beach"
type textarea "x"
type textarea "beach"
type textarea "x"
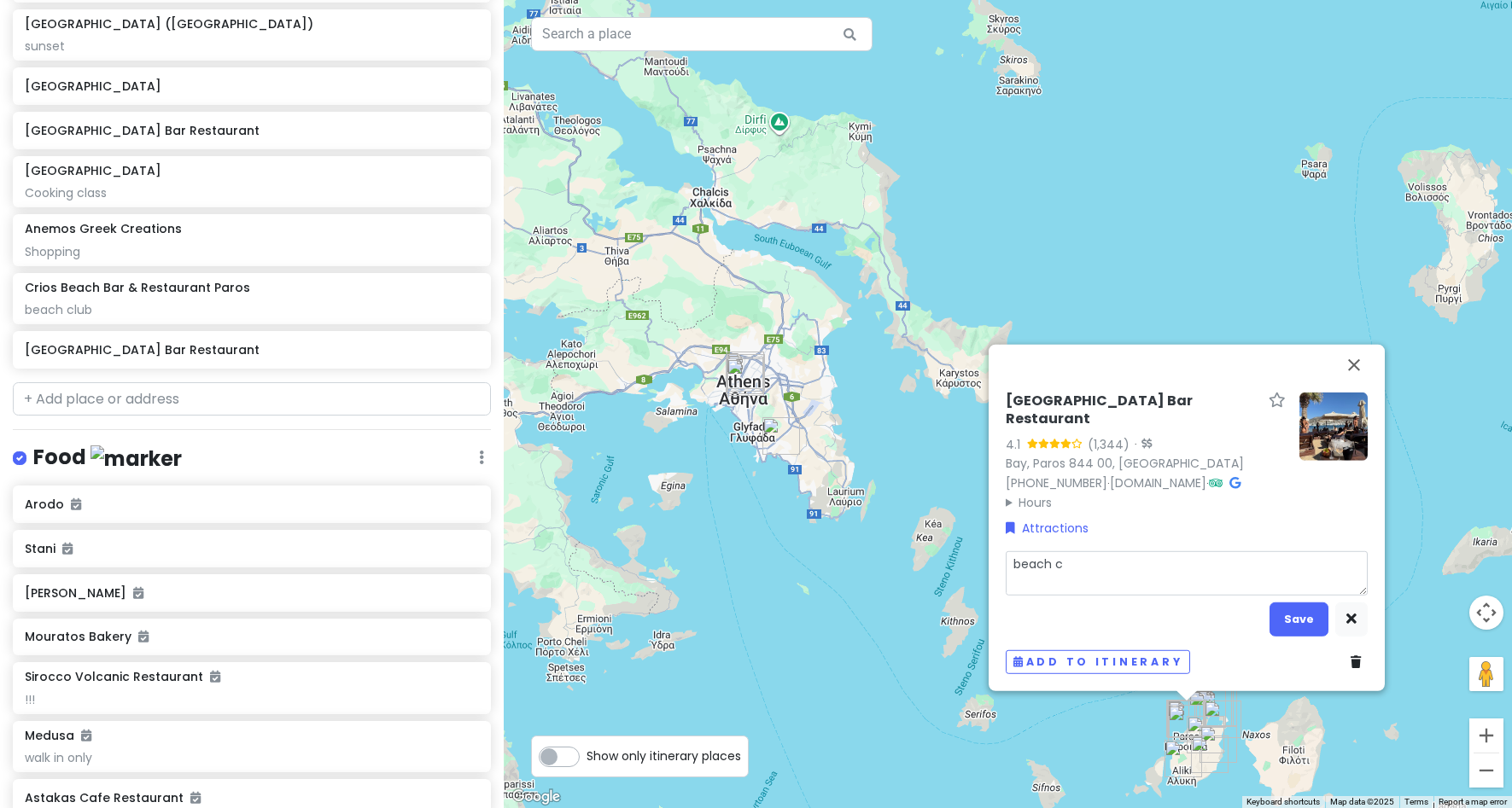
type textarea "beach cl"
type textarea "x"
type textarea "beach clu"
type textarea "x"
type textarea "beach clun"
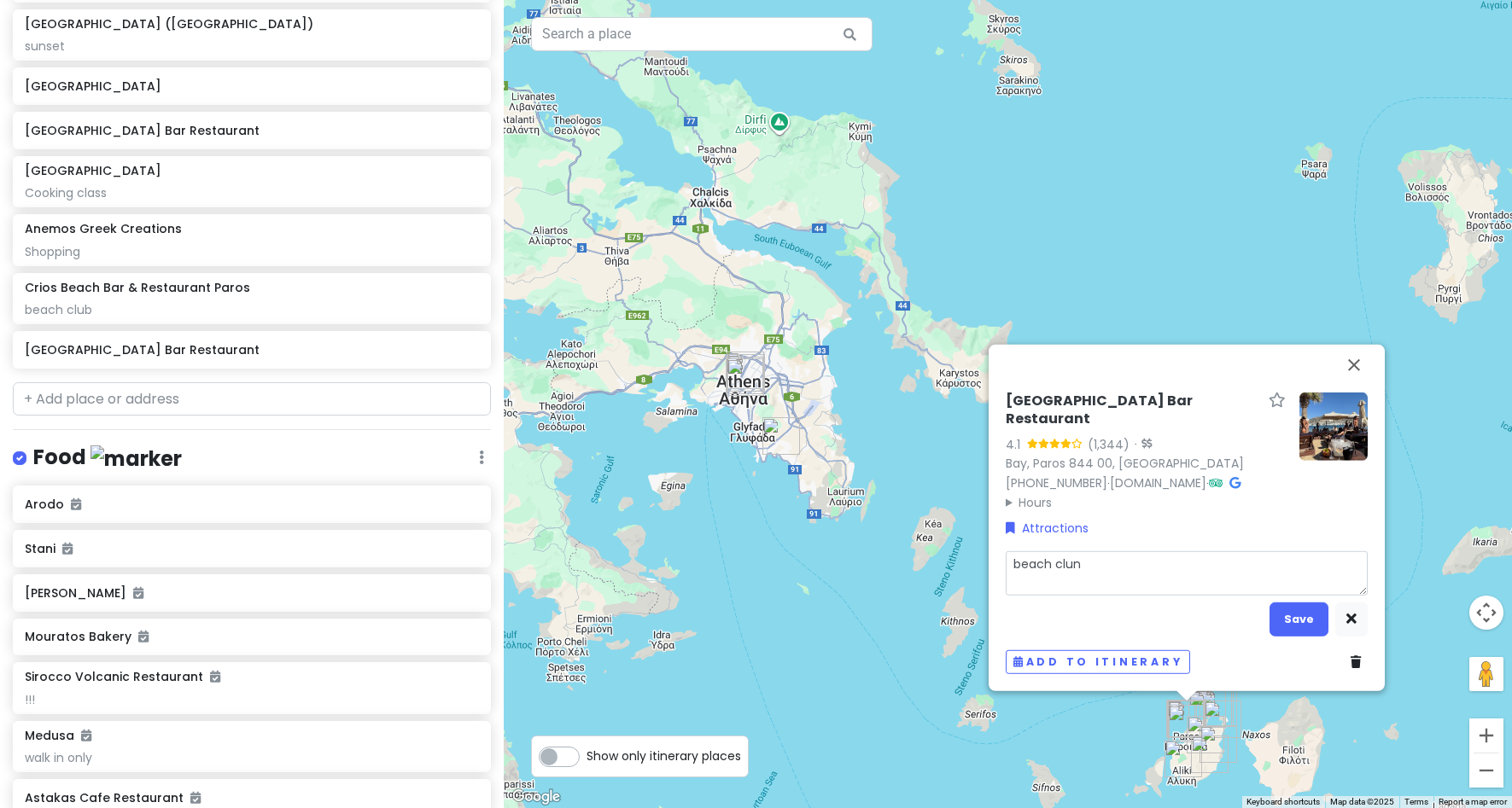
type textarea "x"
type textarea "beach clu"
type textarea "x"
type textarea "beach club"
click at [1353, 385] on div "[GEOGRAPHIC_DATA] 4.1 (1,344) · [GEOGRAPHIC_DATA], Paros 844 00, [GEOGRAPHIC_DA…" at bounding box center [1008, 404] width 1009 height 808
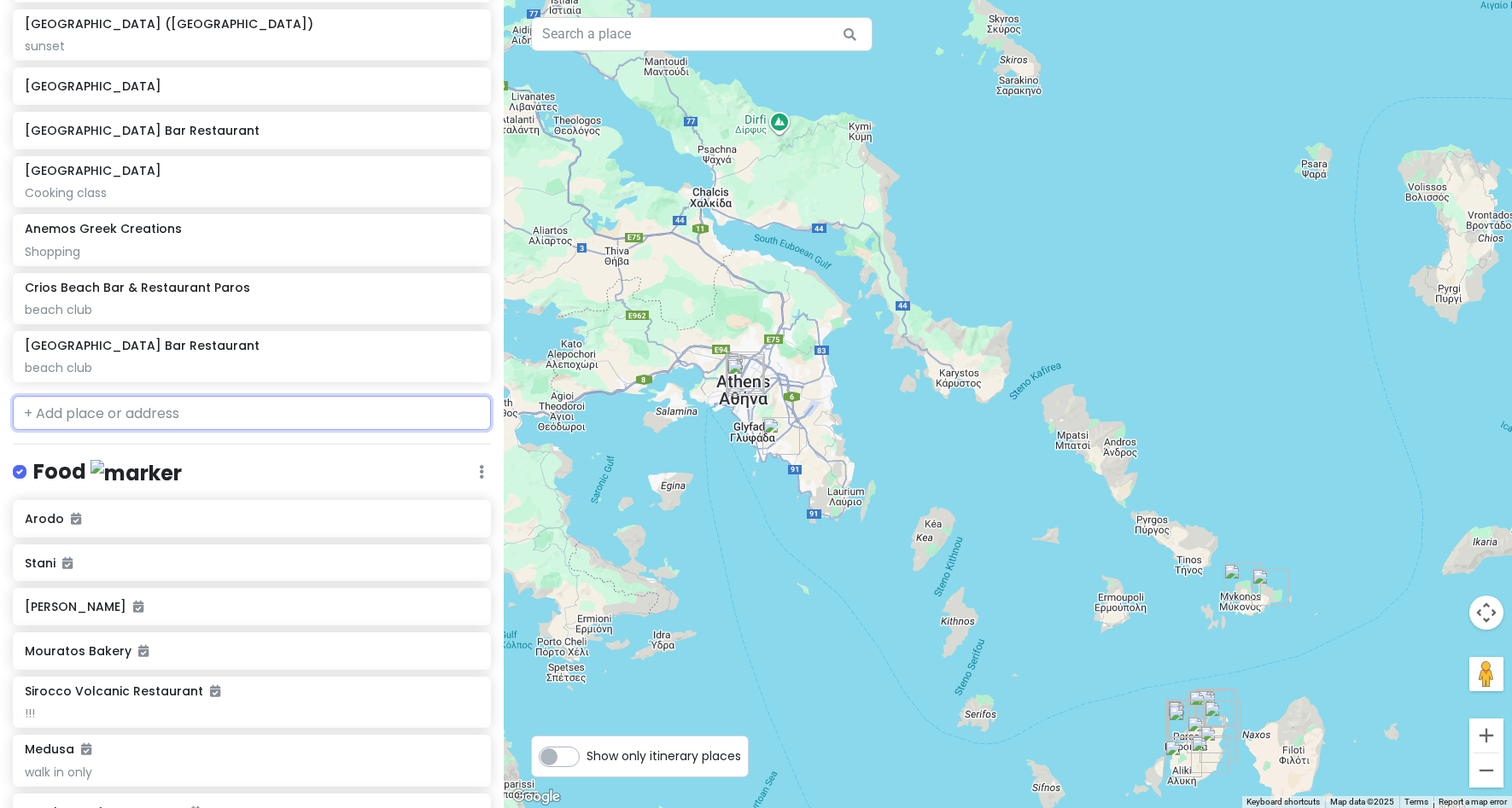
scroll to position [876, 0]
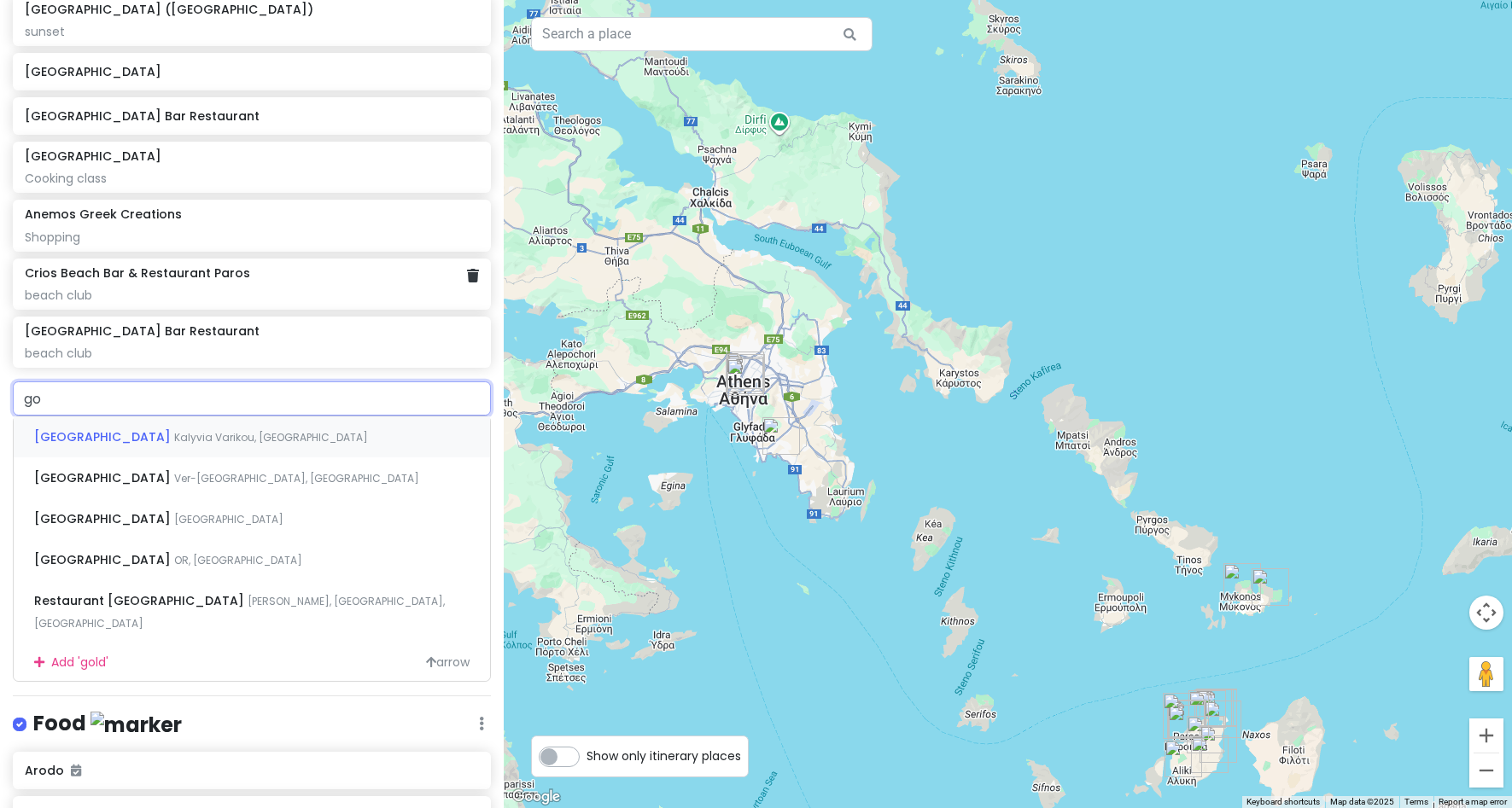
type input "g"
